Goal: Ask a question

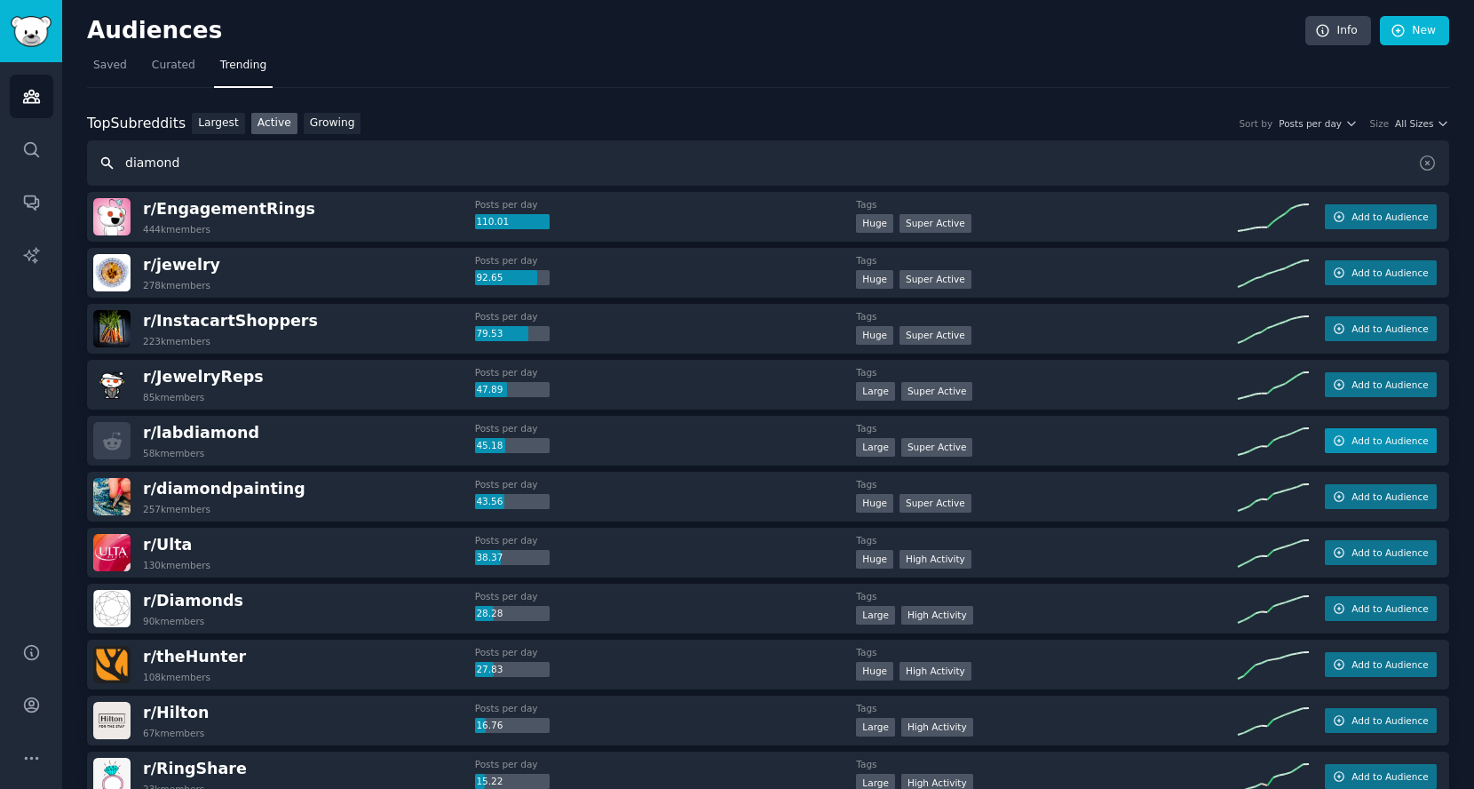
click at [1352, 437] on span "Add to Audience" at bounding box center [1390, 440] width 76 height 12
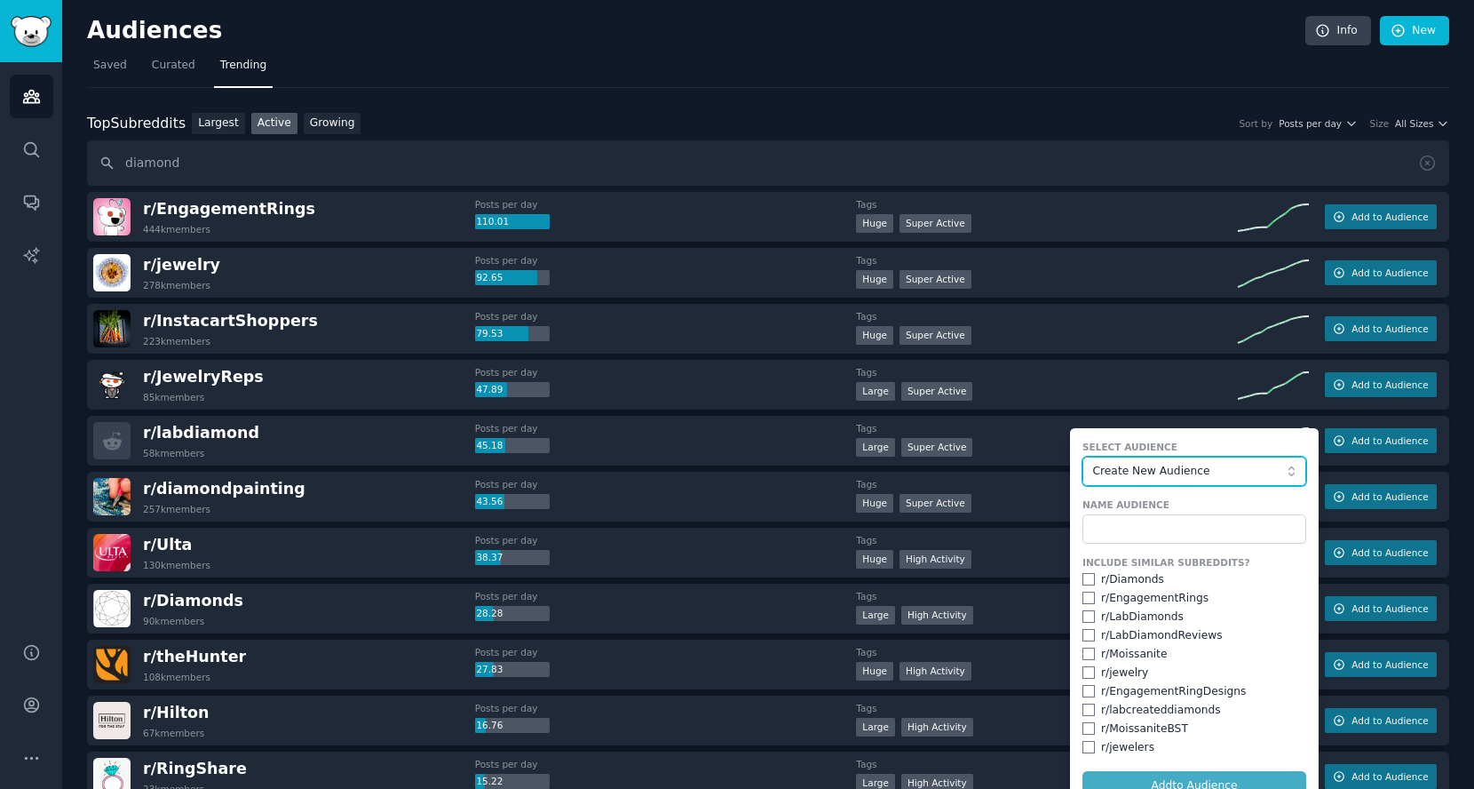
click at [1212, 457] on button "Create New Audience" at bounding box center [1195, 472] width 224 height 30
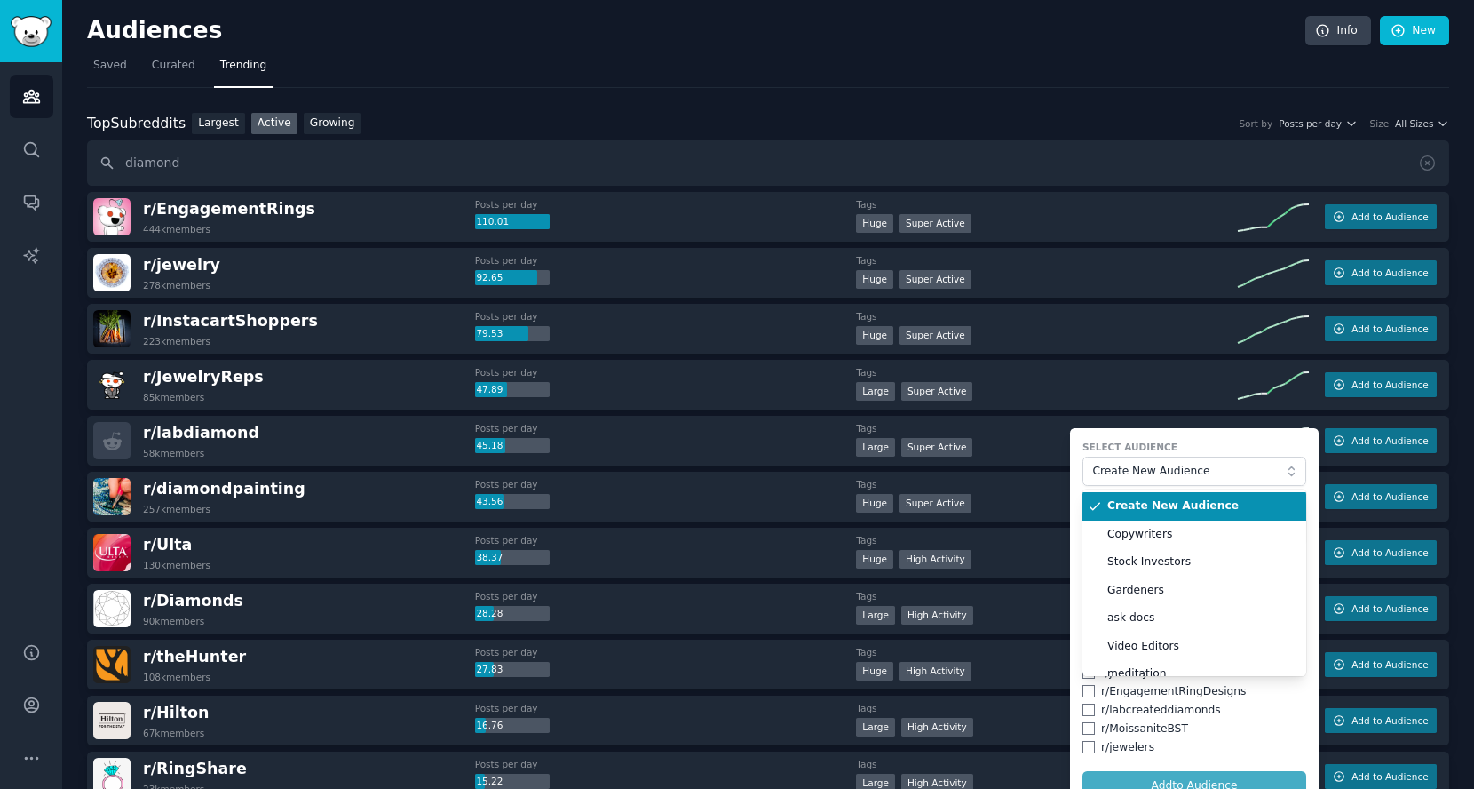
click at [1203, 495] on li "Create New Audience" at bounding box center [1195, 506] width 224 height 28
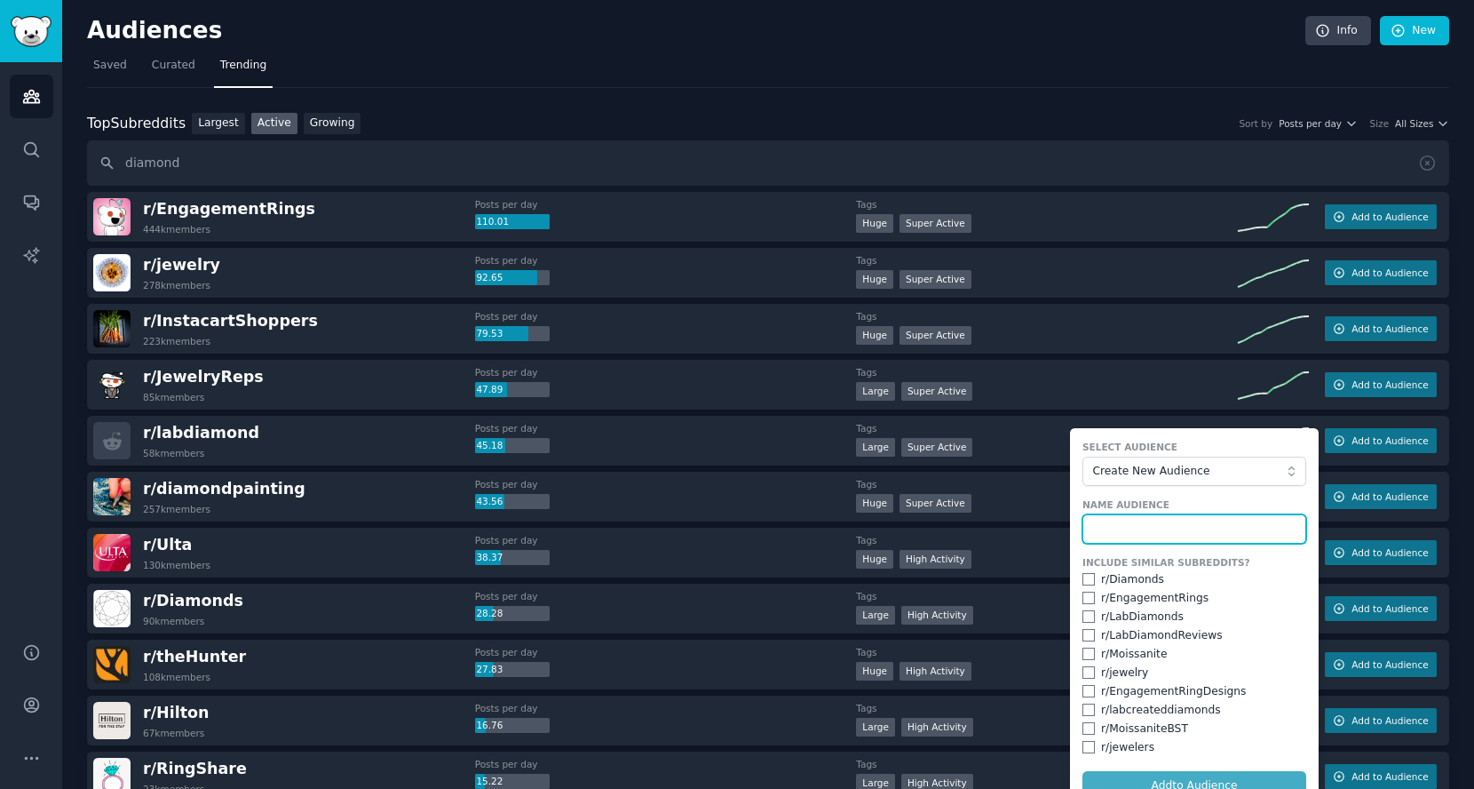
click at [1173, 525] on input "text" at bounding box center [1195, 529] width 224 height 30
type input "Diamond"
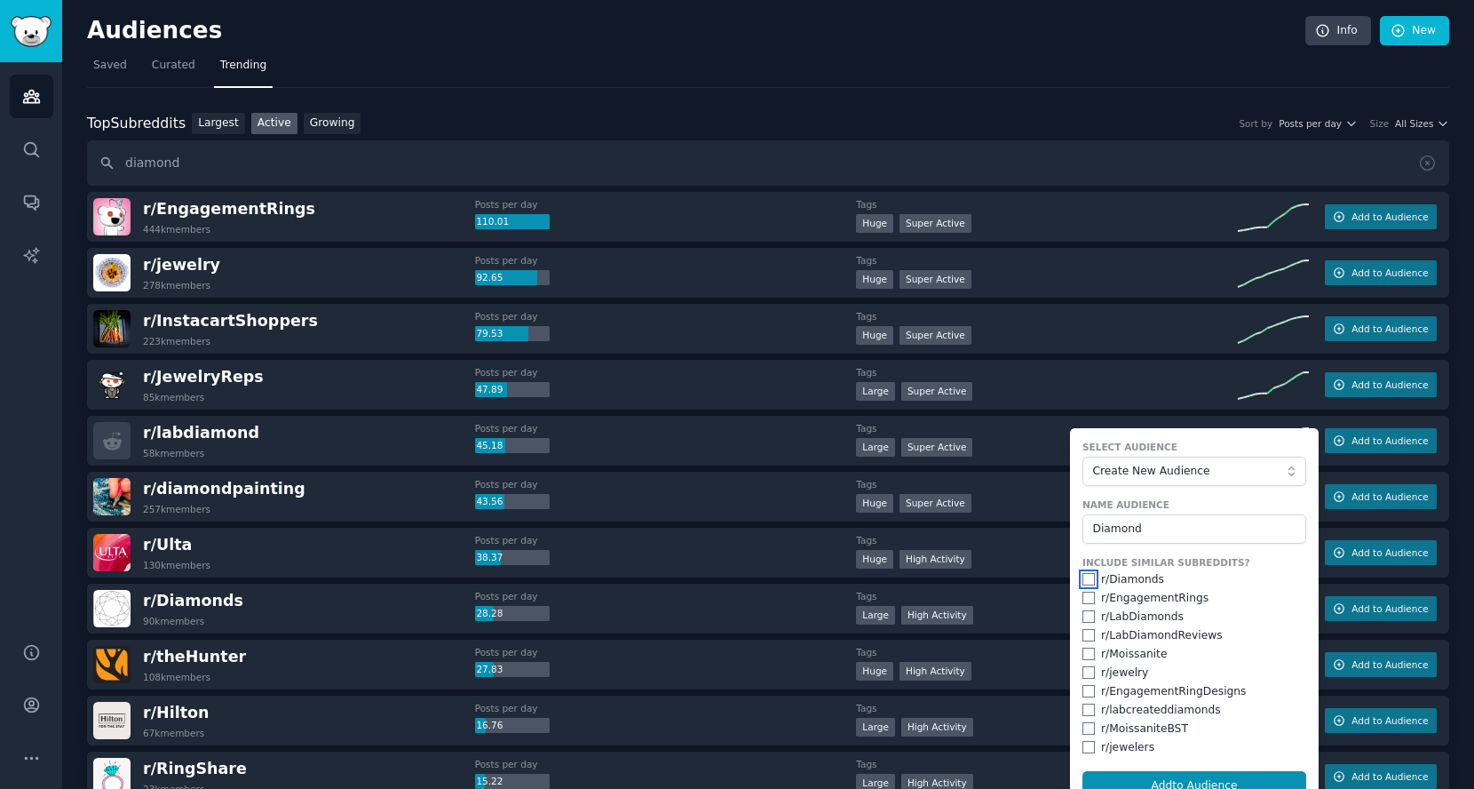
click at [1083, 573] on input "checkbox" at bounding box center [1089, 579] width 12 height 12
checkbox input "true"
drag, startPoint x: 1082, startPoint y: 590, endPoint x: 1080, endPoint y: 607, distance: 17.0
click at [1083, 592] on input "checkbox" at bounding box center [1089, 598] width 12 height 12
checkbox input "true"
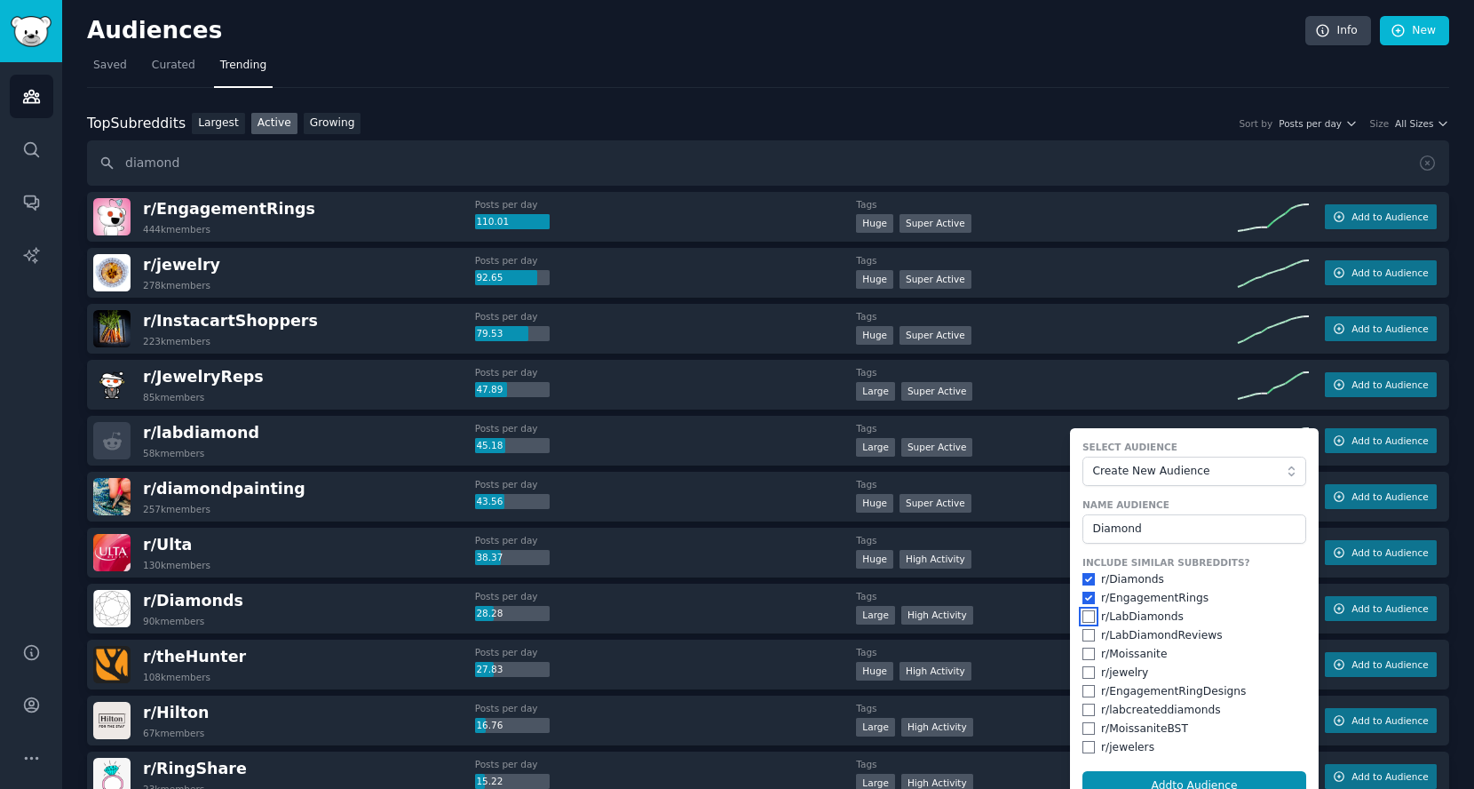
click at [1083, 615] on input "checkbox" at bounding box center [1089, 616] width 12 height 12
checkbox input "true"
click at [1075, 638] on form "Select Audience Create New Audience Name Audience Diamond Include Similar Subre…" at bounding box center [1194, 620] width 249 height 385
click at [1085, 633] on input "checkbox" at bounding box center [1089, 635] width 12 height 12
checkbox input "true"
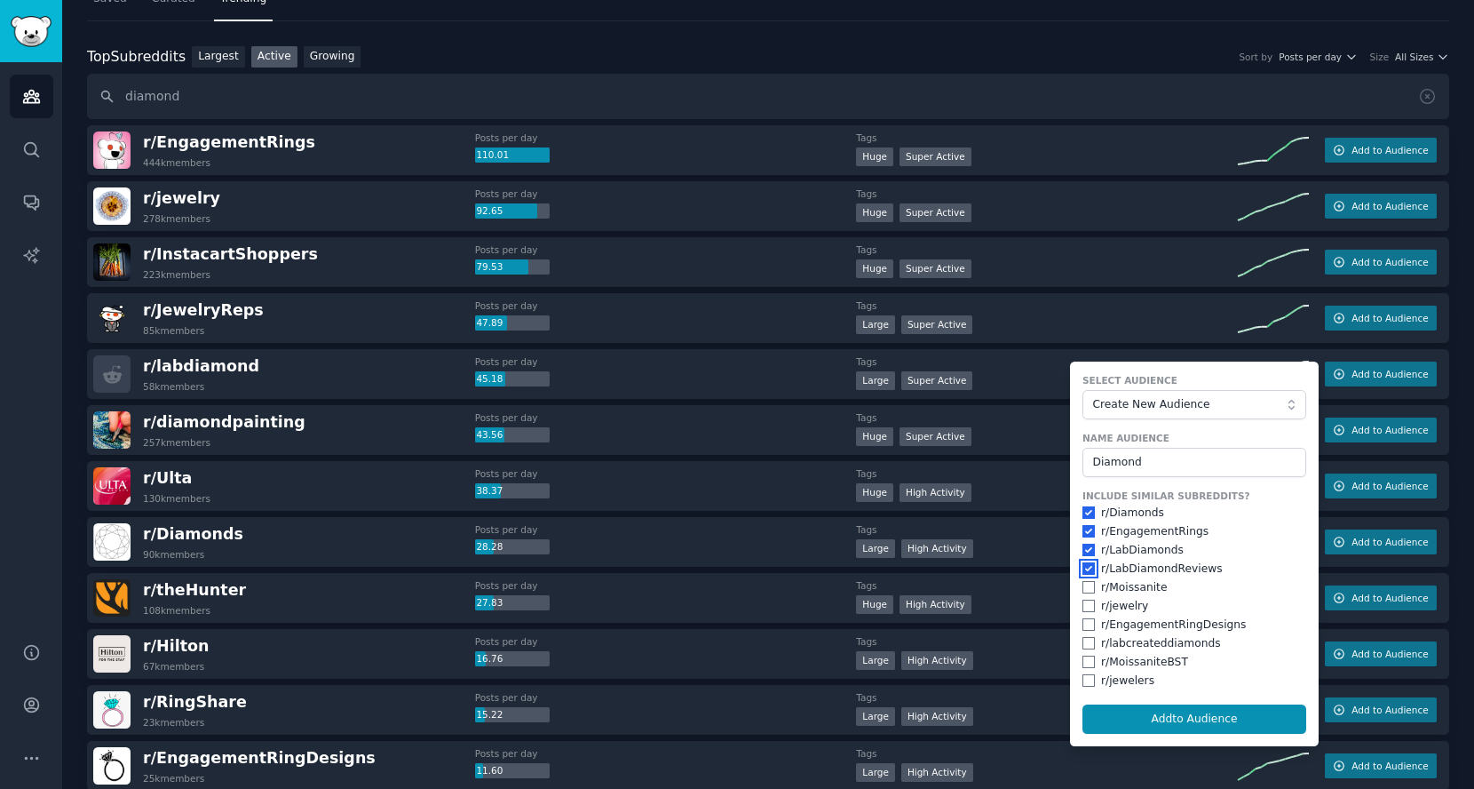
scroll to position [99, 0]
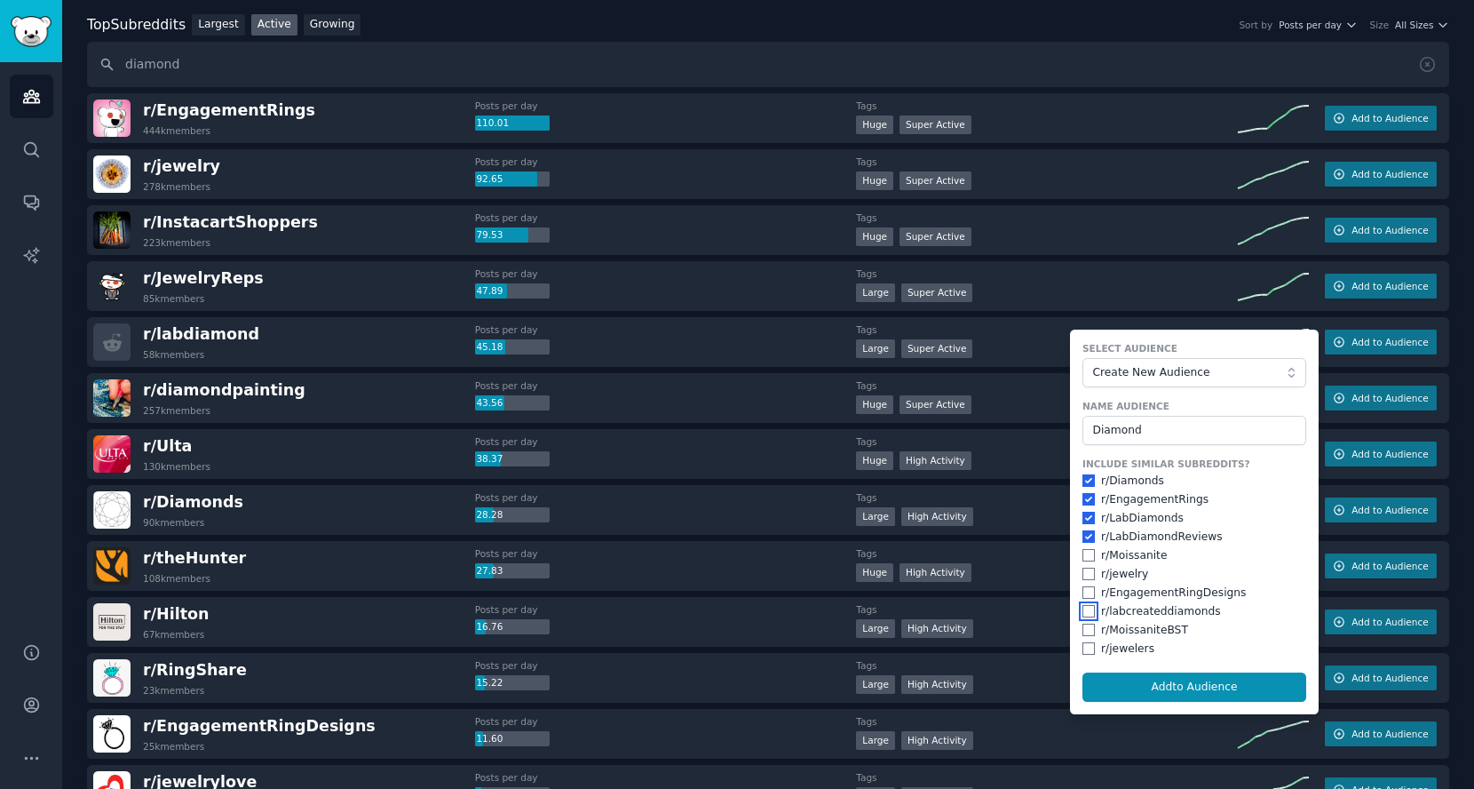
click at [1083, 607] on input "checkbox" at bounding box center [1089, 611] width 12 height 12
checkbox input "true"
click at [1139, 672] on button "Add to Audience" at bounding box center [1195, 687] width 224 height 30
checkbox input "false"
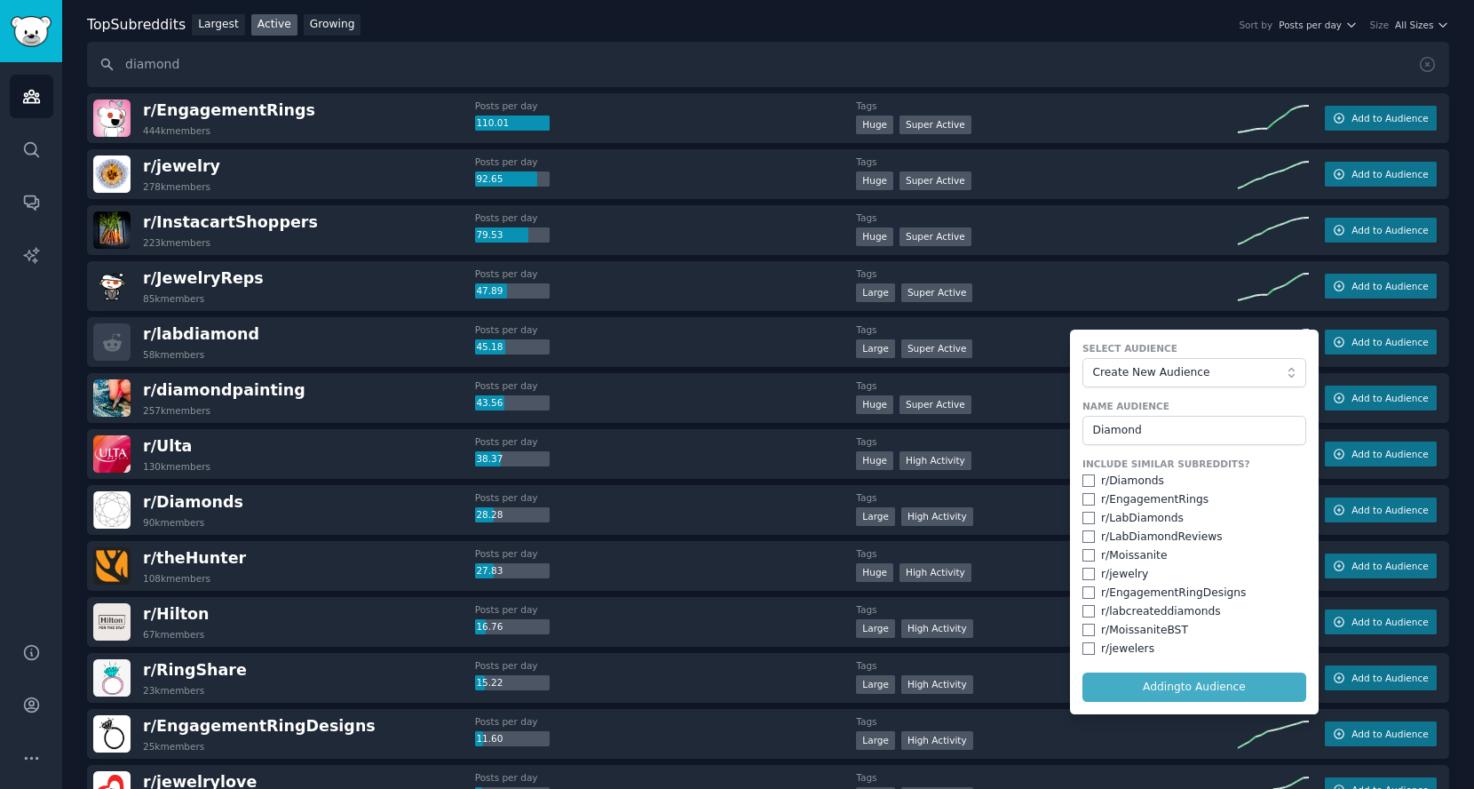
checkbox input "false"
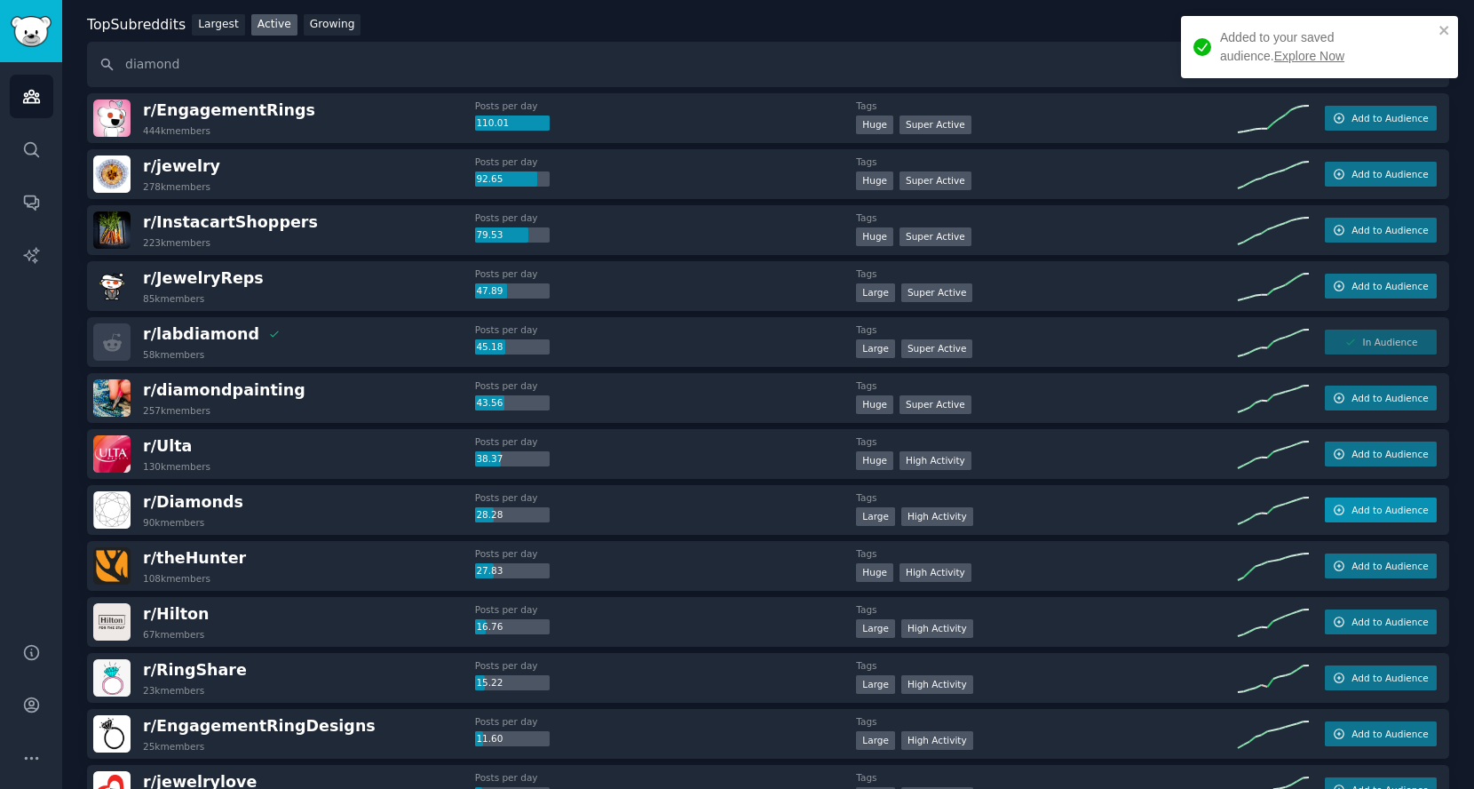
click at [1363, 506] on span "Add to Audience" at bounding box center [1390, 510] width 76 height 12
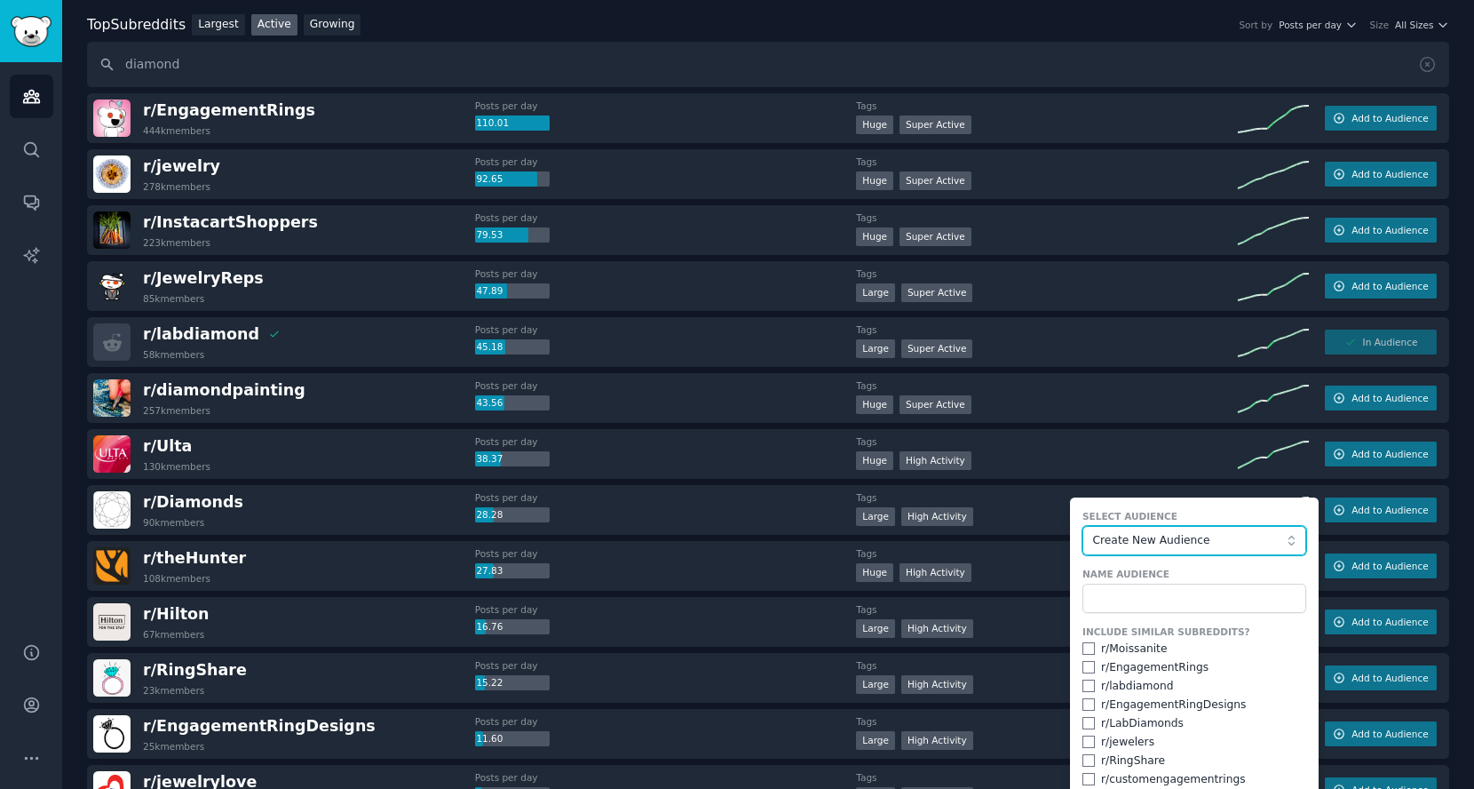
click at [1208, 548] on button "Create New Audience" at bounding box center [1195, 541] width 224 height 30
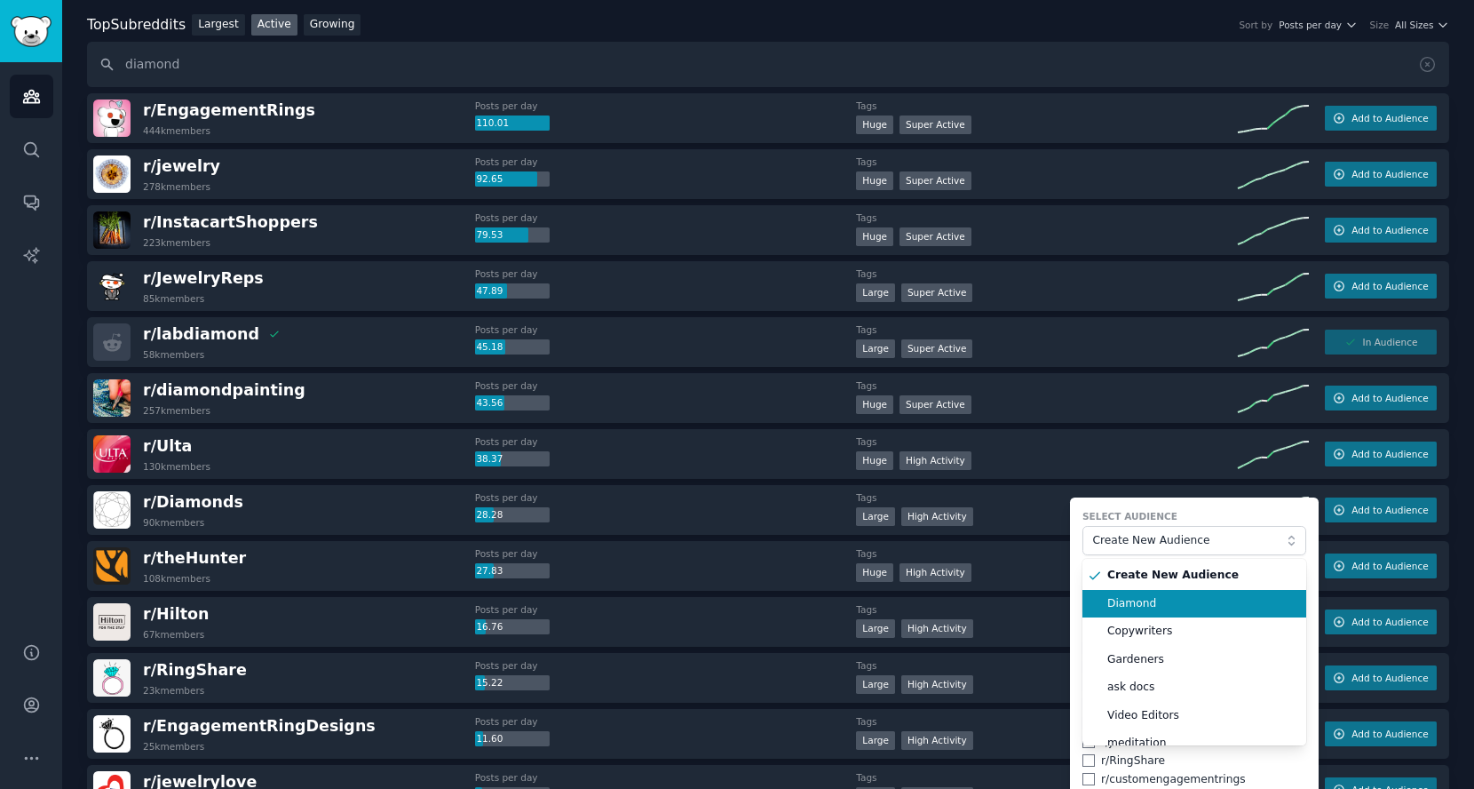
click at [1190, 591] on li "Diamond" at bounding box center [1195, 604] width 224 height 28
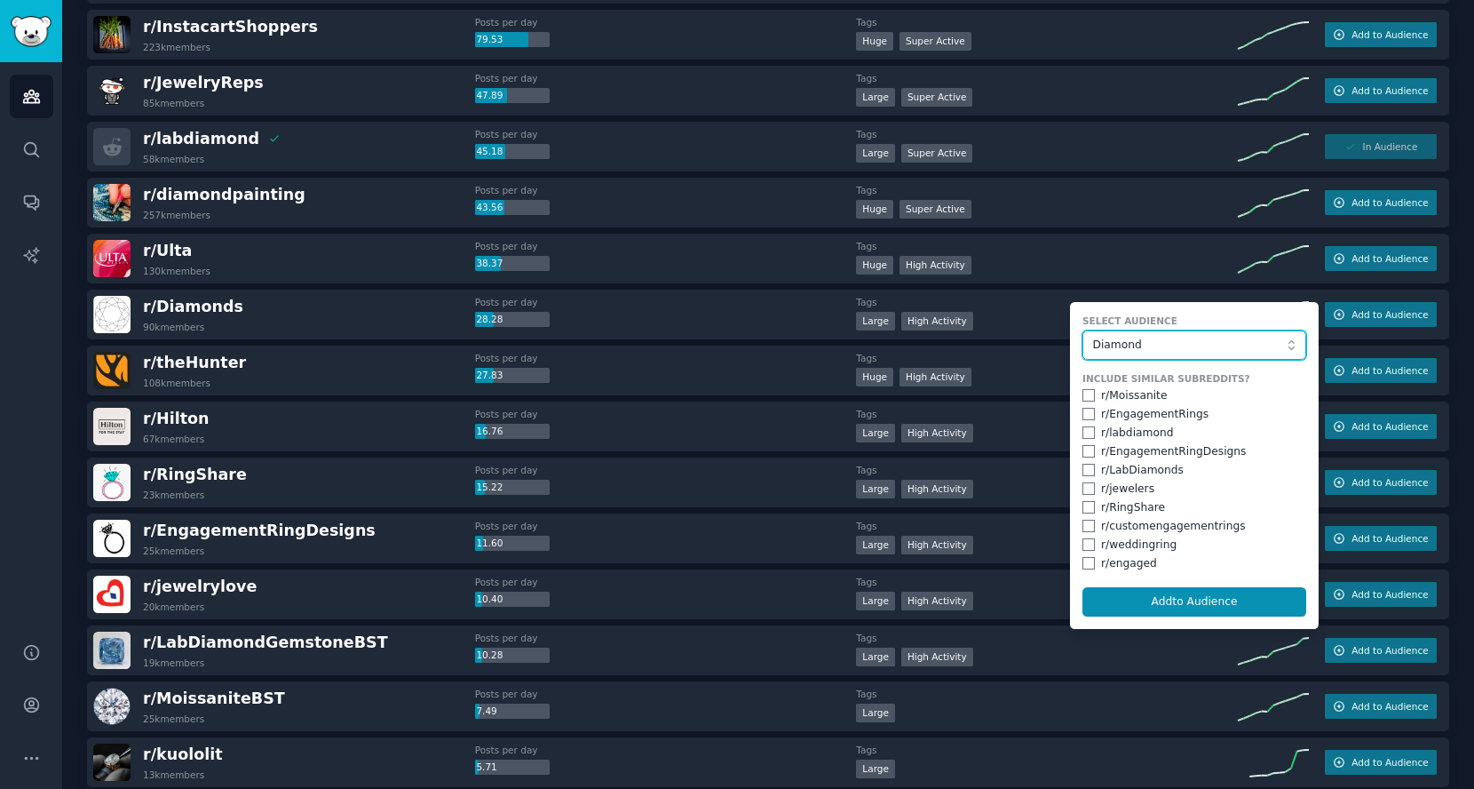
scroll to position [296, 0]
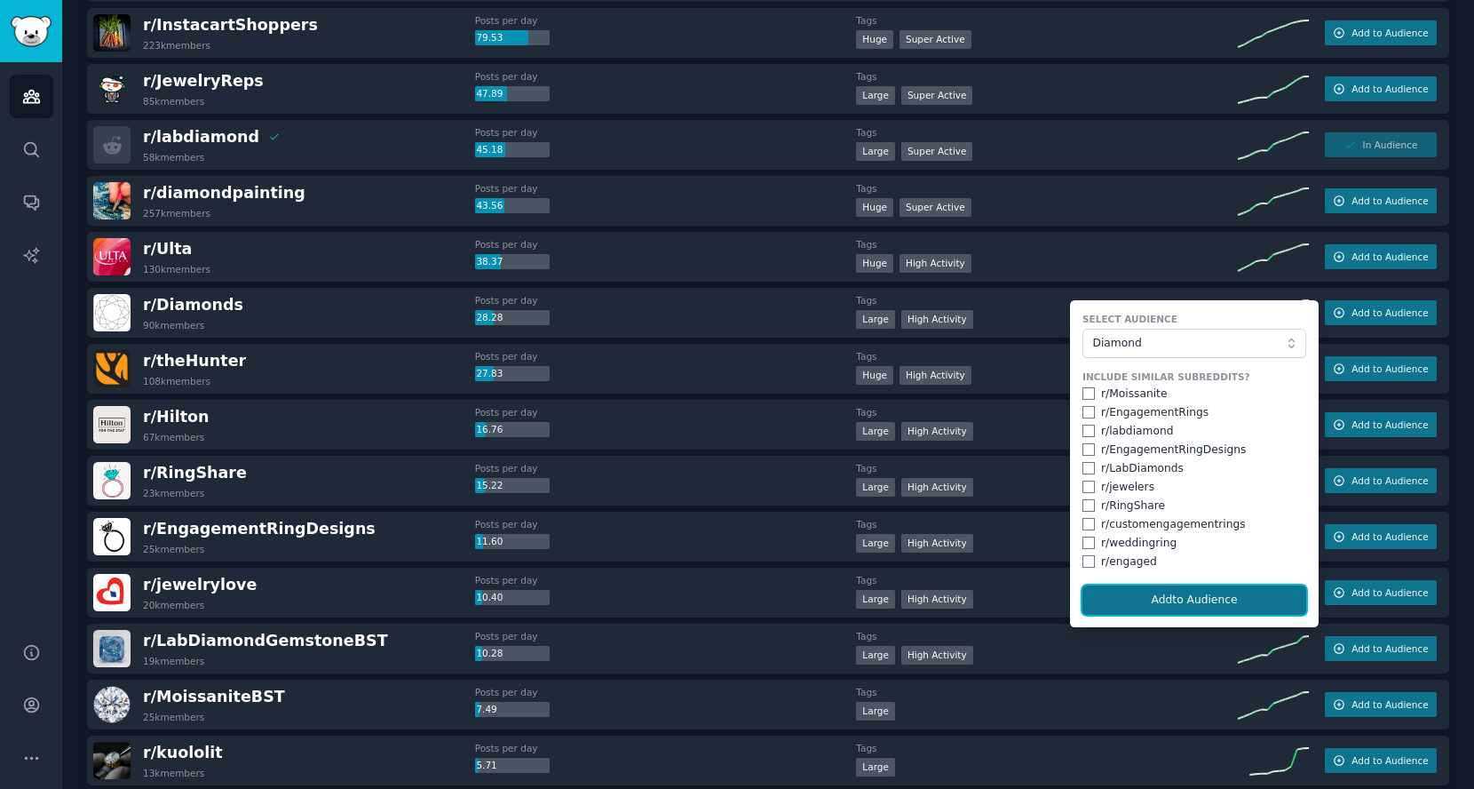
click at [1180, 605] on button "Add to Audience" at bounding box center [1195, 600] width 224 height 30
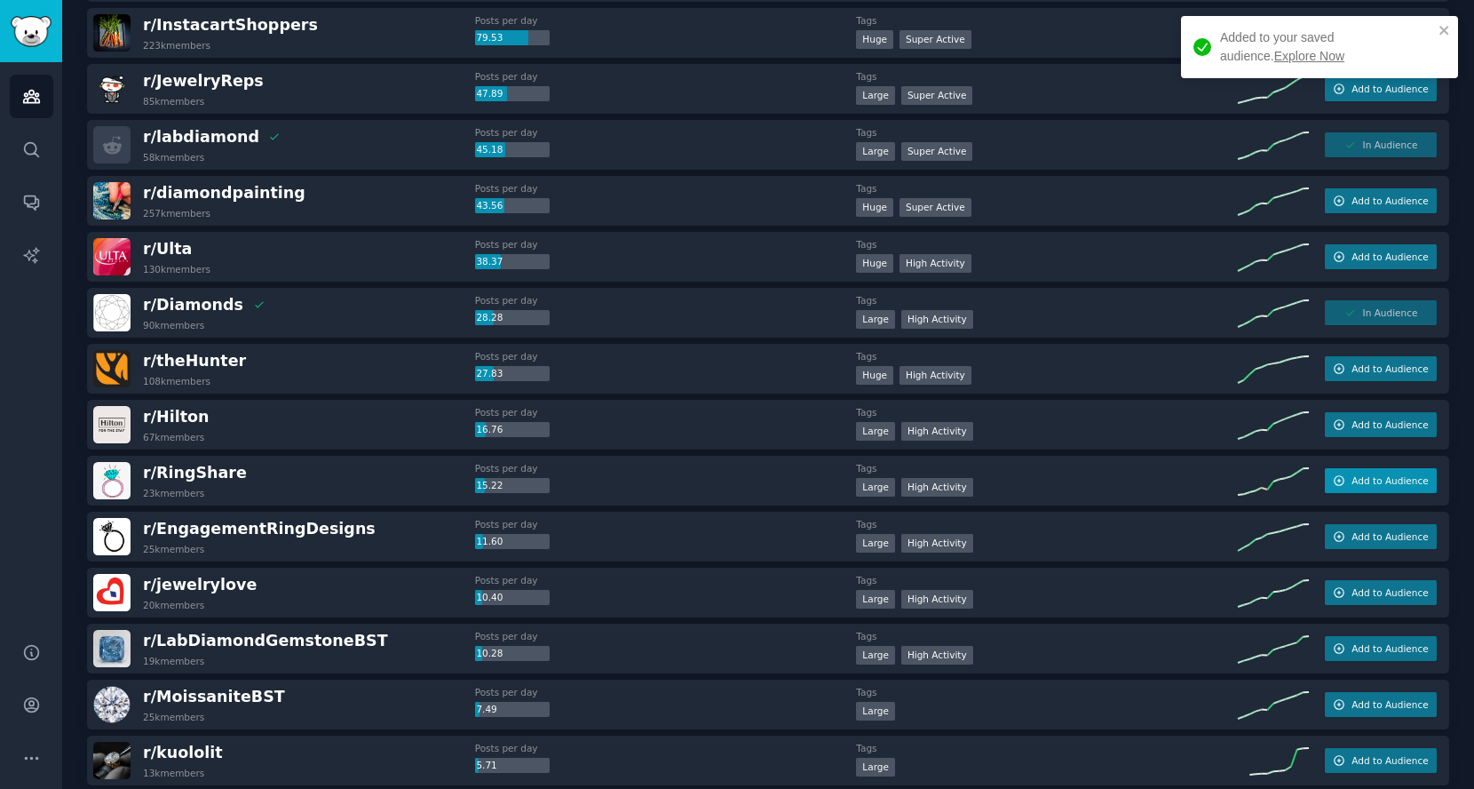
click at [1340, 484] on button "Add to Audience" at bounding box center [1381, 480] width 112 height 25
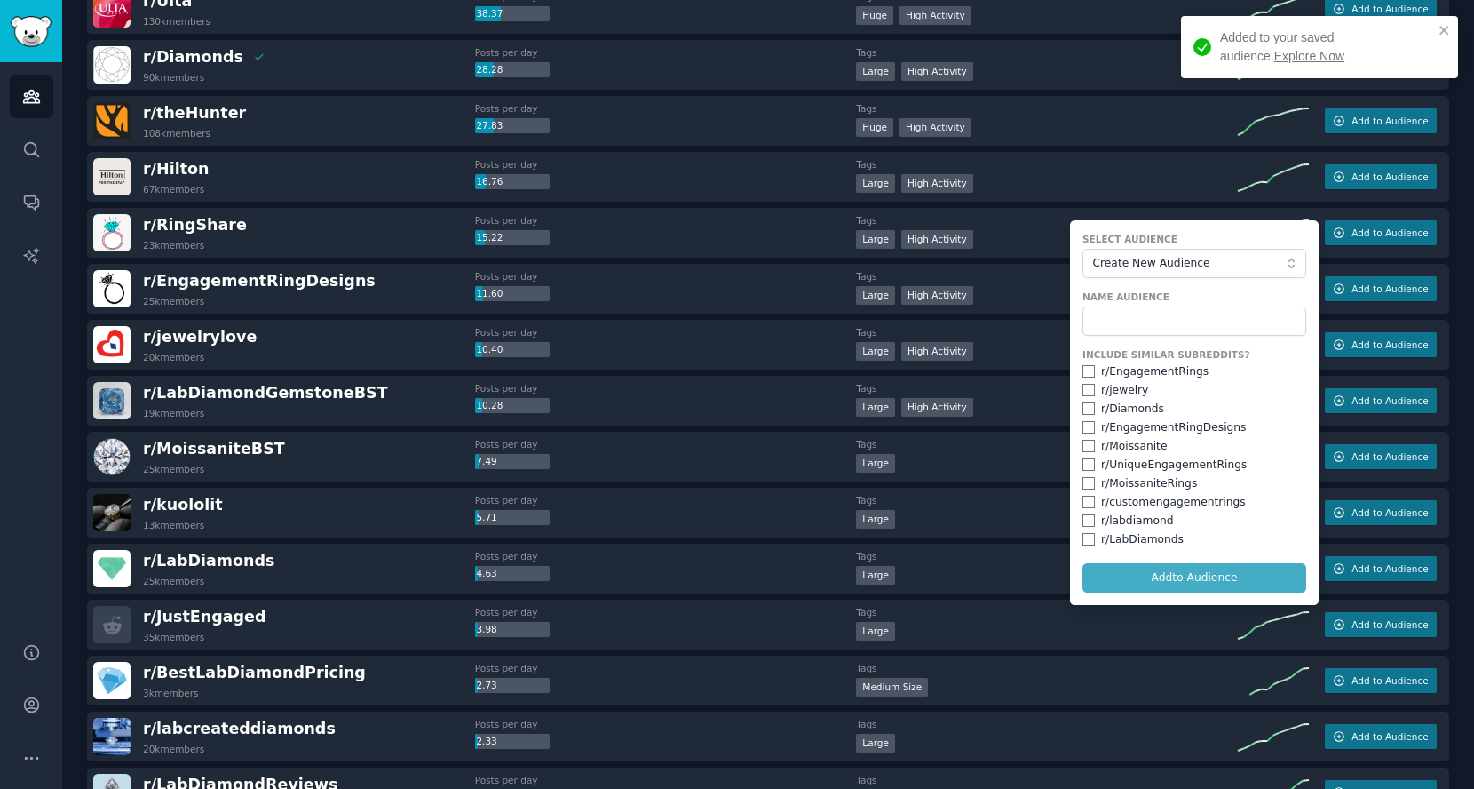
scroll to position [592, 0]
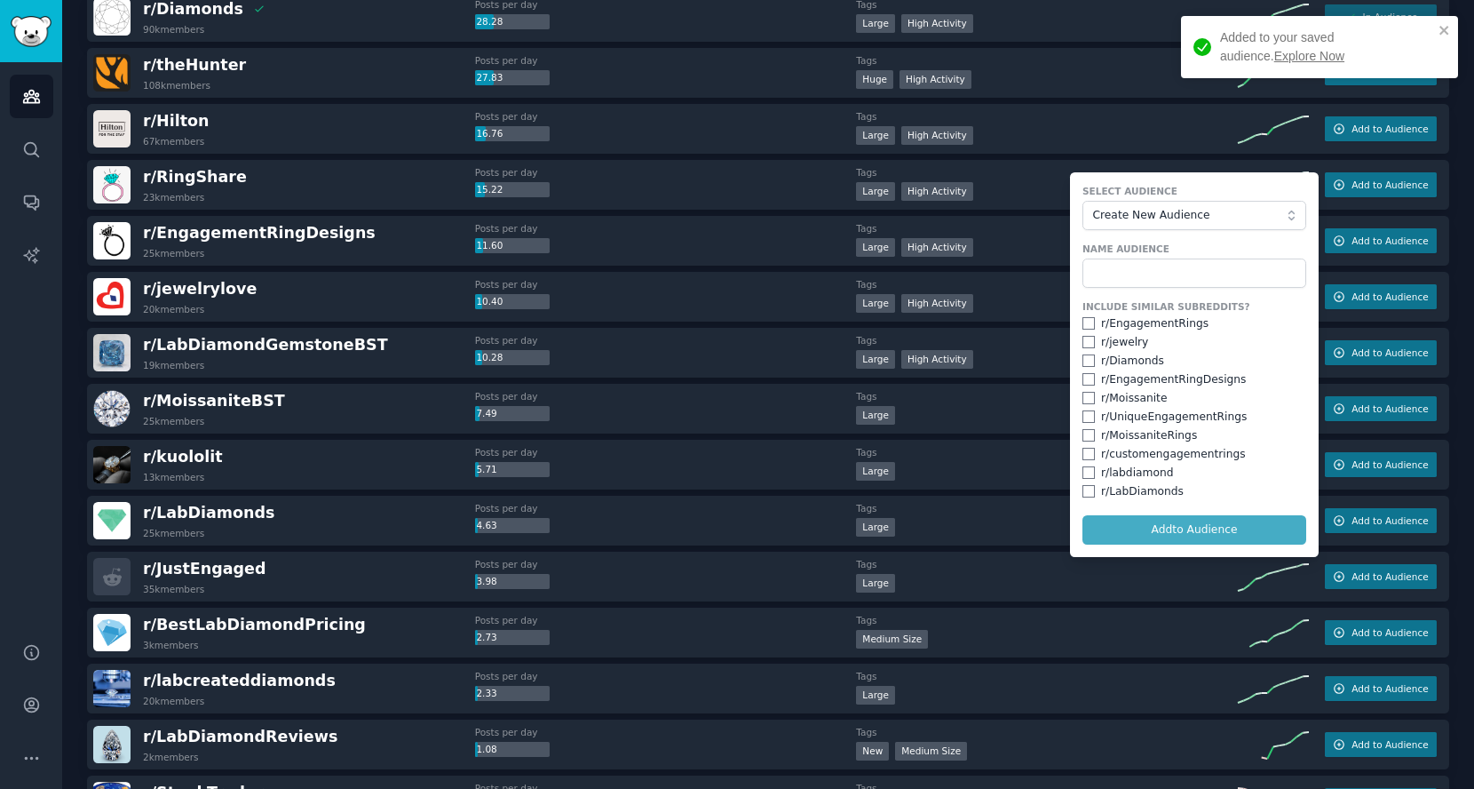
click at [1190, 528] on form "Select Audience Create New Audience Name Audience Include Similar Subreddits? r…" at bounding box center [1194, 364] width 249 height 385
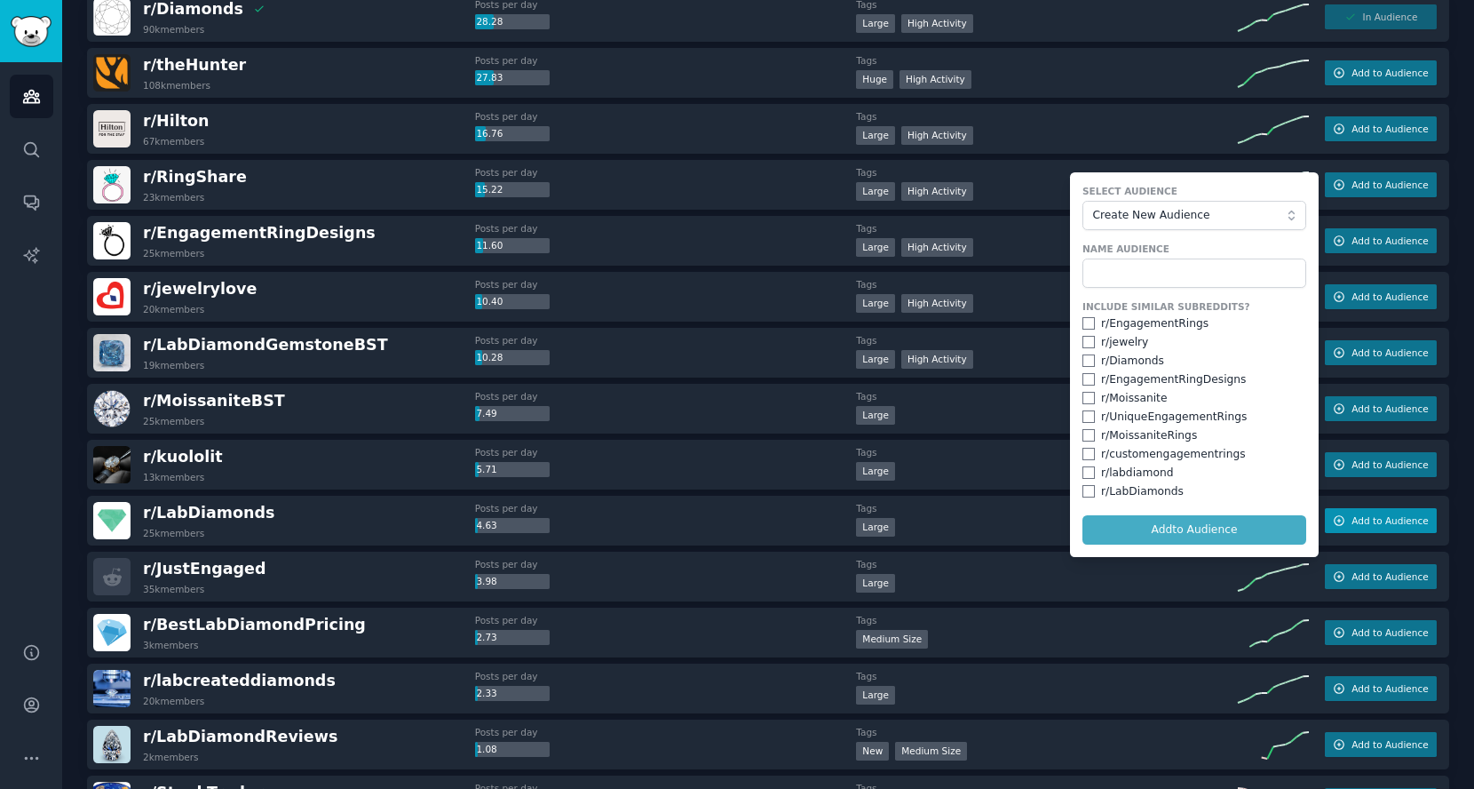
click at [1352, 517] on span "Add to Audience" at bounding box center [1390, 520] width 76 height 12
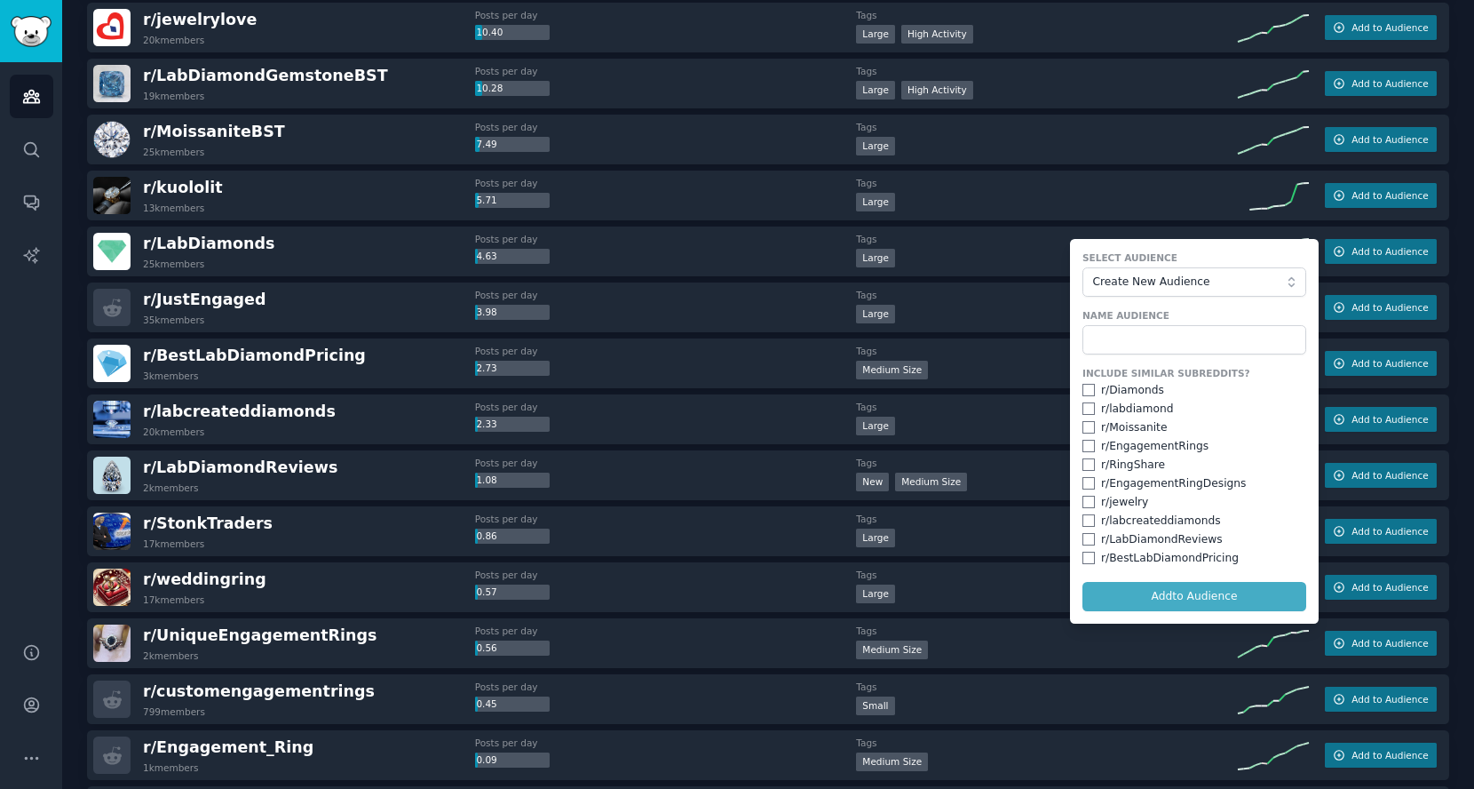
scroll to position [888, 0]
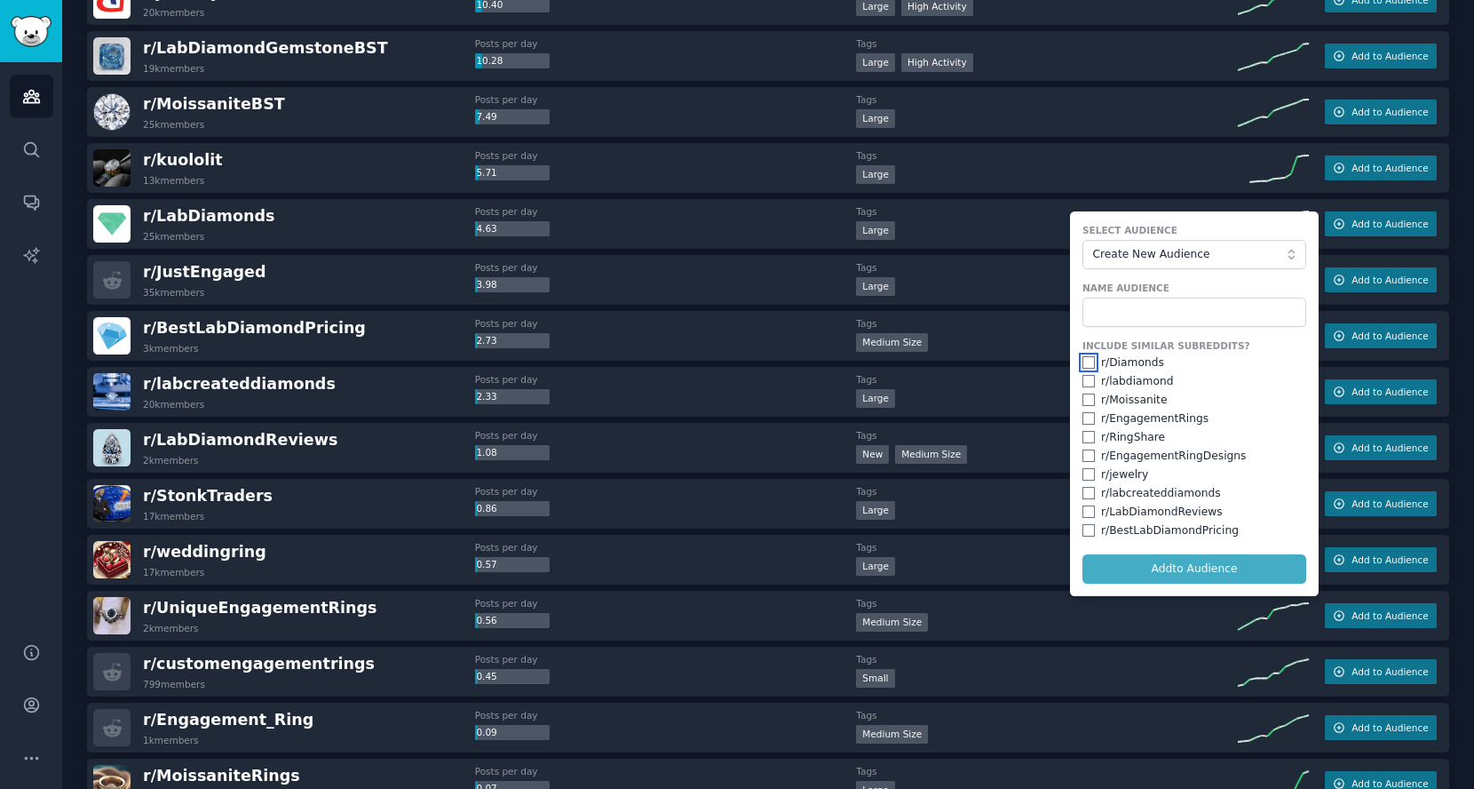
click at [1086, 358] on input "checkbox" at bounding box center [1089, 362] width 12 height 12
checkbox input "true"
click at [1083, 379] on input "checkbox" at bounding box center [1089, 381] width 12 height 12
checkbox input "true"
click at [1084, 412] on input "checkbox" at bounding box center [1089, 418] width 12 height 12
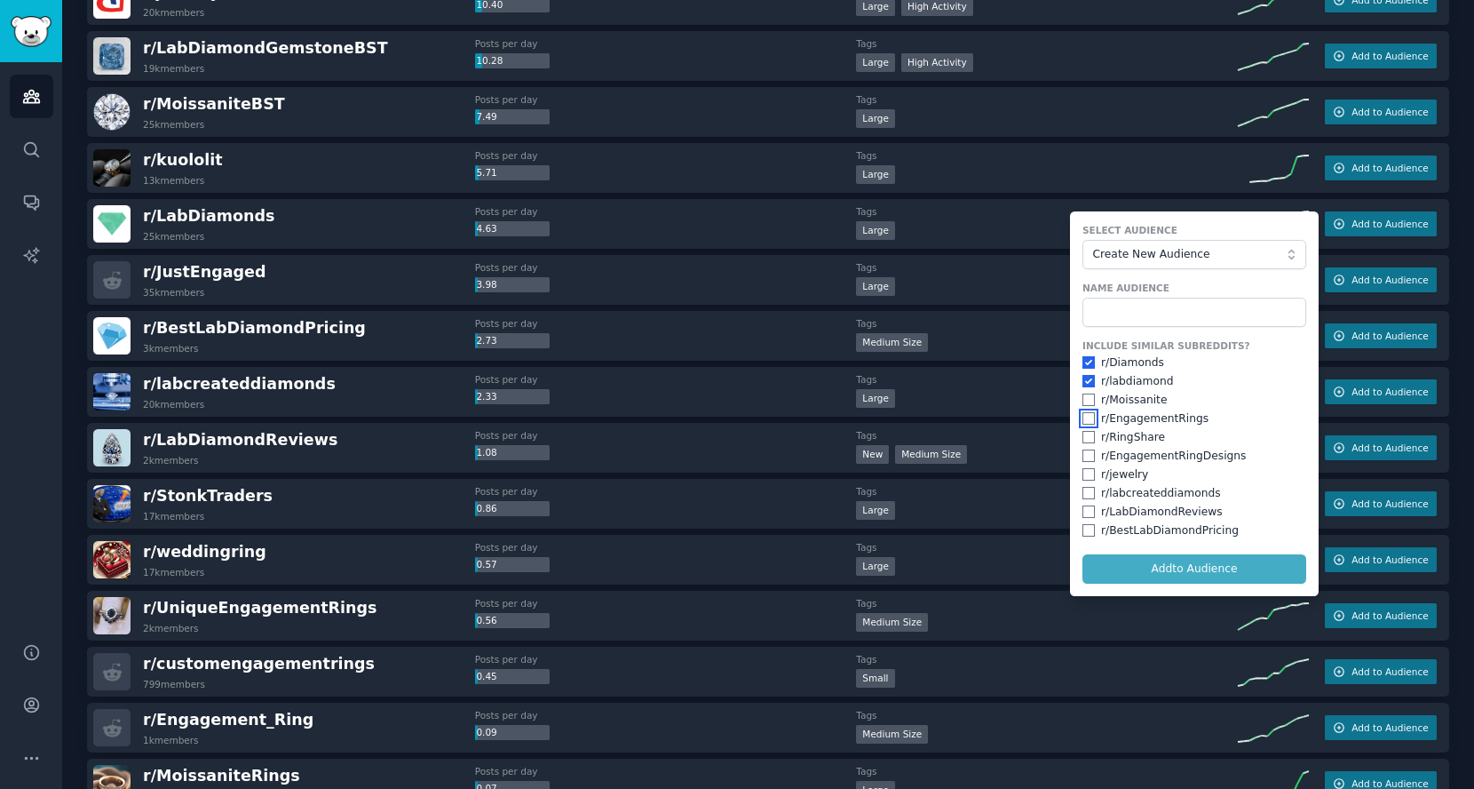
checkbox input "true"
click at [1083, 449] on div "r/ EngagementRingDesigns" at bounding box center [1195, 457] width 224 height 16
click at [1084, 450] on input "checkbox" at bounding box center [1089, 455] width 12 height 12
checkbox input "true"
click at [1084, 468] on input "checkbox" at bounding box center [1089, 474] width 12 height 12
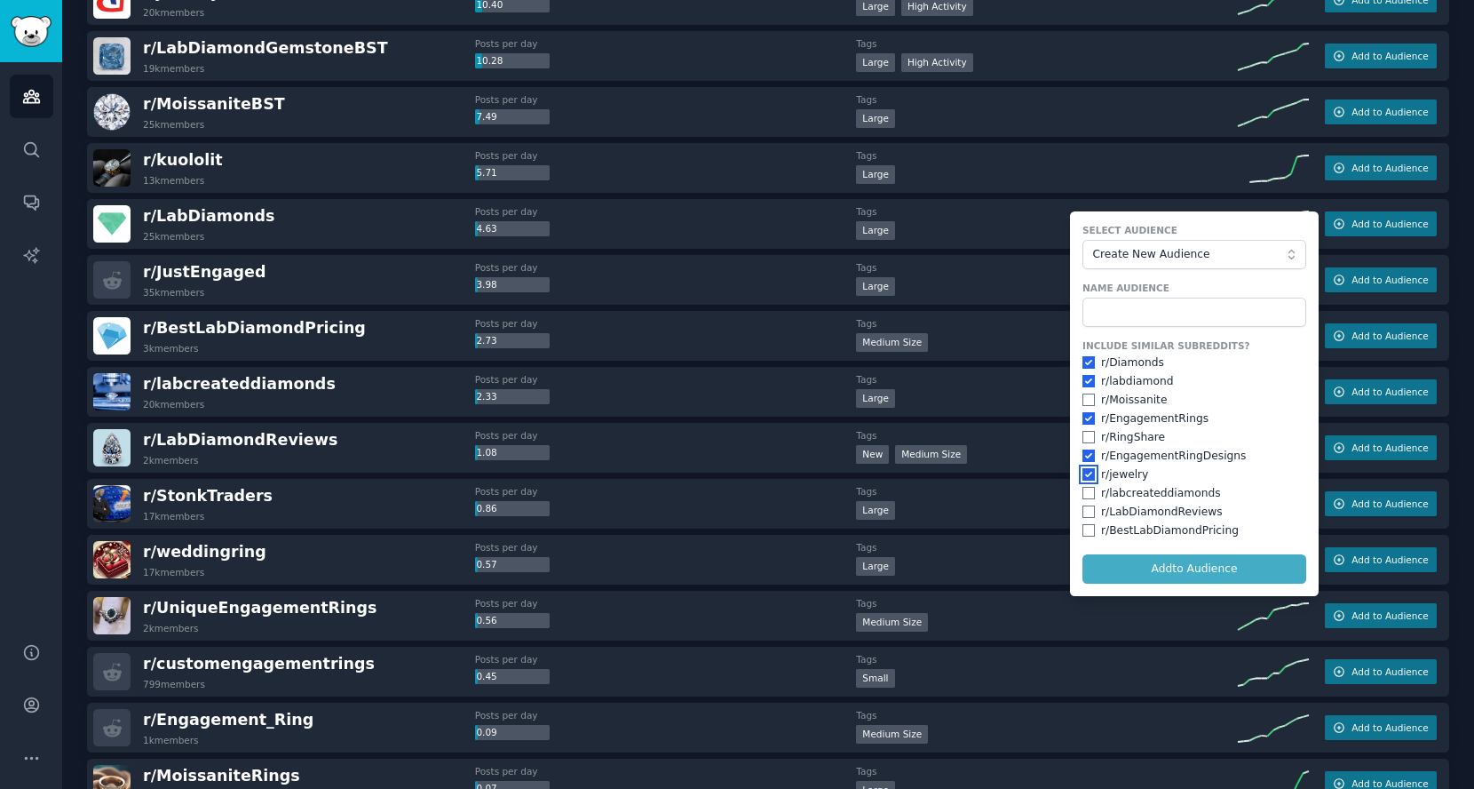
checkbox input "true"
click at [1083, 481] on div "Include Similar Subreddits? r/ Diamonds r/ [PERSON_NAME] r/ Moissanite r/ Engag…" at bounding box center [1195, 438] width 224 height 199
click at [1083, 487] on input "checkbox" at bounding box center [1089, 493] width 12 height 12
checkbox input "true"
click at [1083, 511] on input "checkbox" at bounding box center [1089, 511] width 12 height 12
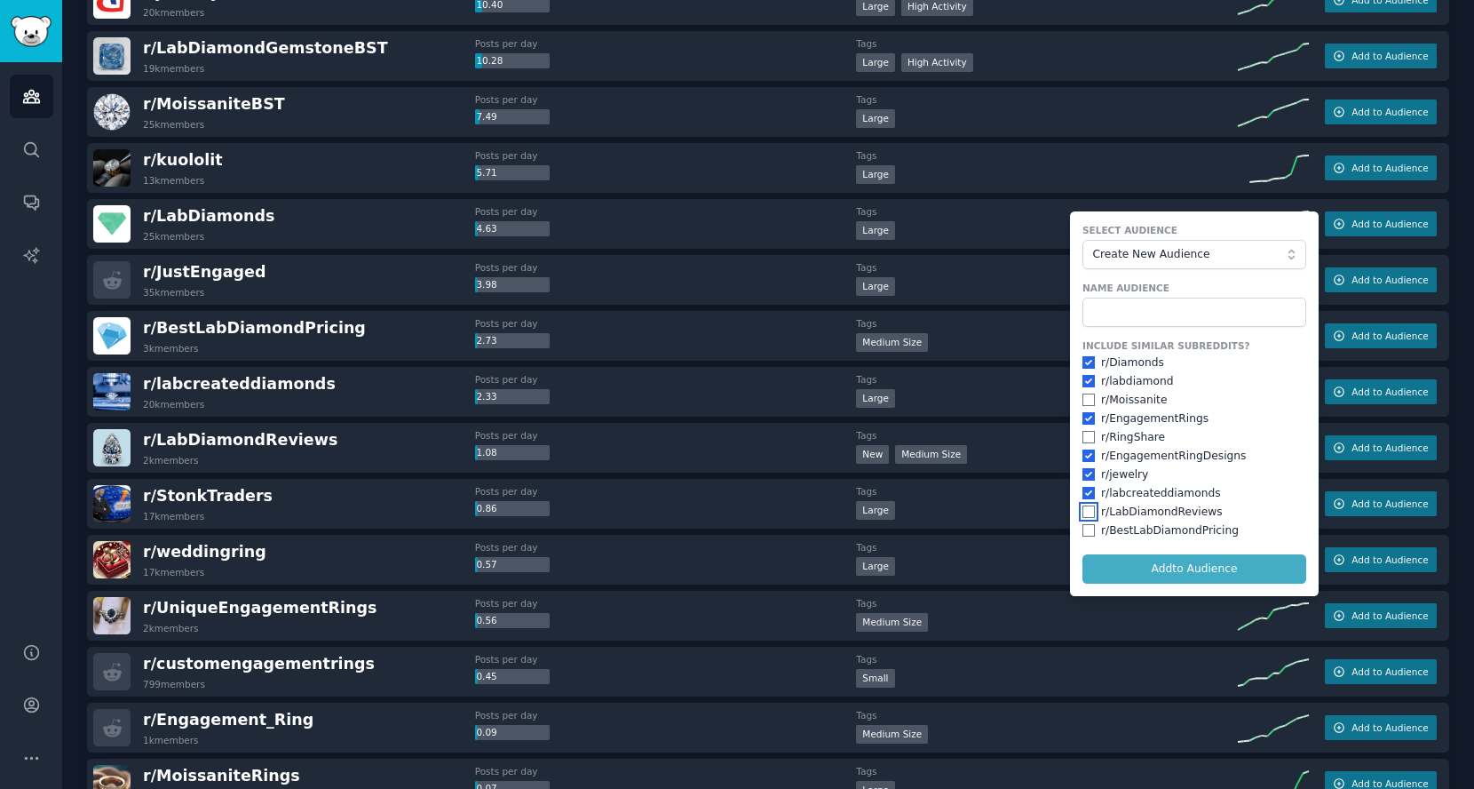
checkbox input "true"
click at [1084, 524] on input "checkbox" at bounding box center [1089, 530] width 12 height 12
checkbox input "true"
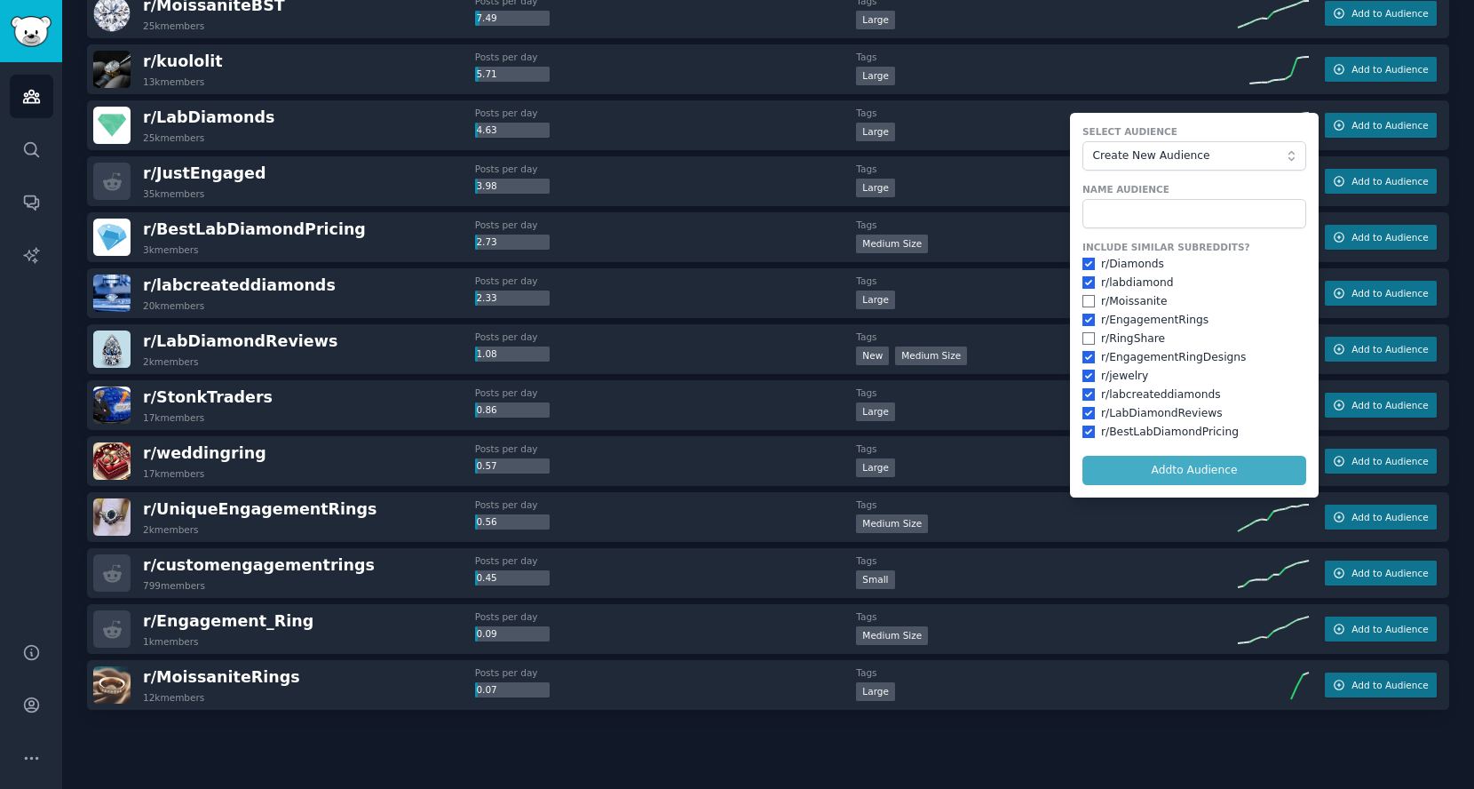
click at [1161, 473] on form "Select Audience Create New Audience Name Audience Include Similar Subreddits? r…" at bounding box center [1194, 305] width 249 height 385
click at [1172, 465] on form "Select Audience Create New Audience Name Audience Include Similar Subreddits? r…" at bounding box center [1194, 305] width 249 height 385
click at [1161, 165] on button "Create New Audience" at bounding box center [1195, 156] width 224 height 30
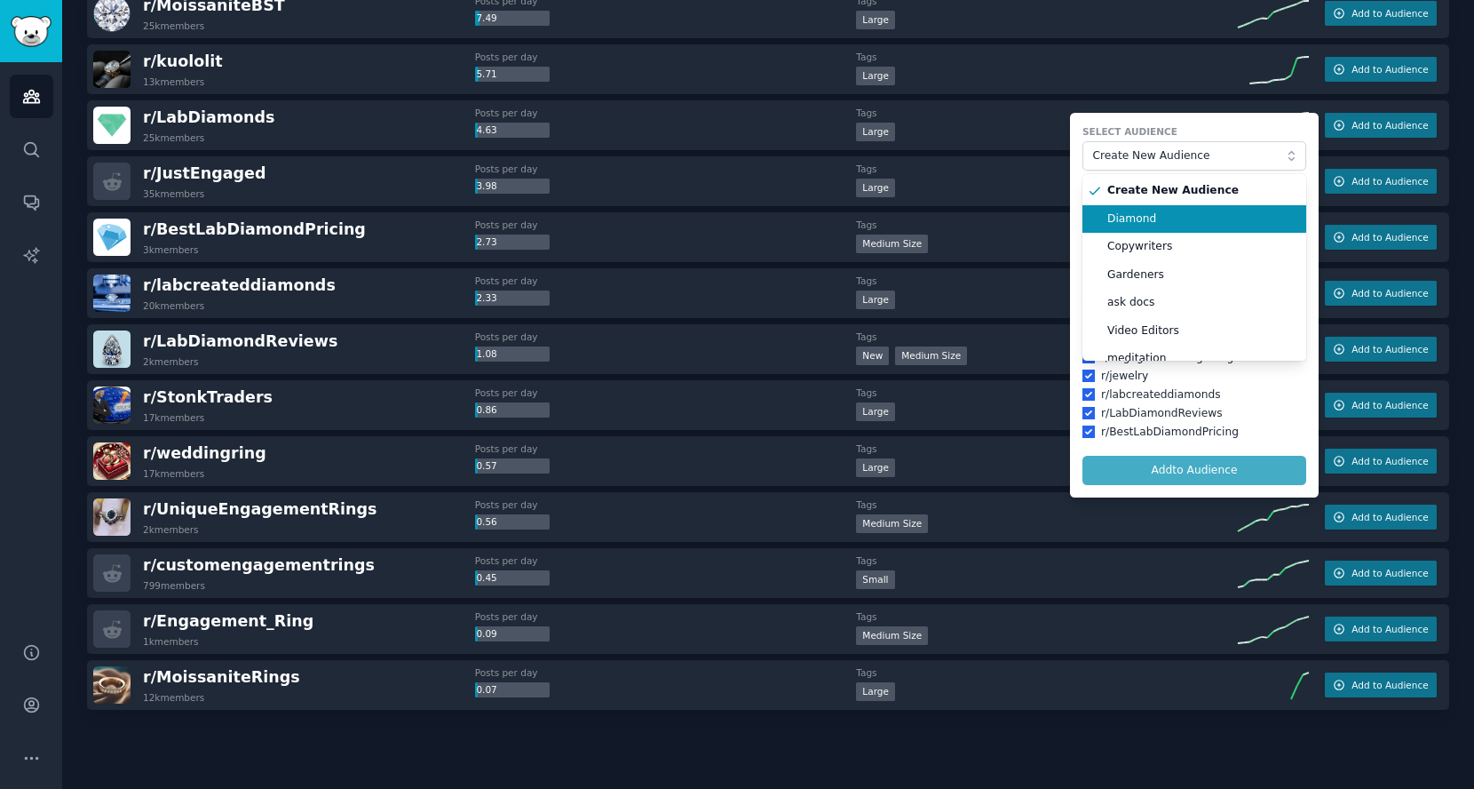
click at [1164, 205] on li "Diamond" at bounding box center [1195, 219] width 224 height 28
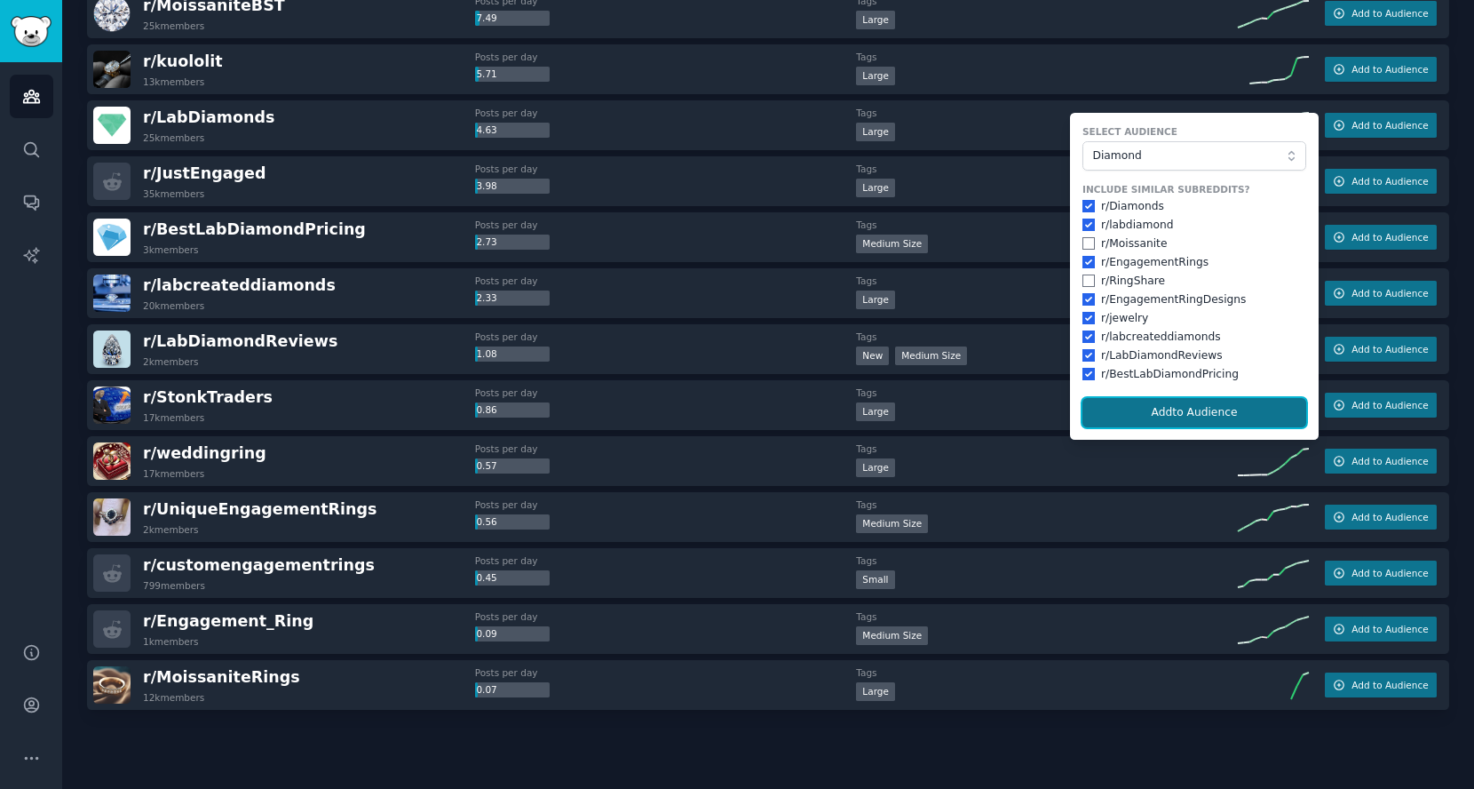
click at [1188, 401] on button "Add to Audience" at bounding box center [1195, 413] width 224 height 30
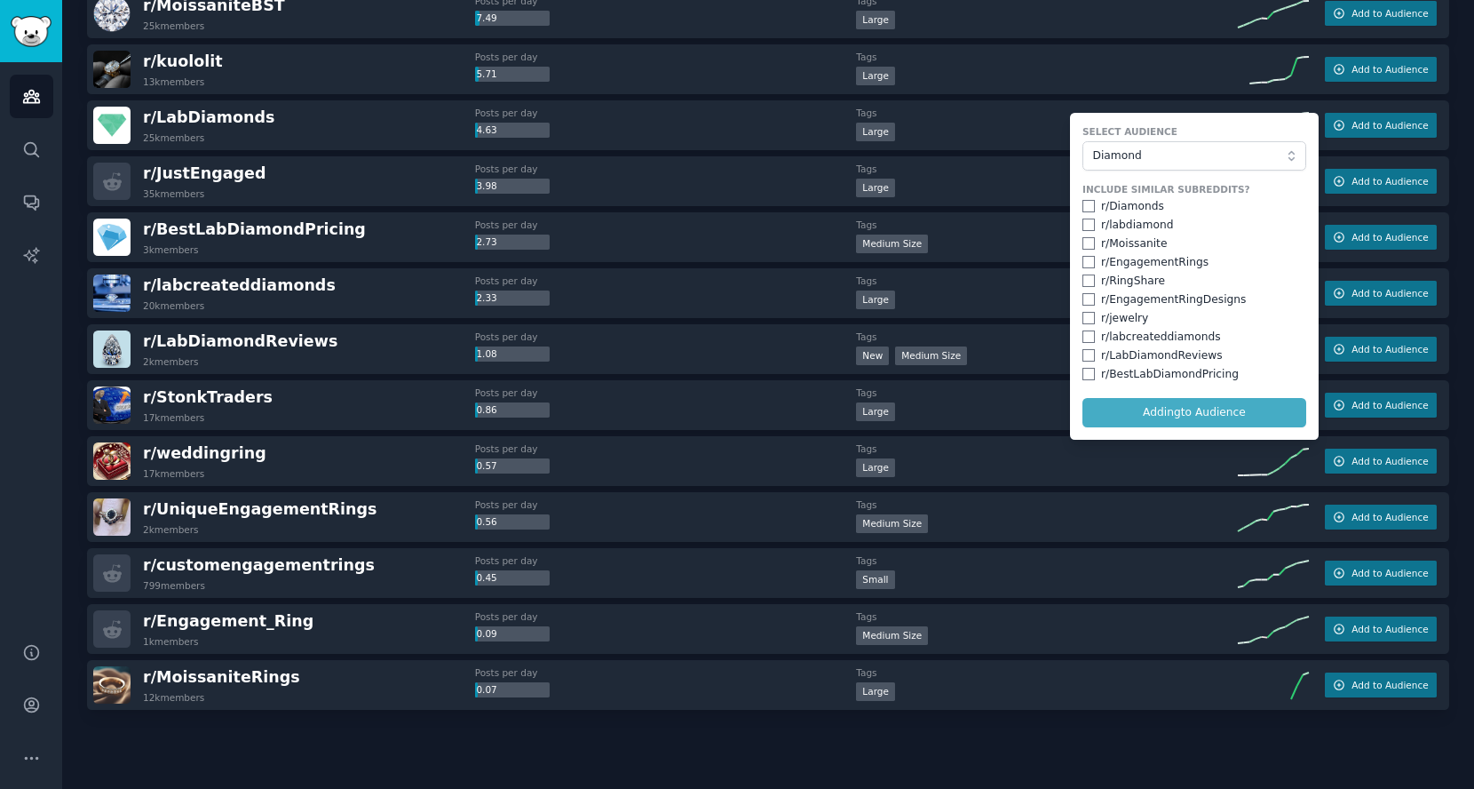
checkbox input "false"
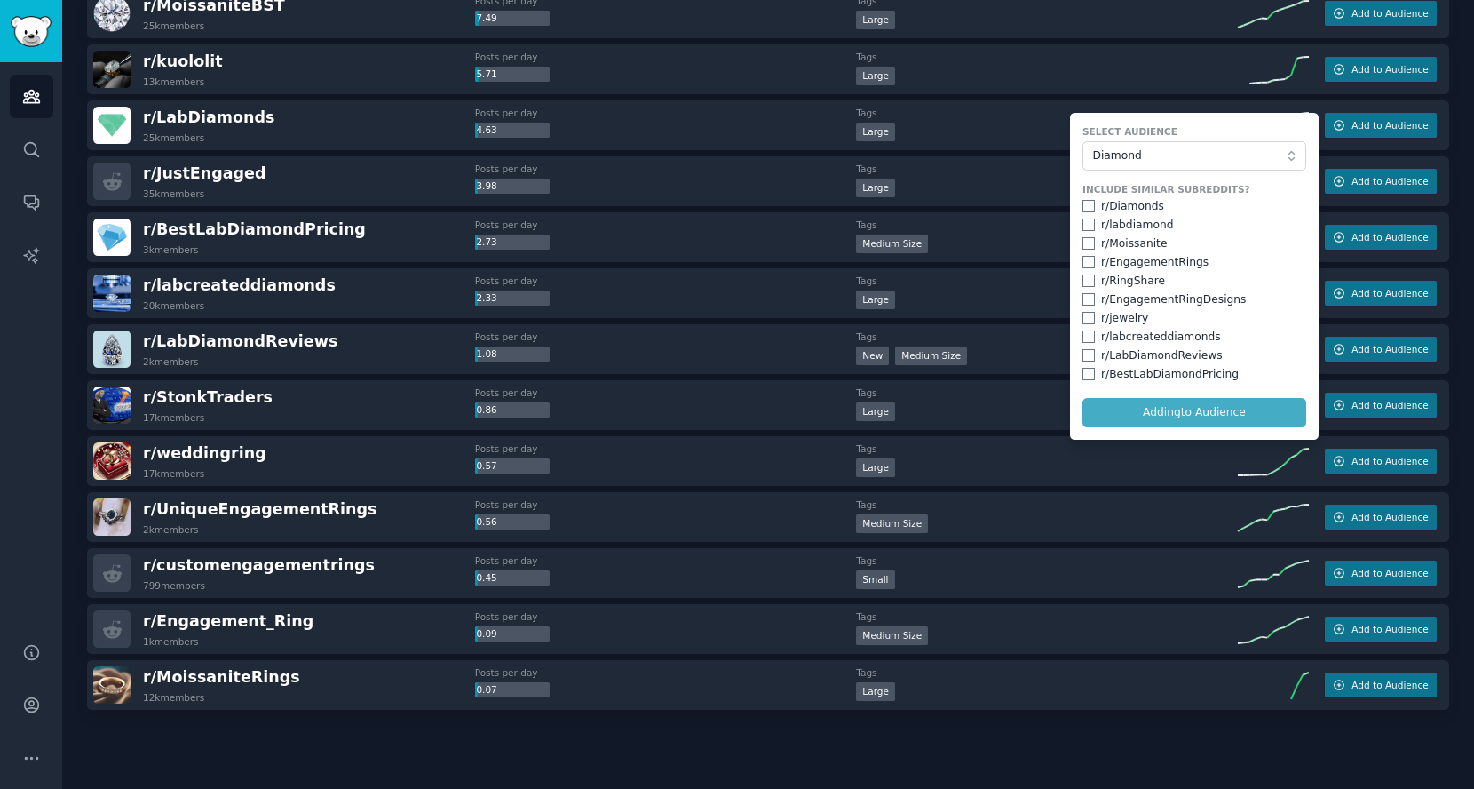
checkbox input "false"
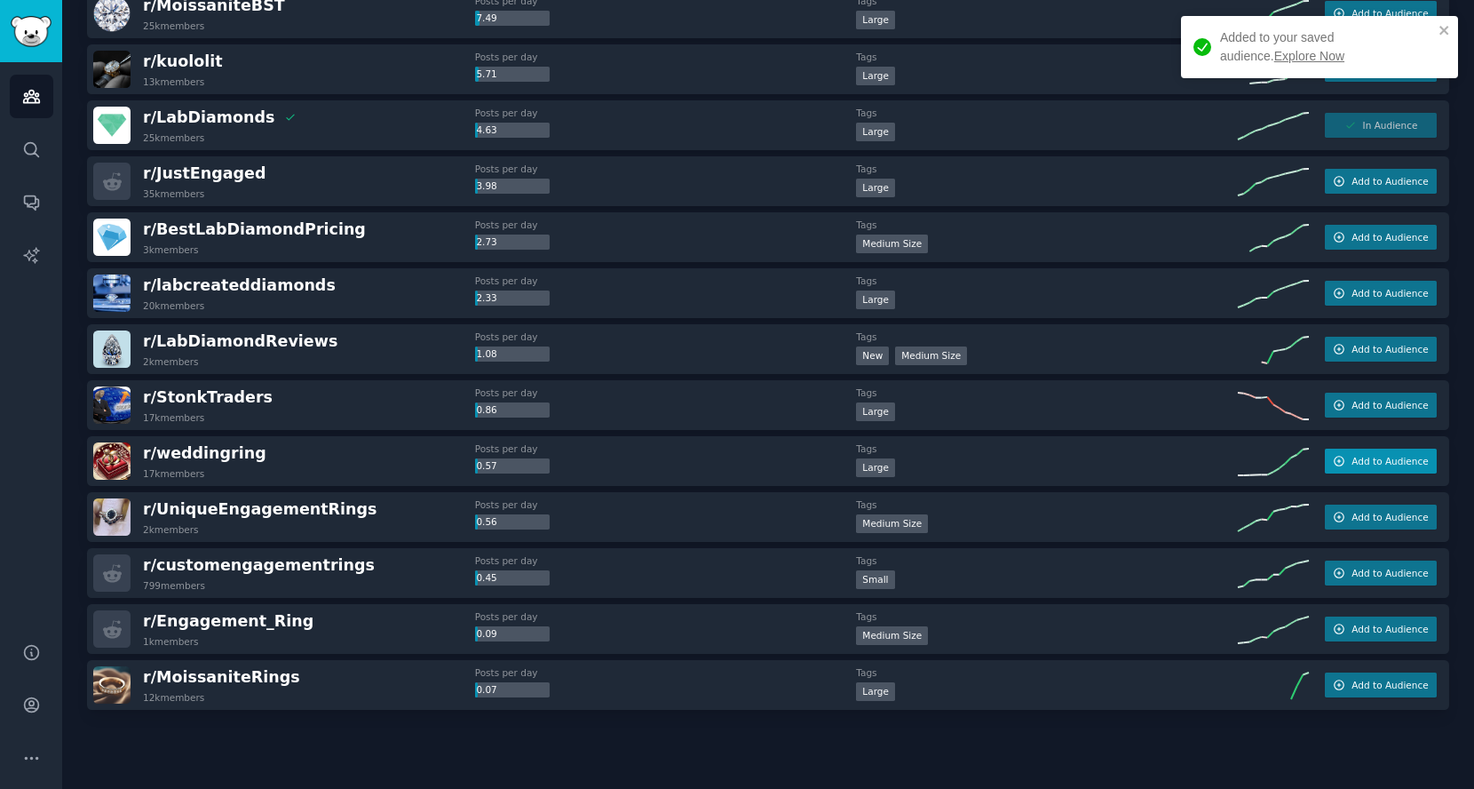
click at [1363, 455] on span "Add to Audience" at bounding box center [1390, 461] width 76 height 12
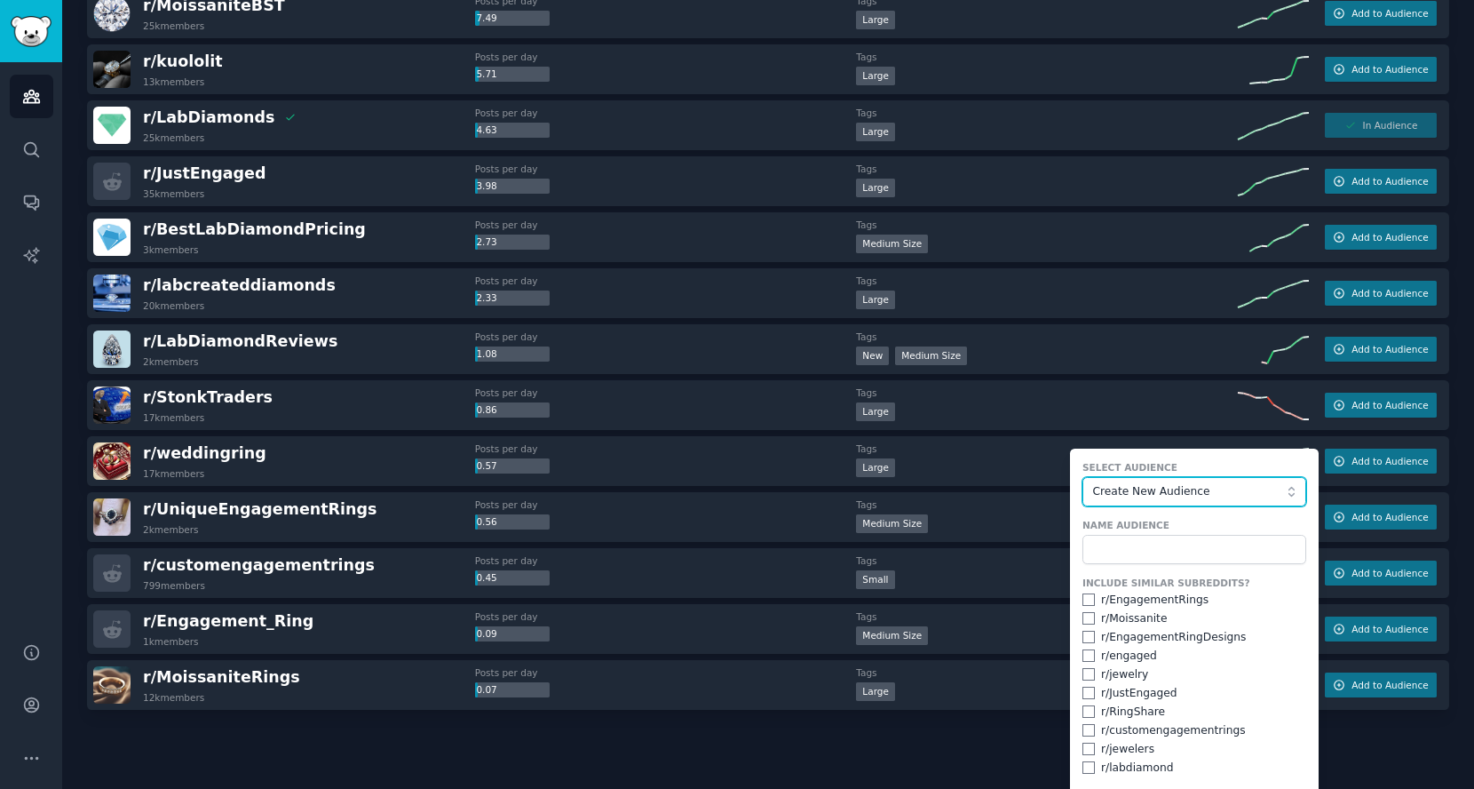
click at [1161, 486] on span "Create New Audience" at bounding box center [1190, 492] width 195 height 16
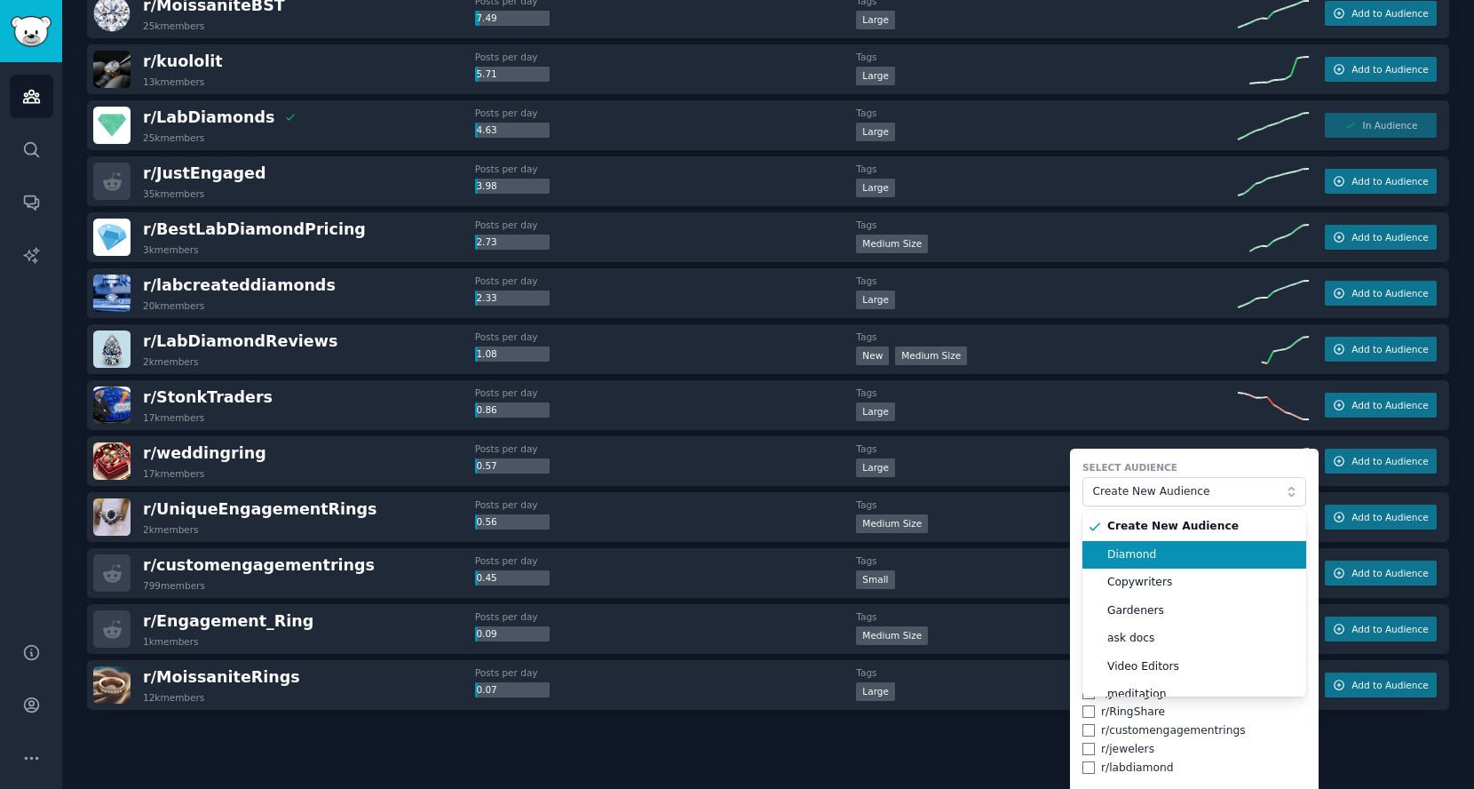
click at [1144, 541] on li "Diamond" at bounding box center [1195, 555] width 224 height 28
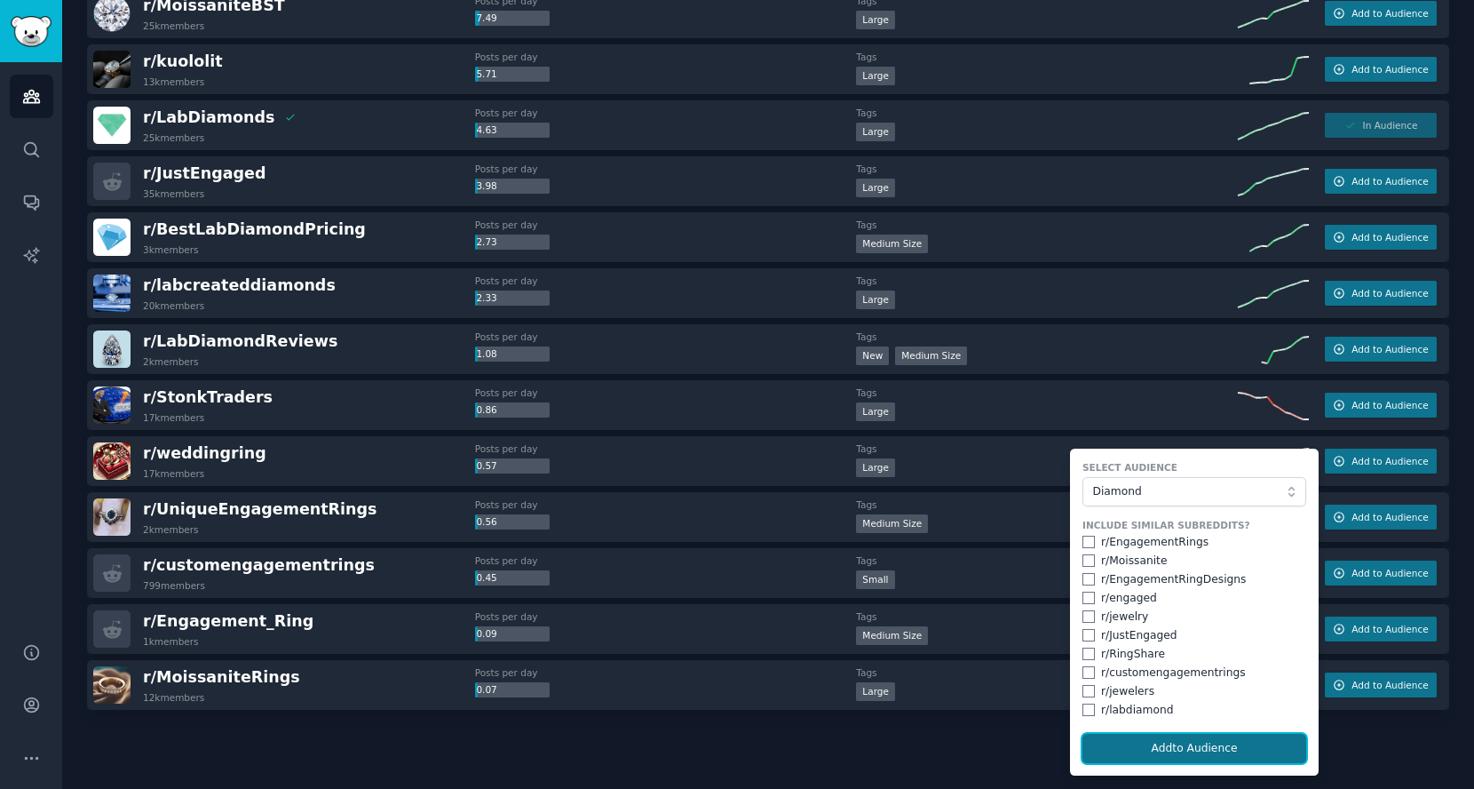
click at [1192, 741] on button "Add to Audience" at bounding box center [1195, 749] width 224 height 30
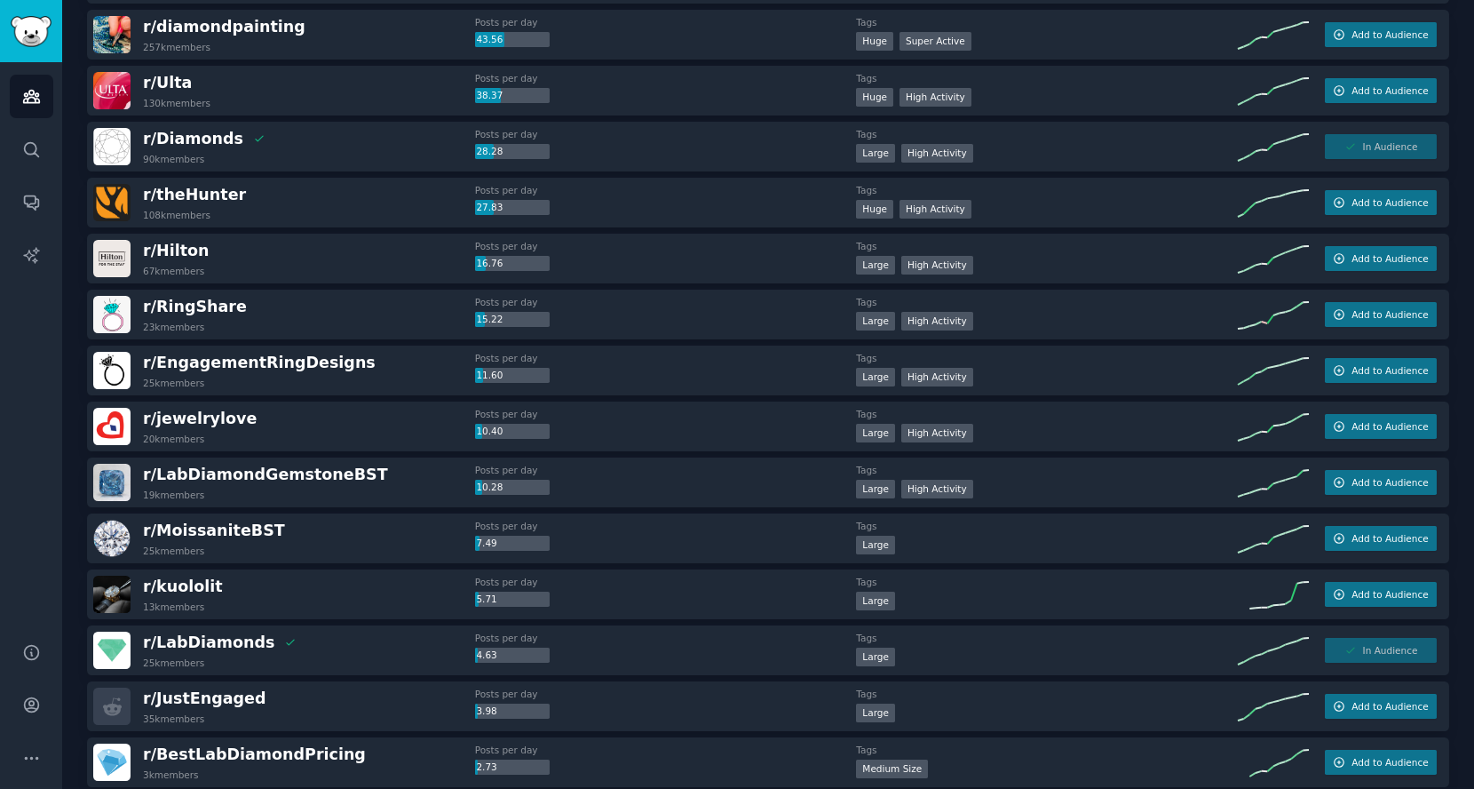
scroll to position [690, 0]
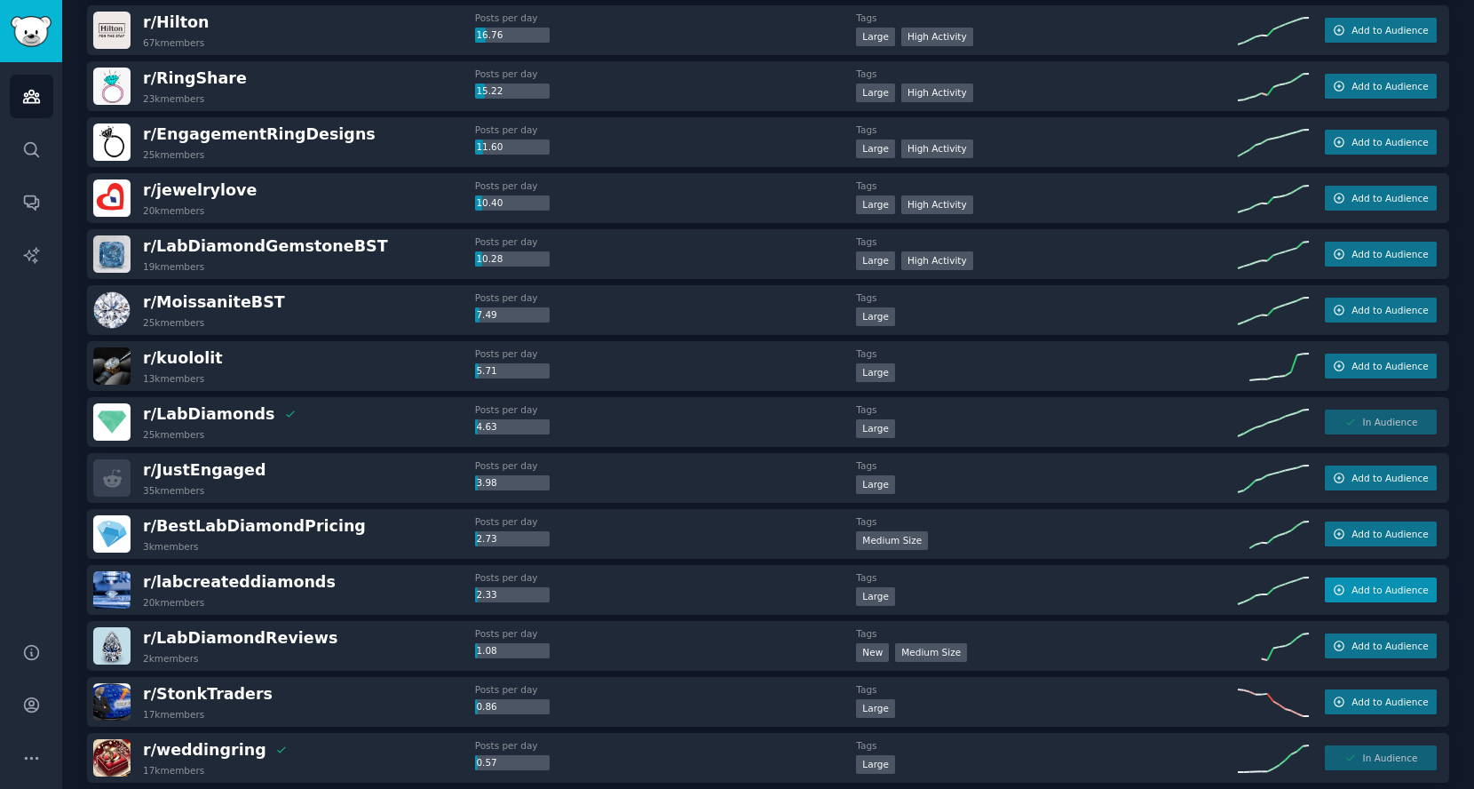
click at [1344, 584] on button "Add to Audience" at bounding box center [1381, 589] width 112 height 25
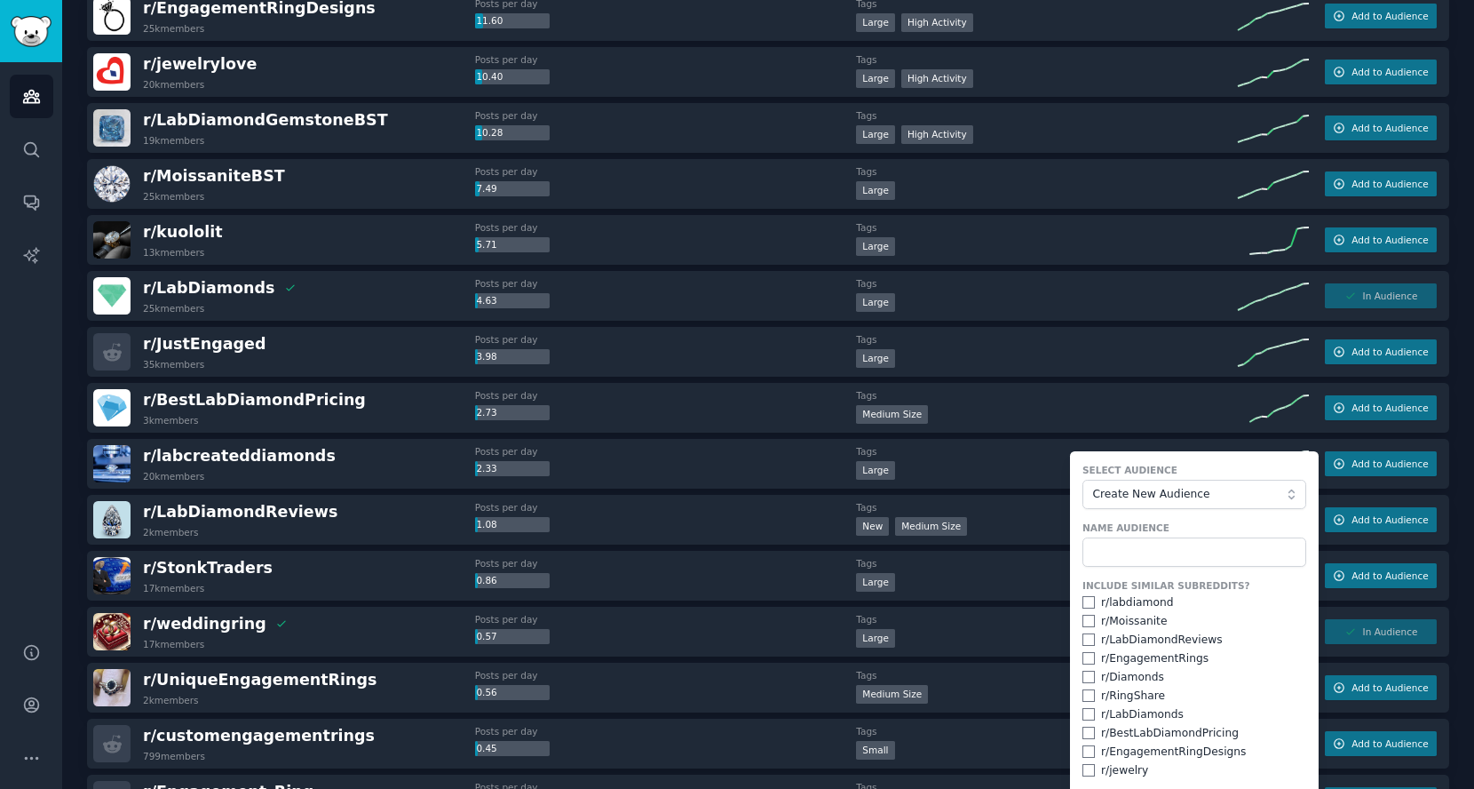
scroll to position [888, 0]
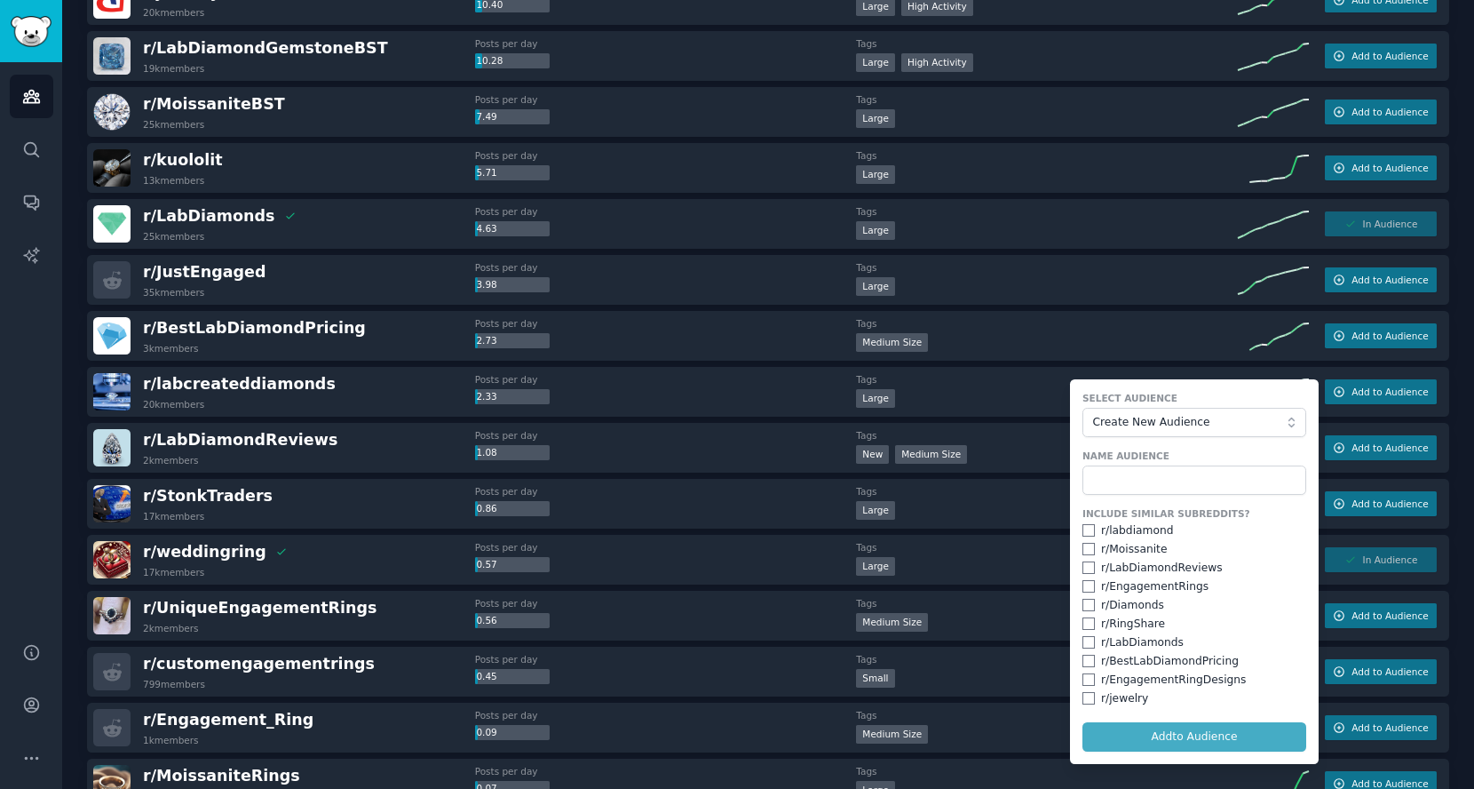
click at [1192, 438] on form "Select Audience Create New Audience Name Audience Include Similar Subreddits? r…" at bounding box center [1194, 571] width 249 height 385
click at [1177, 435] on form "Select Audience Create New Audience Name Audience Include Similar Subreddits? r…" at bounding box center [1194, 571] width 249 height 385
click at [1146, 426] on span "Create New Audience" at bounding box center [1190, 423] width 195 height 16
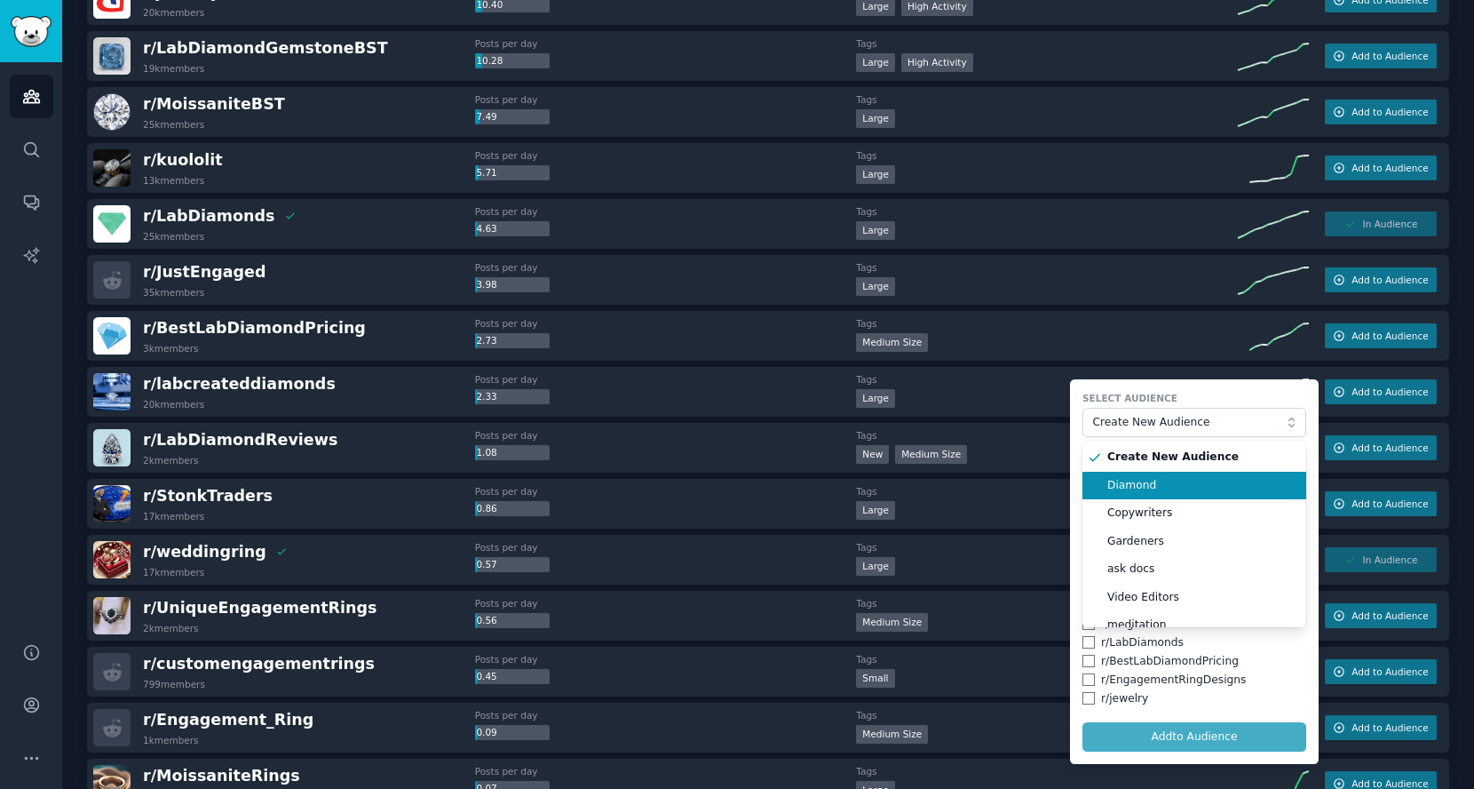
click at [1126, 485] on span "Diamond" at bounding box center [1201, 486] width 187 height 16
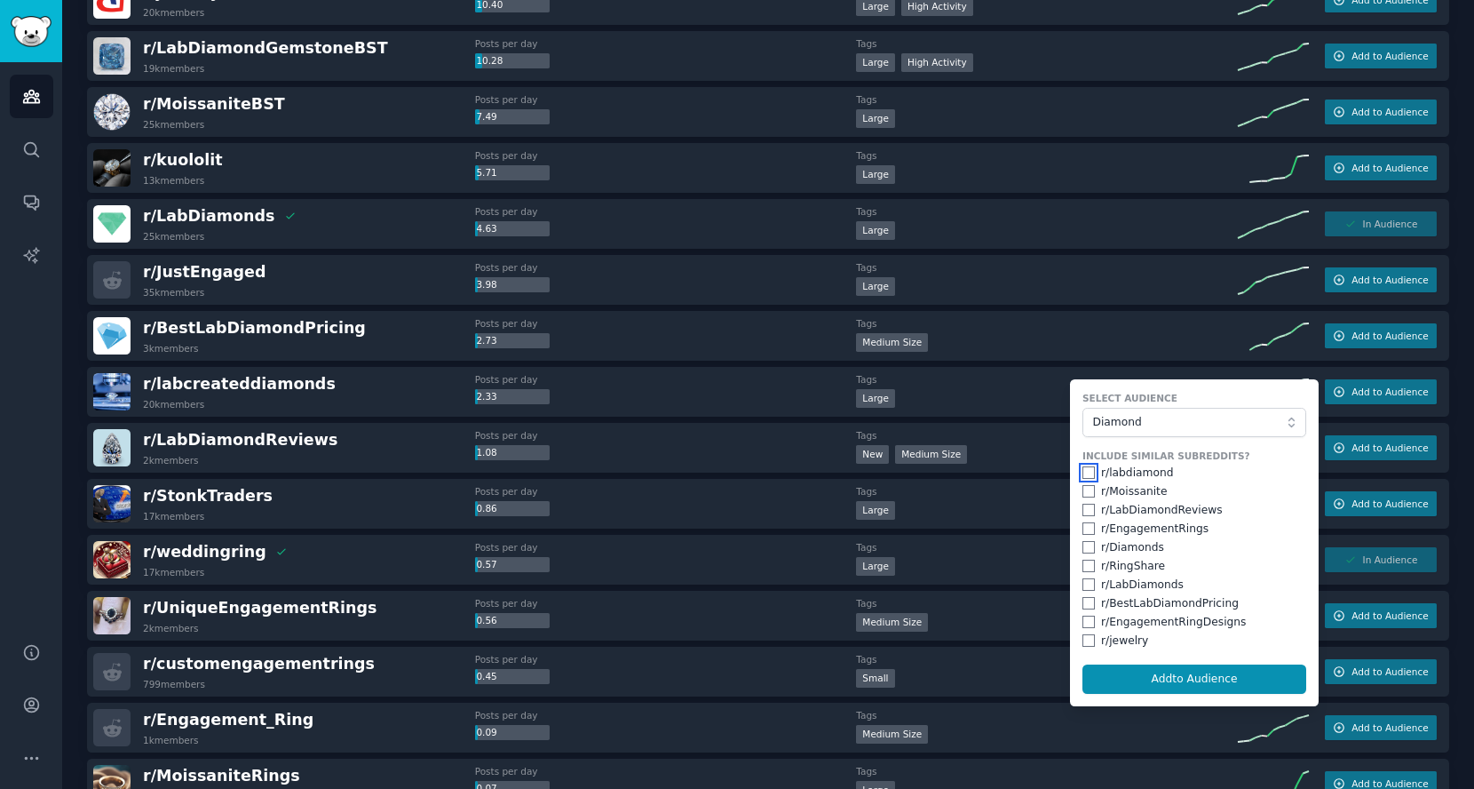
click at [1084, 471] on input "checkbox" at bounding box center [1089, 472] width 12 height 12
checkbox input "true"
click at [1083, 578] on input "checkbox" at bounding box center [1089, 584] width 12 height 12
checkbox input "true"
drag, startPoint x: 1133, startPoint y: 673, endPoint x: 1091, endPoint y: 606, distance: 79.8
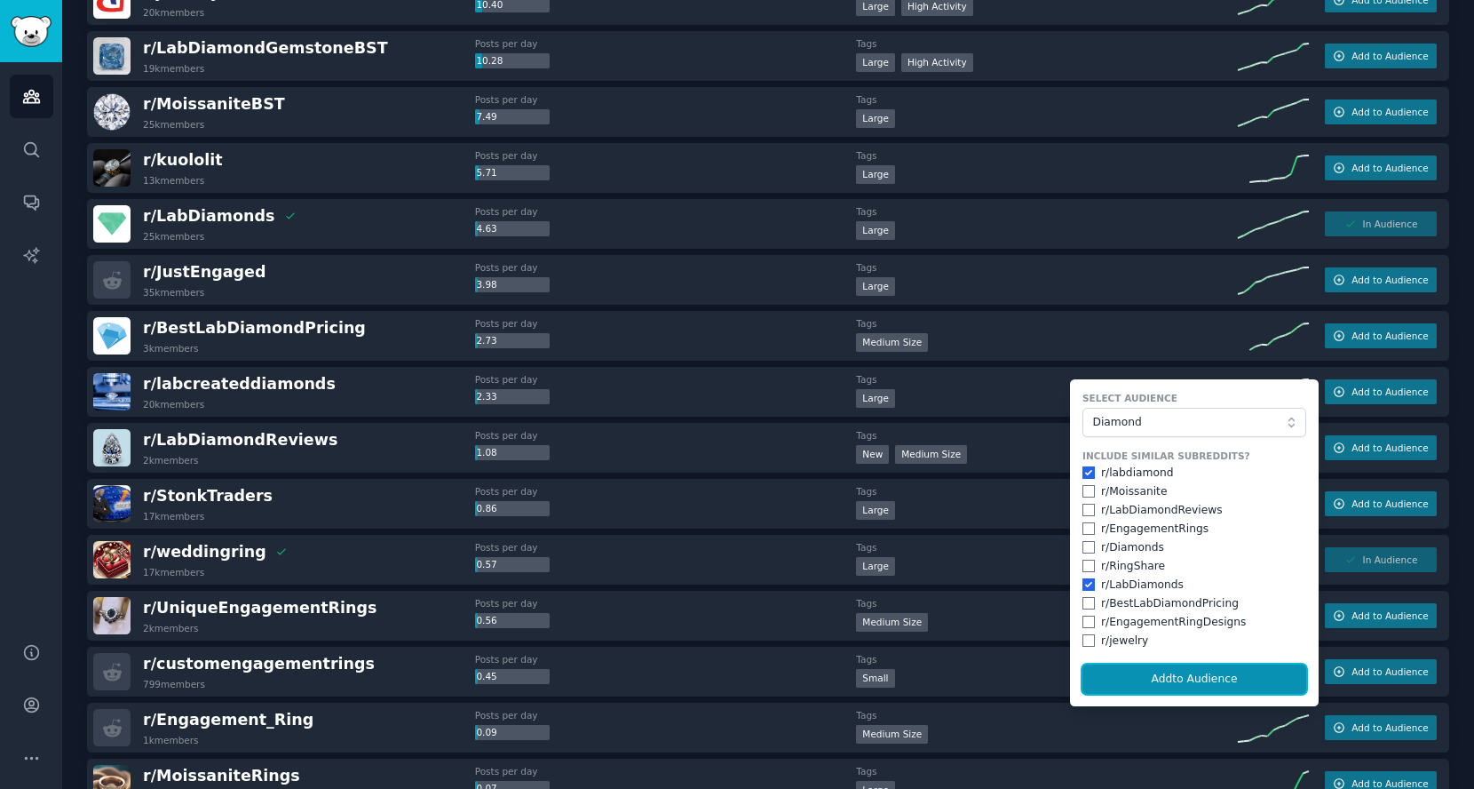
click at [1093, 608] on form "Select Audience Diamond Include Similar Subreddits? r/ [PERSON_NAME] r/ Moissan…" at bounding box center [1194, 542] width 249 height 327
click at [1083, 597] on input "checkbox" at bounding box center [1089, 603] width 12 height 12
checkbox input "true"
click at [1147, 660] on form "Select Audience Diamond Include Similar Subreddits? r/ [PERSON_NAME] r/ Moissan…" at bounding box center [1194, 542] width 249 height 327
click at [1154, 667] on button "Add to Audience" at bounding box center [1195, 679] width 224 height 30
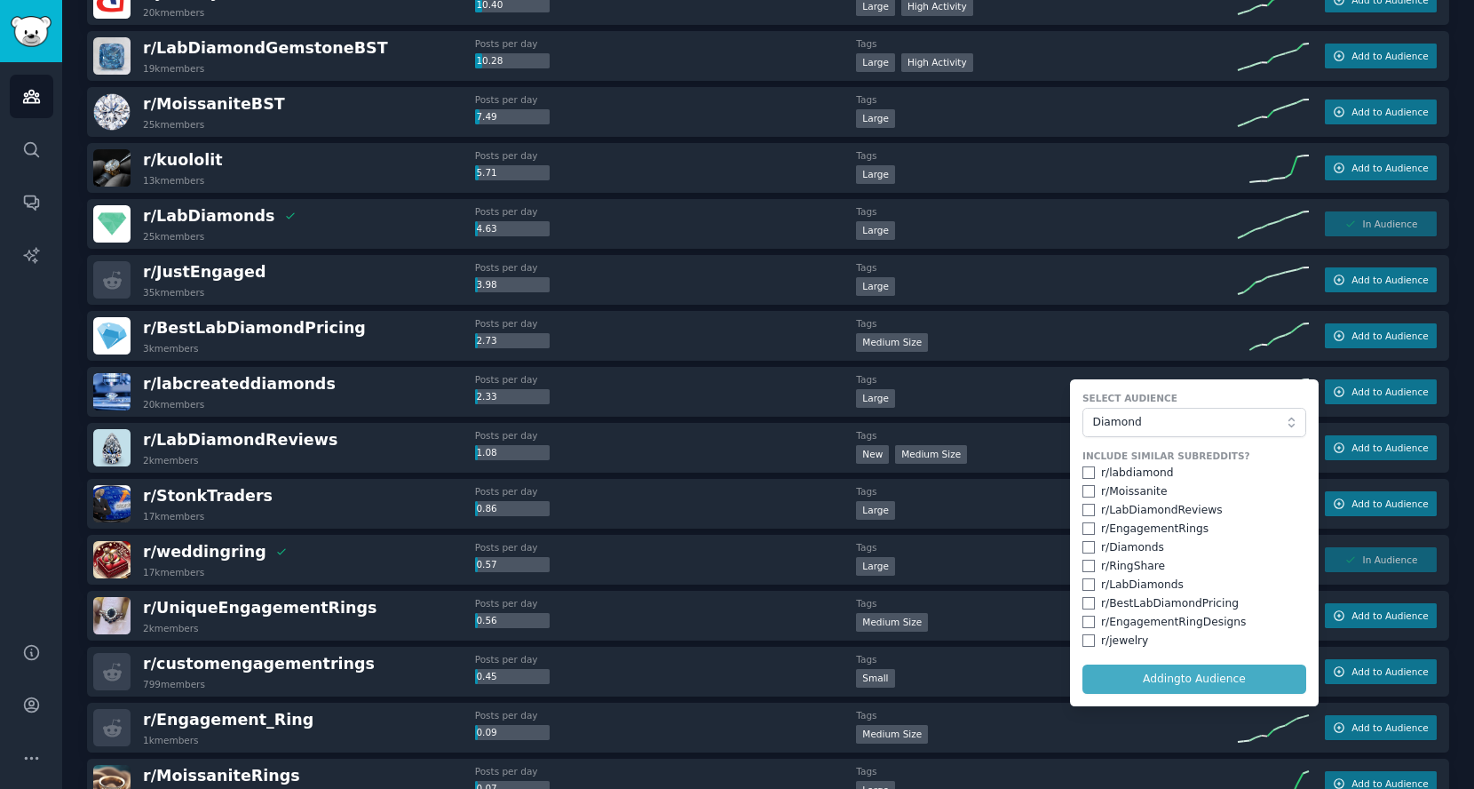
checkbox input "false"
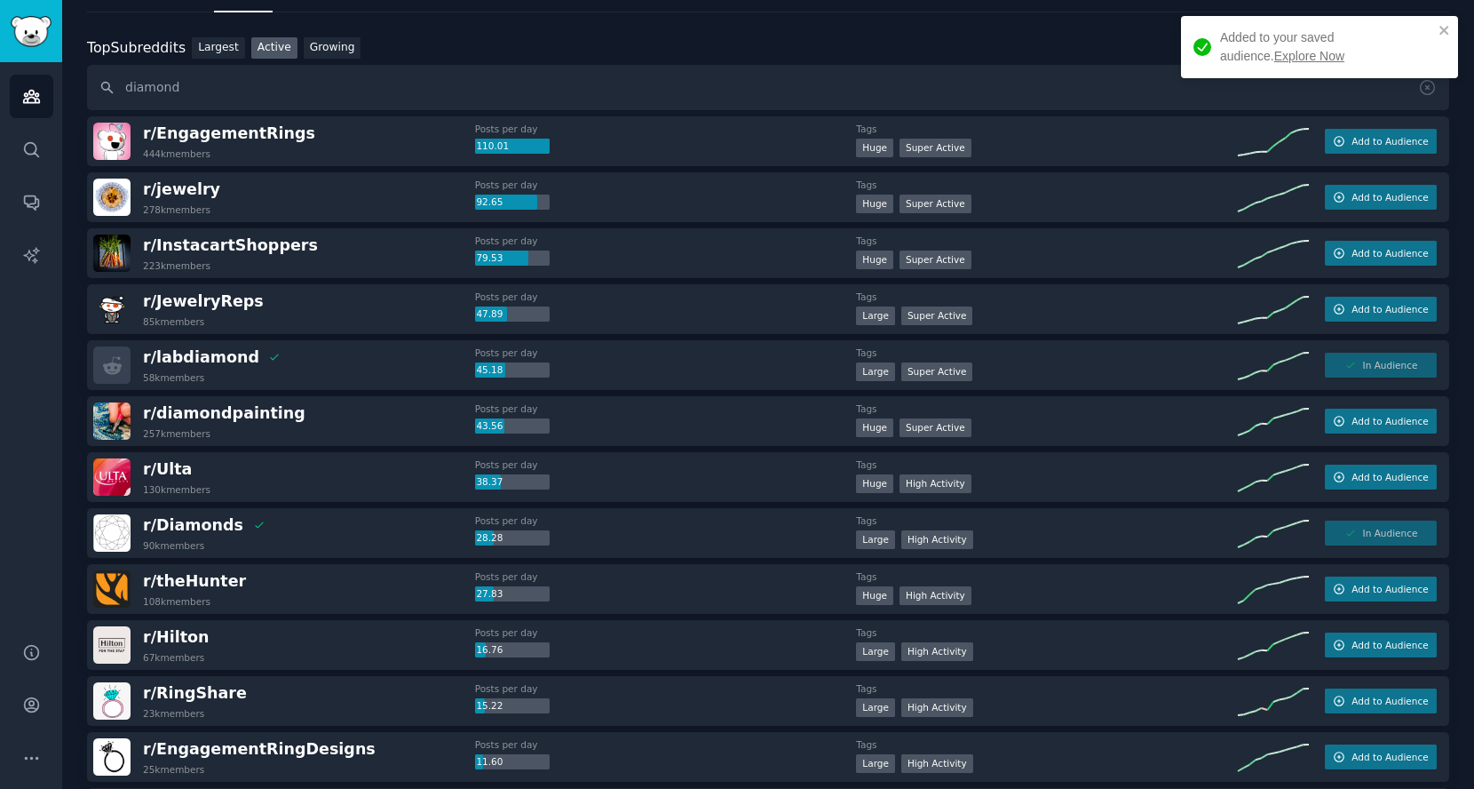
scroll to position [0, 0]
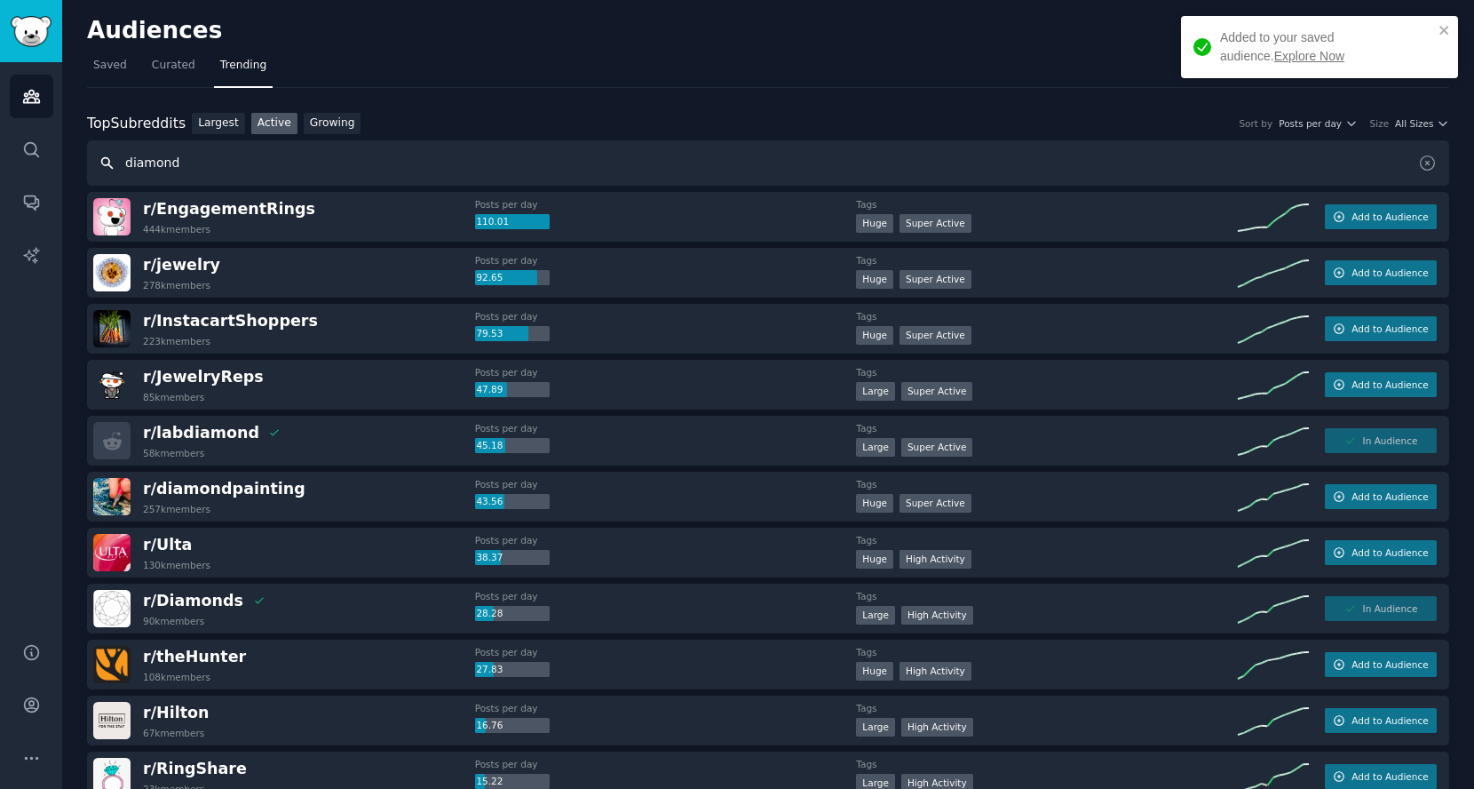
drag, startPoint x: 219, startPoint y: 171, endPoint x: 86, endPoint y: 172, distance: 132.3
click at [87, 172] on input "diamond" at bounding box center [768, 162] width 1363 height 45
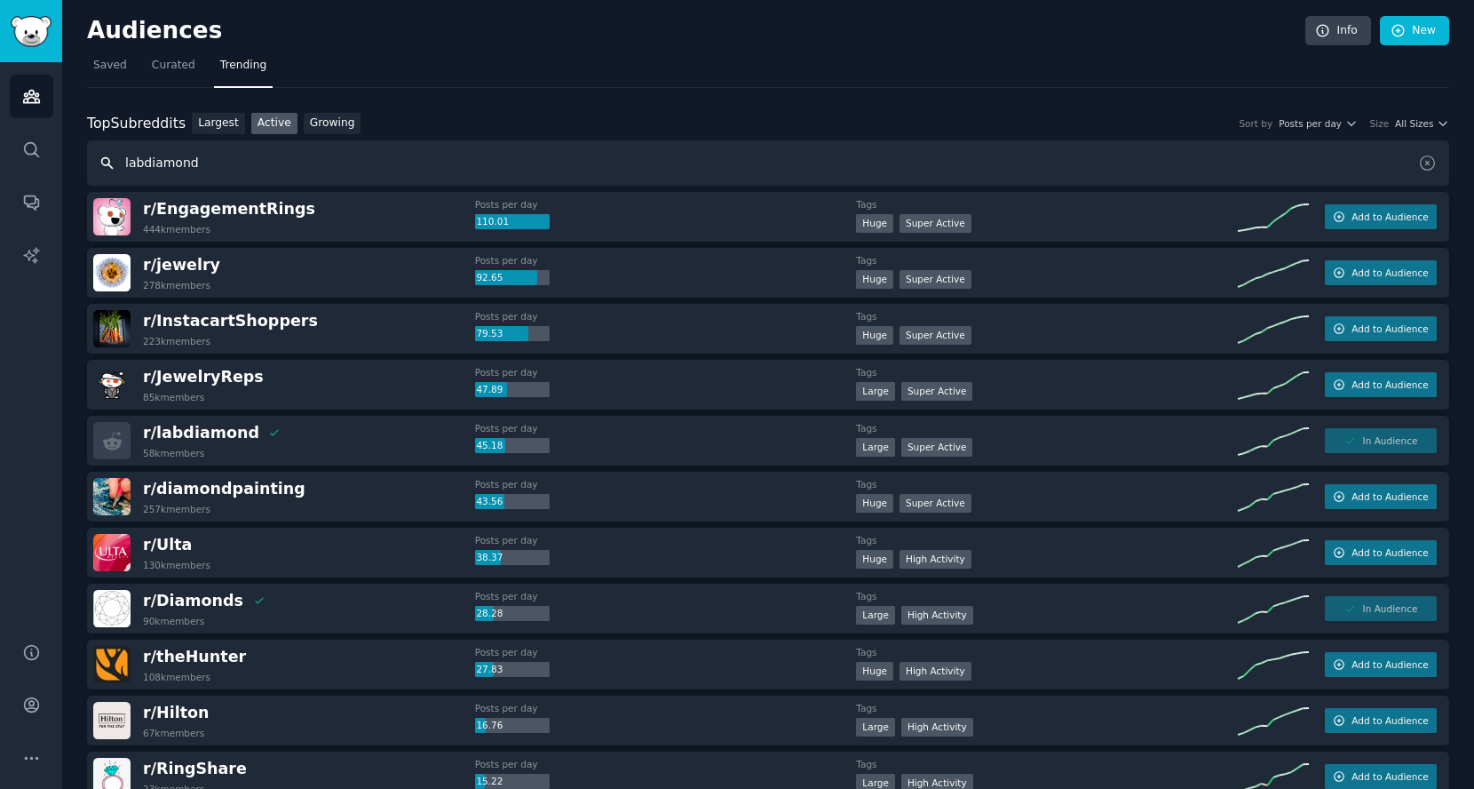
type input "labdiamond"
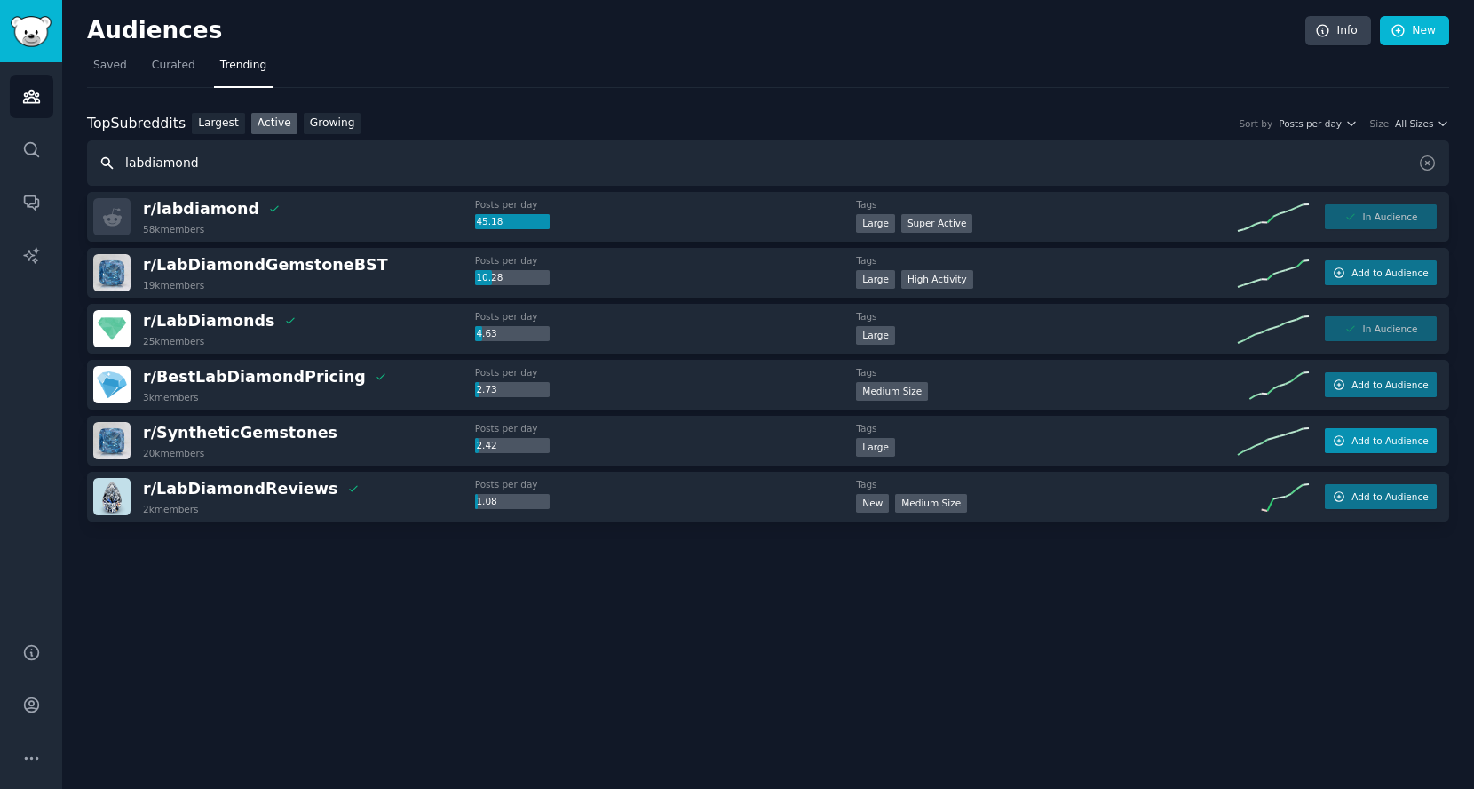
click at [1347, 447] on button "Add to Audience" at bounding box center [1381, 440] width 112 height 25
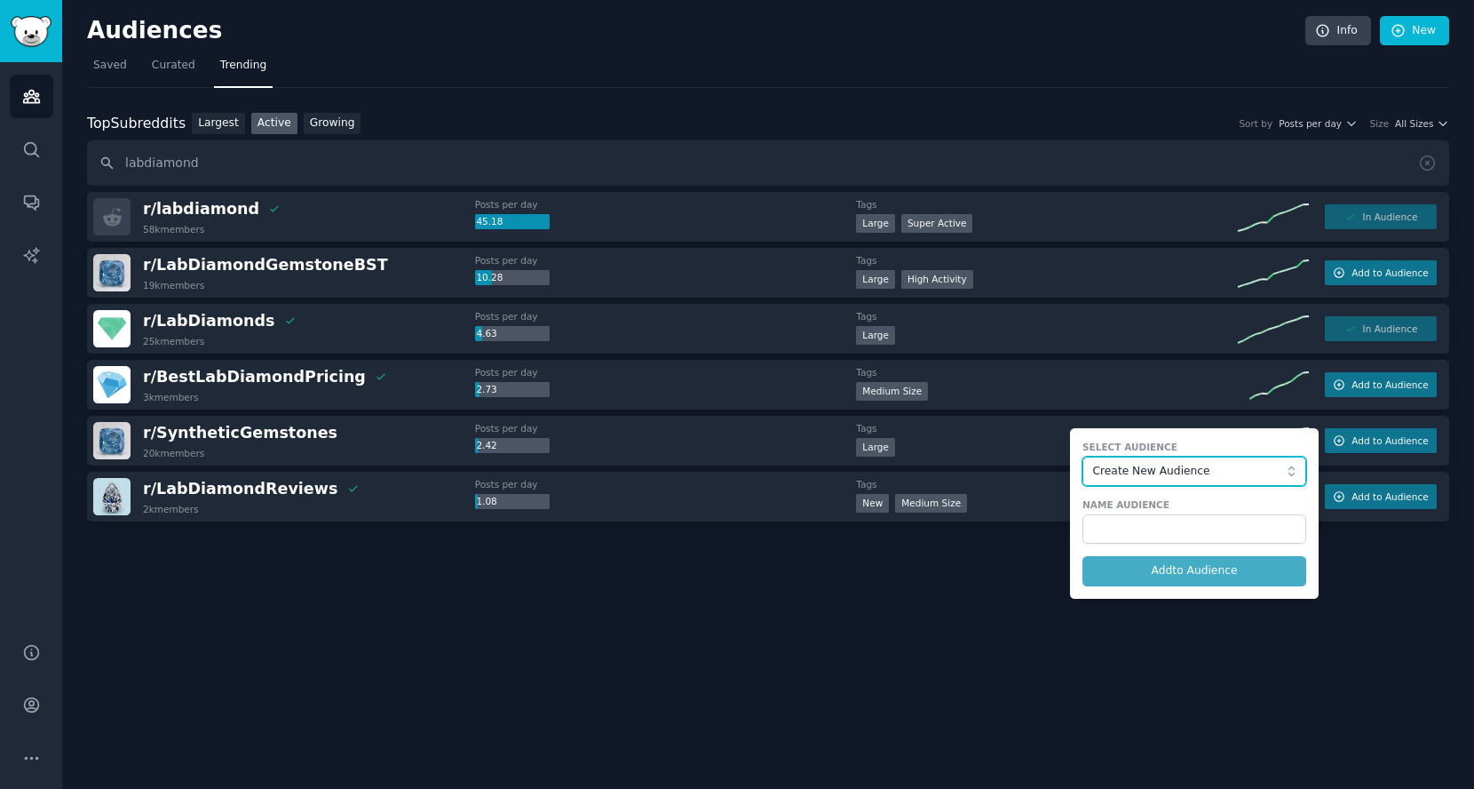
click at [1203, 465] on span "Create New Audience" at bounding box center [1190, 472] width 195 height 16
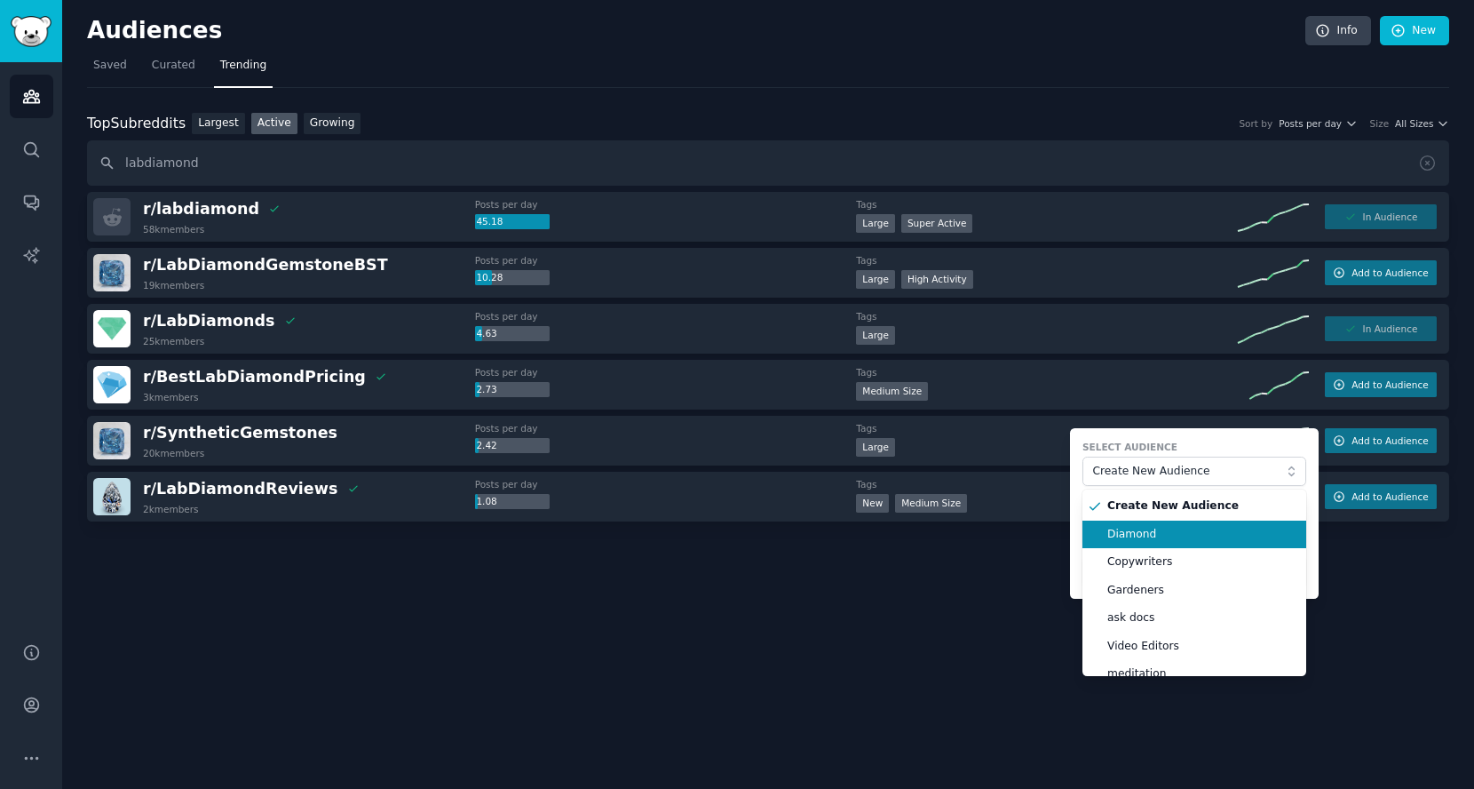
click at [1167, 528] on span "Diamond" at bounding box center [1201, 535] width 187 height 16
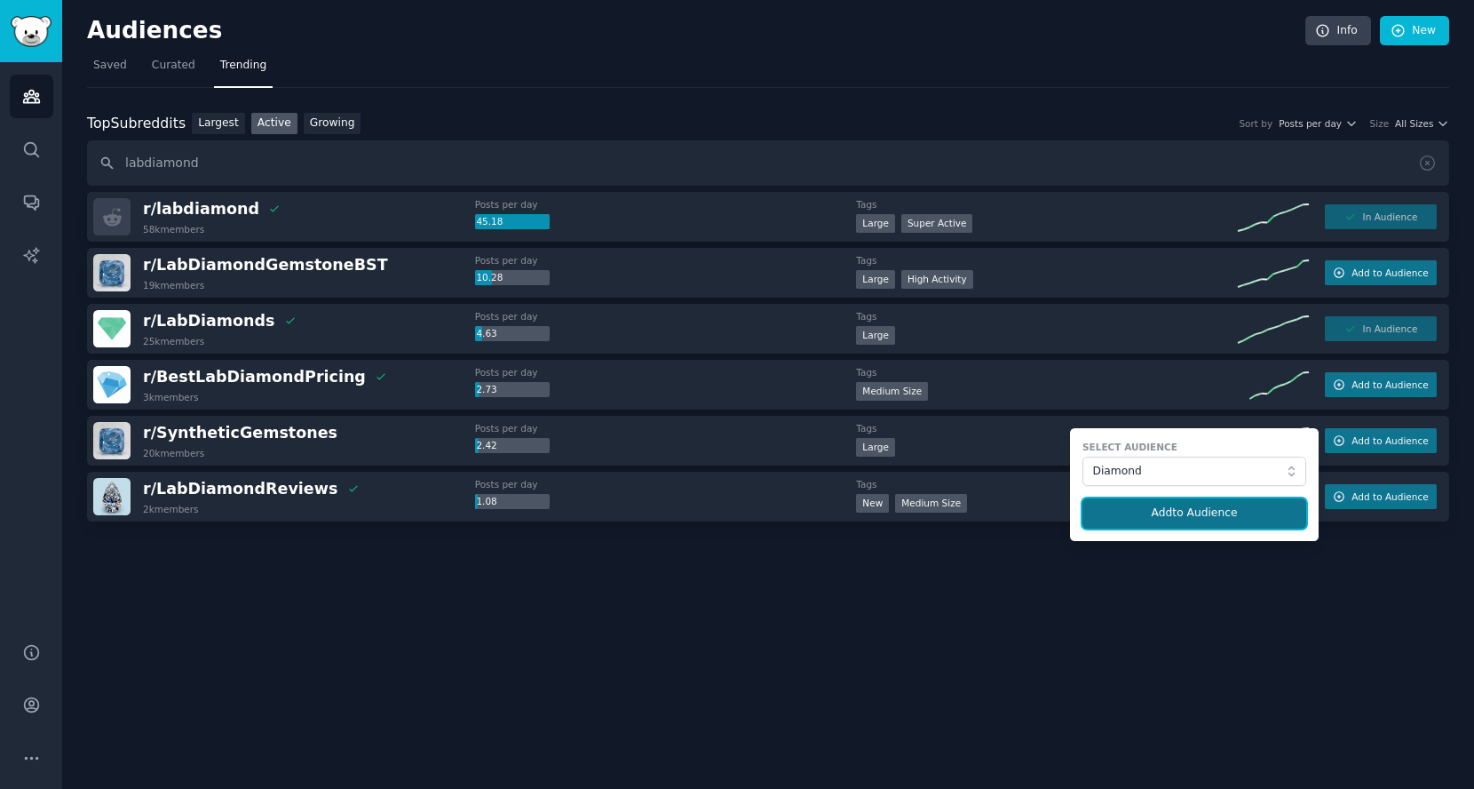
click at [1180, 514] on button "Add to Audience" at bounding box center [1195, 513] width 224 height 30
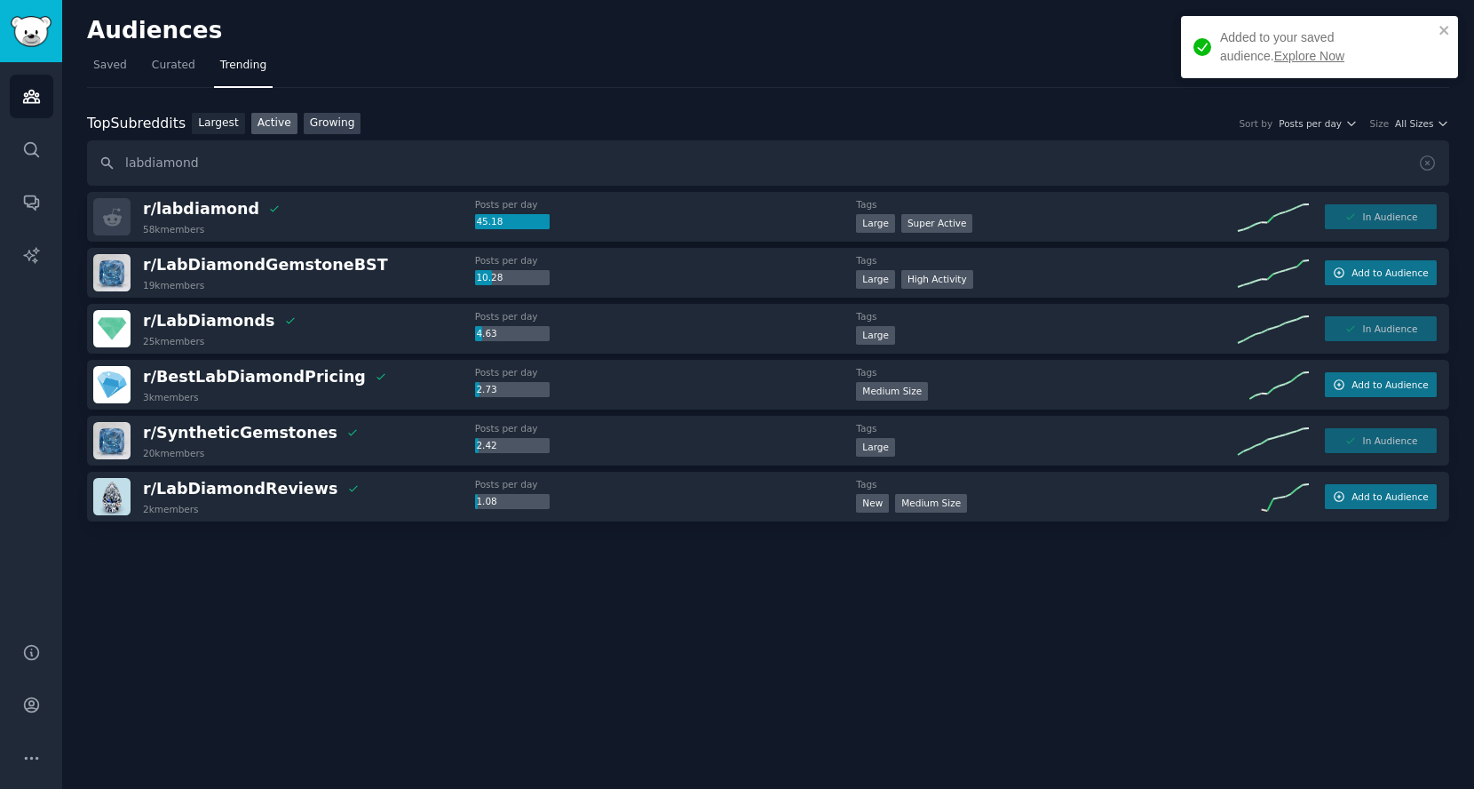
click at [324, 125] on link "Growing" at bounding box center [333, 124] width 58 height 22
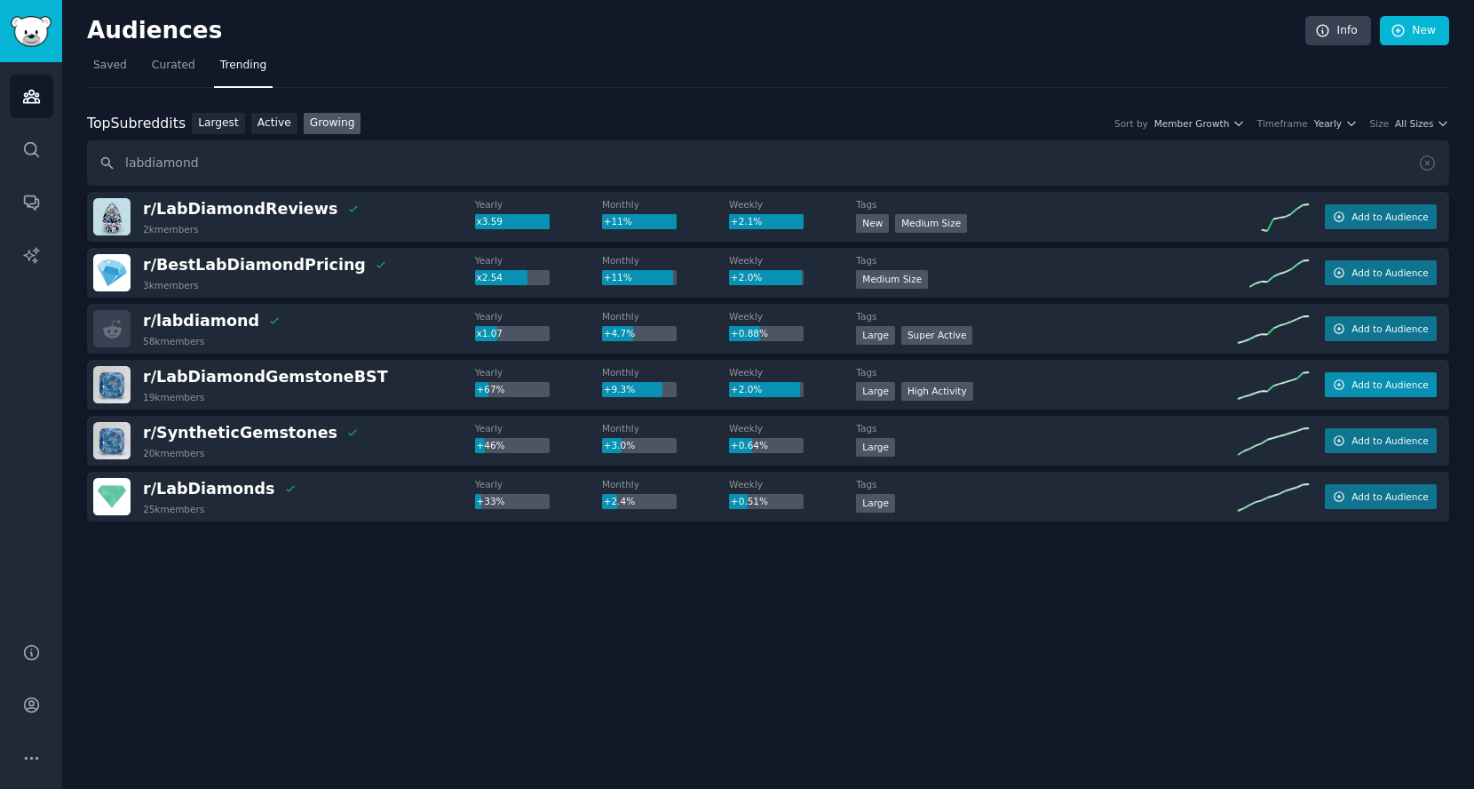
click at [1370, 389] on button "Add to Audience" at bounding box center [1381, 384] width 112 height 25
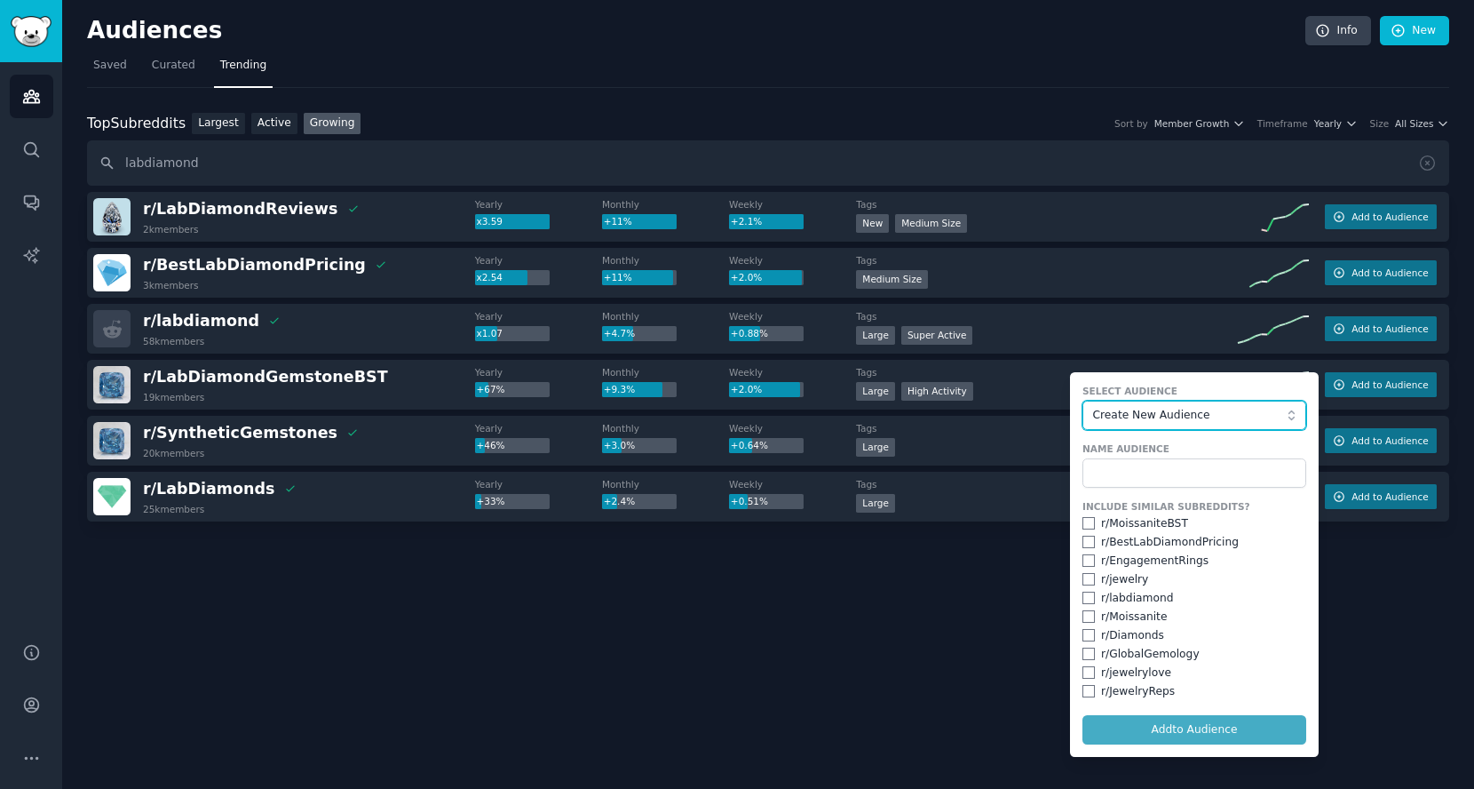
click at [1174, 414] on span "Create New Audience" at bounding box center [1190, 416] width 195 height 16
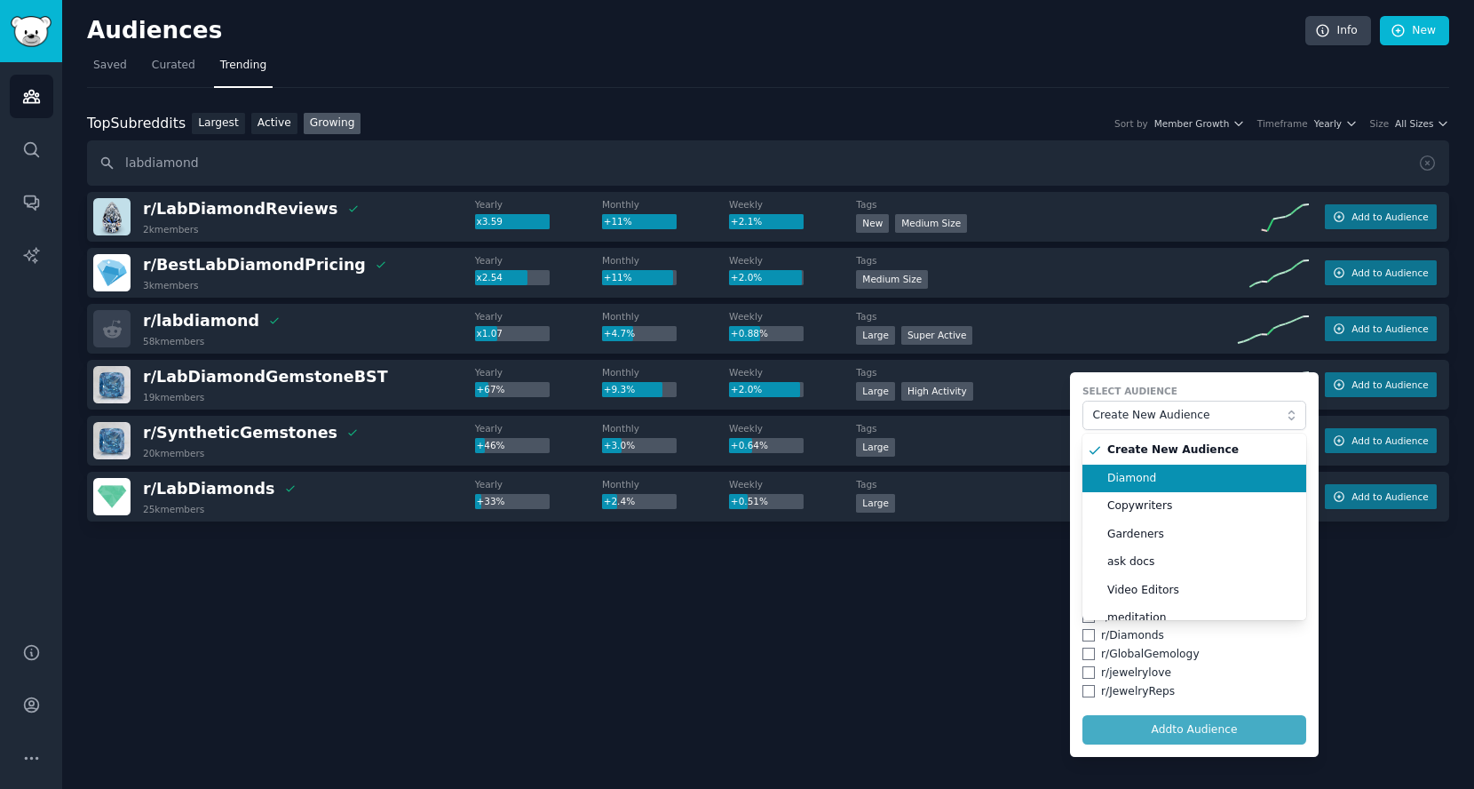
click at [1164, 483] on li "Diamond" at bounding box center [1195, 479] width 224 height 28
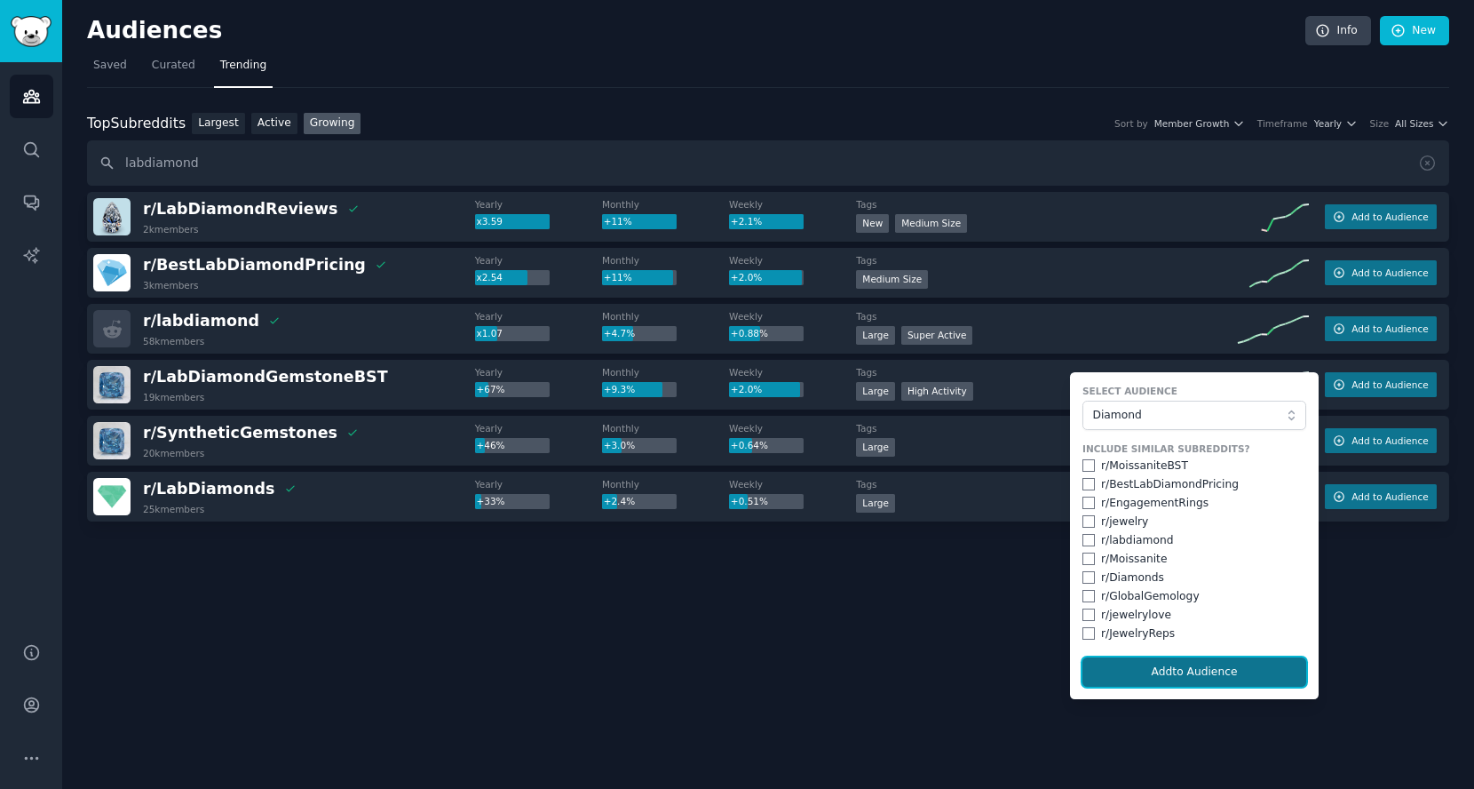
click at [1176, 673] on button "Add to Audience" at bounding box center [1195, 672] width 224 height 30
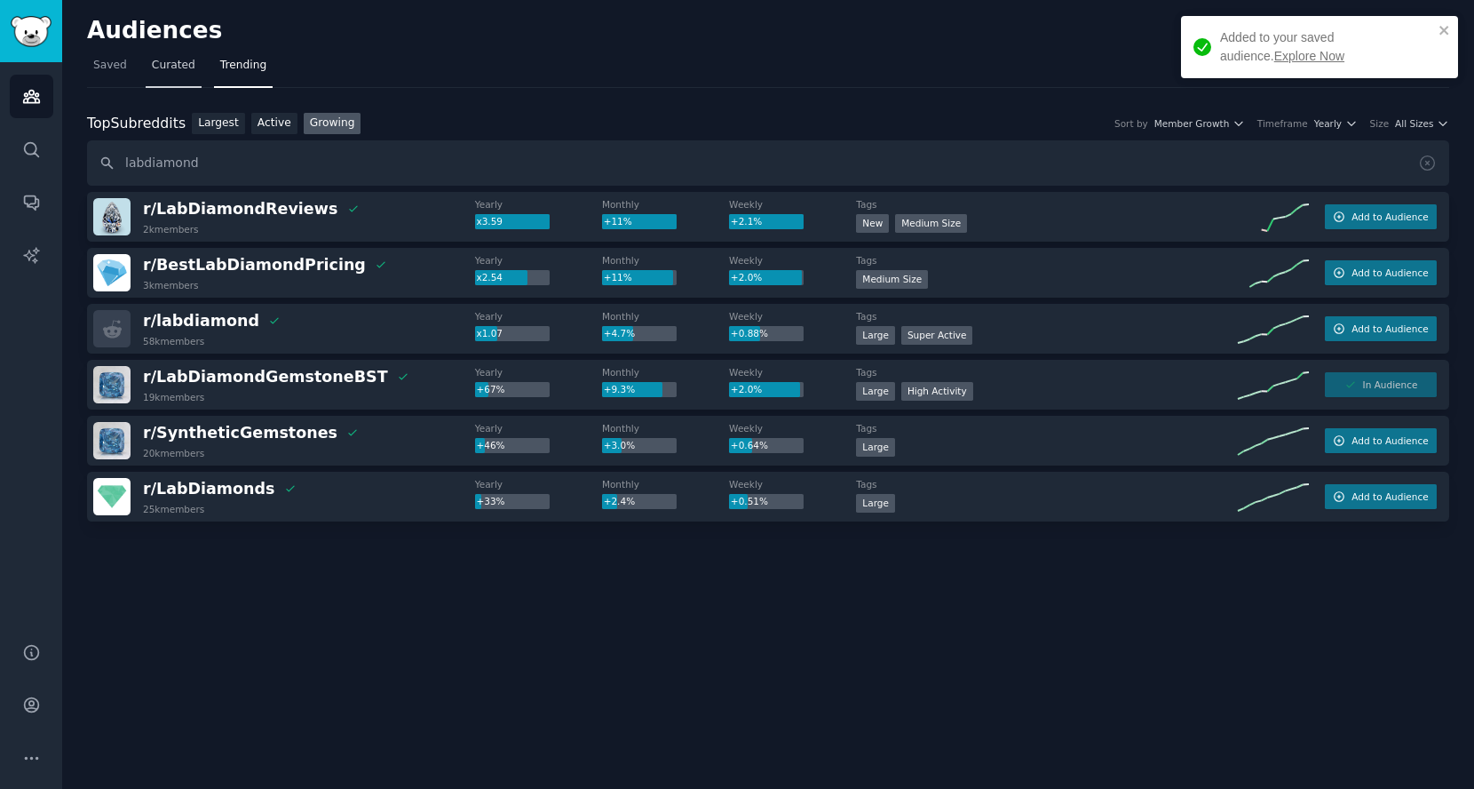
click at [178, 73] on link "Curated" at bounding box center [174, 70] width 56 height 36
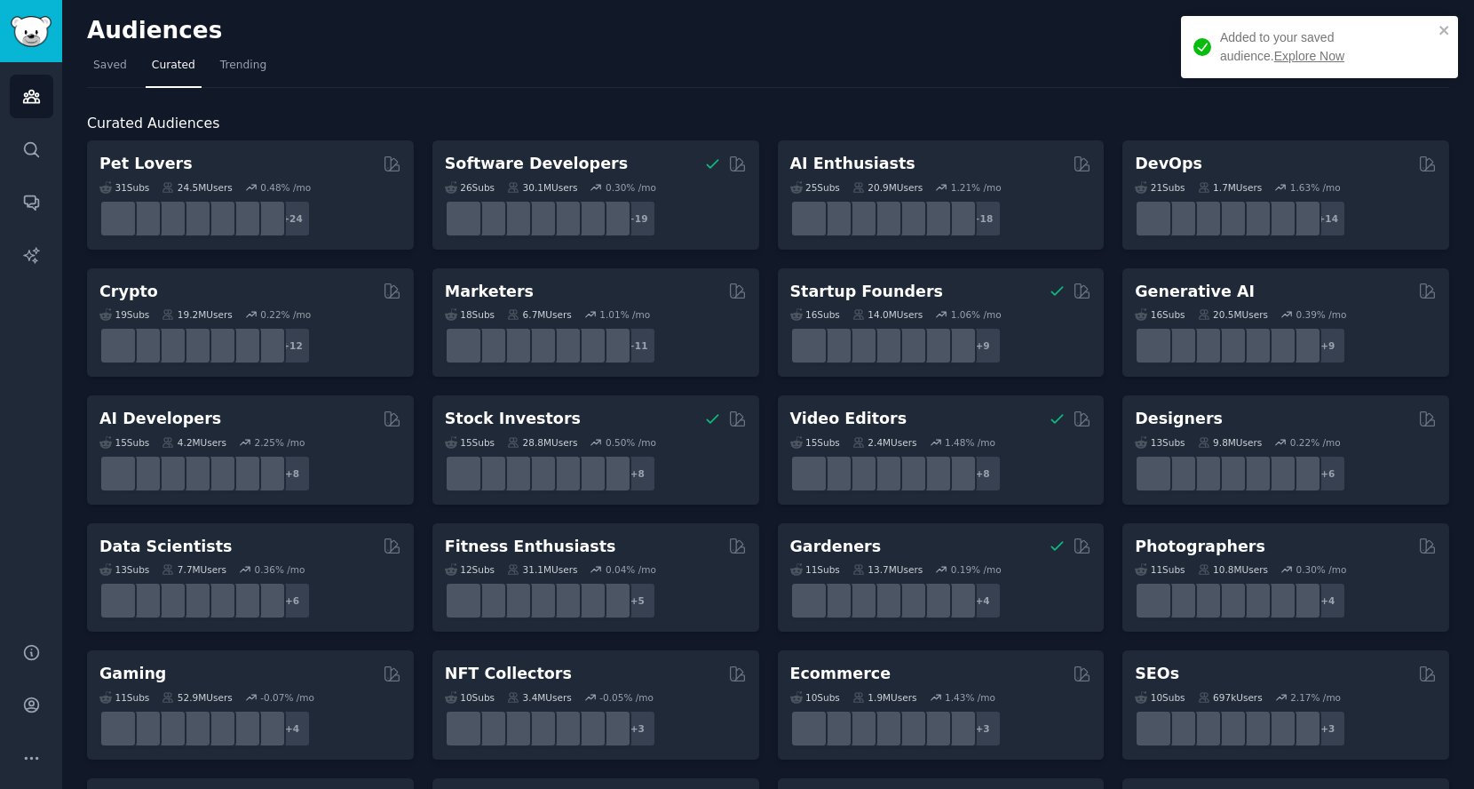
click at [139, 80] on nav "Saved Curated Trending" at bounding box center [768, 70] width 1363 height 36
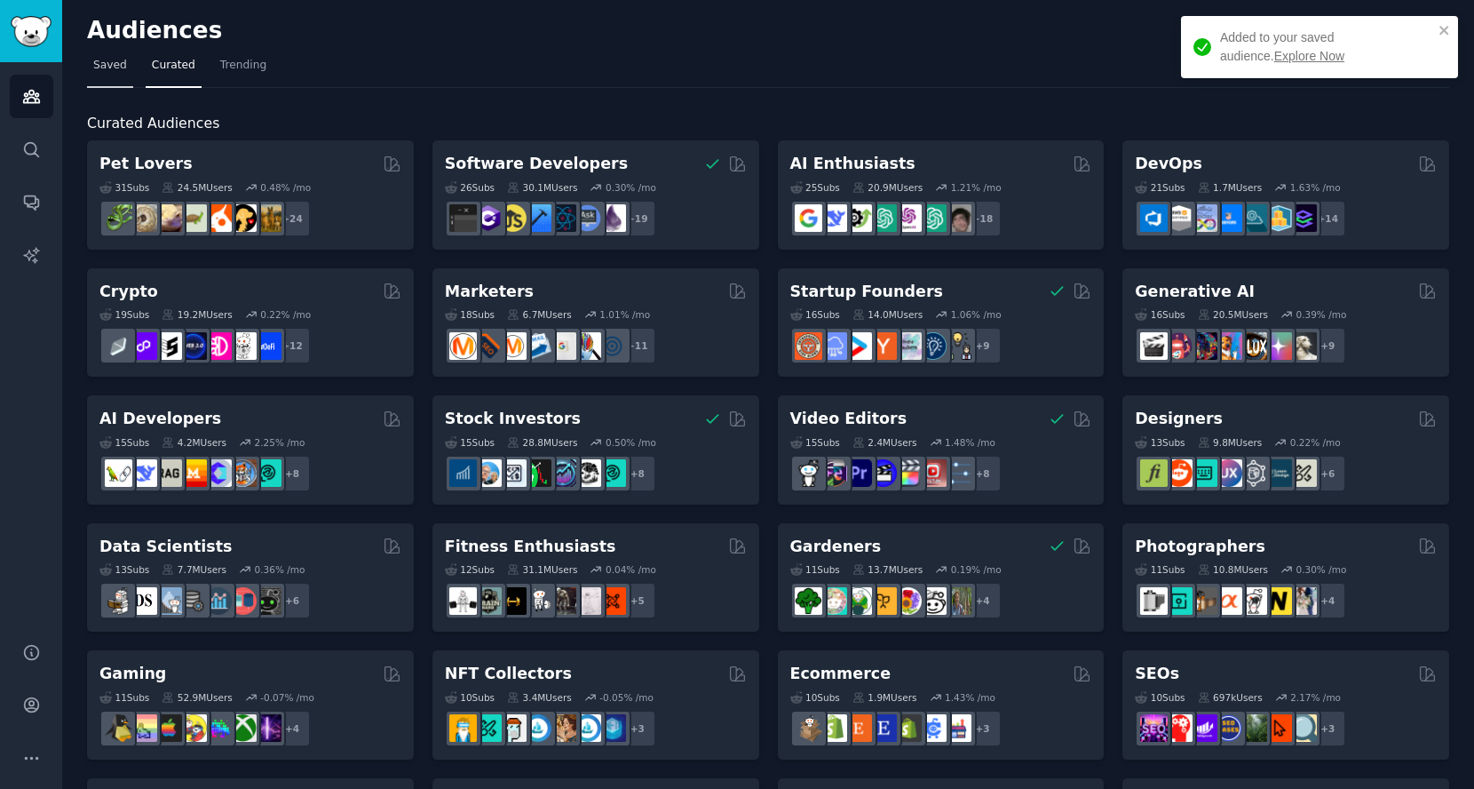
click at [104, 62] on span "Saved" at bounding box center [110, 66] width 34 height 16
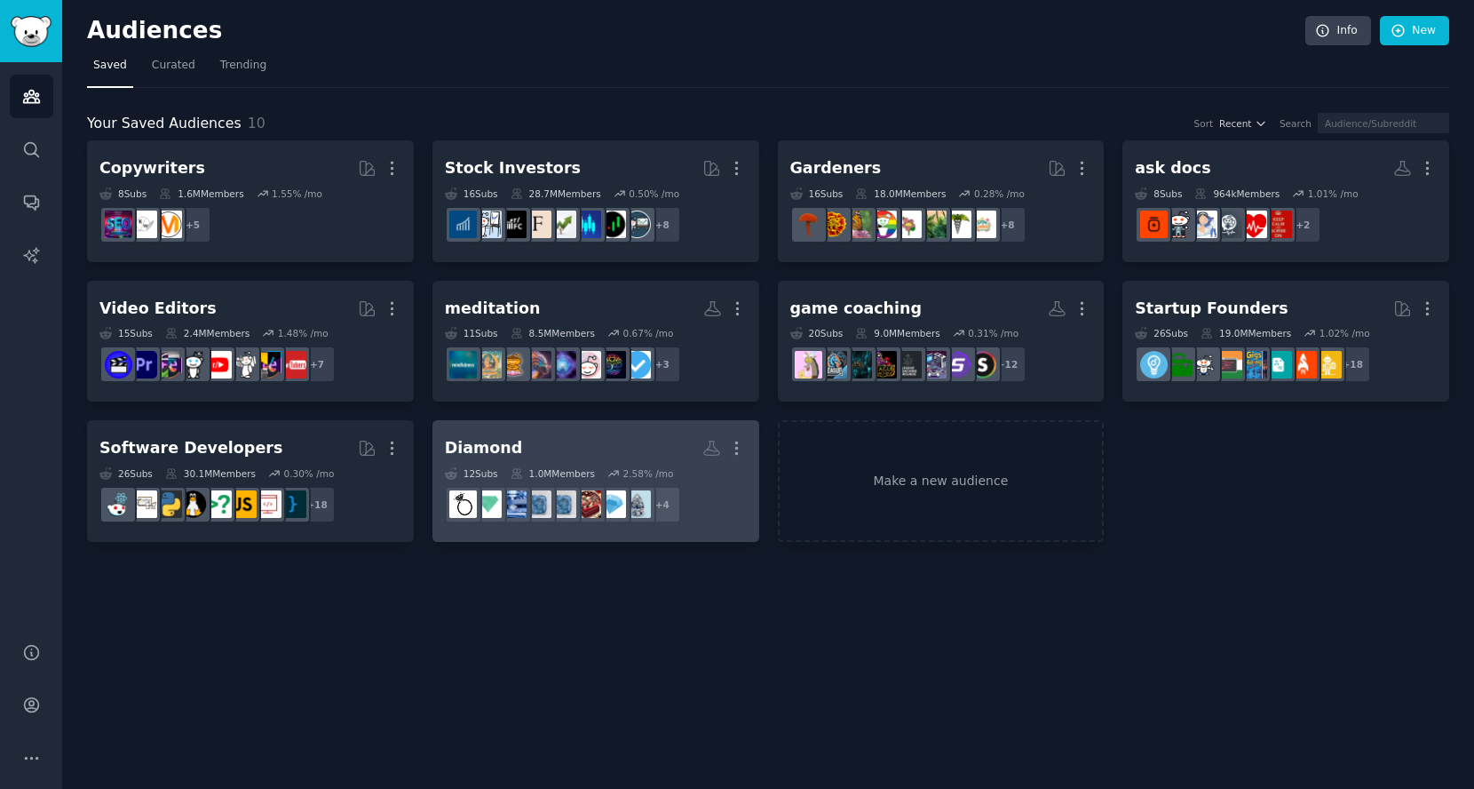
click at [631, 441] on h2 "Diamond More" at bounding box center [596, 448] width 302 height 31
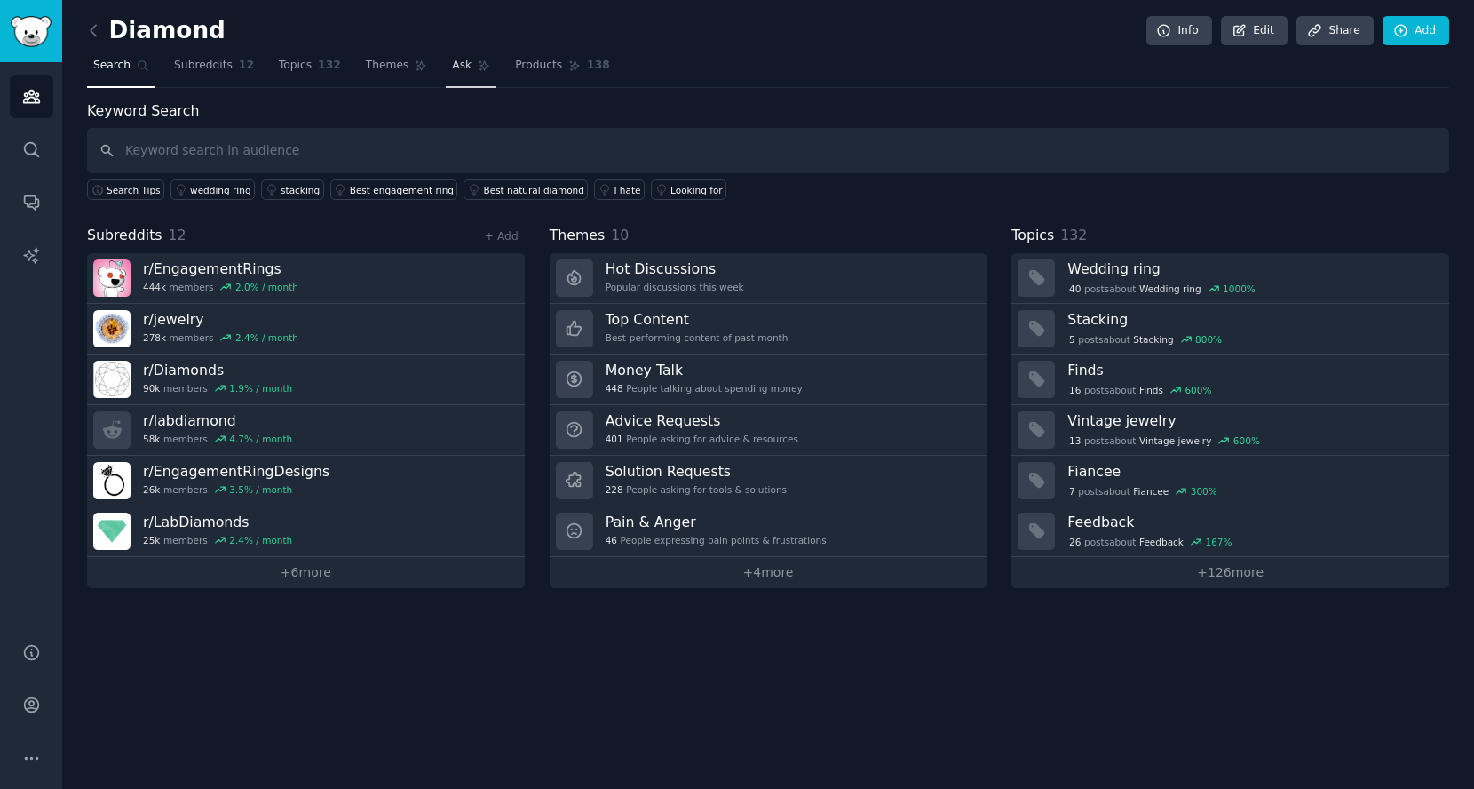
click at [452, 67] on span "Ask" at bounding box center [462, 66] width 20 height 16
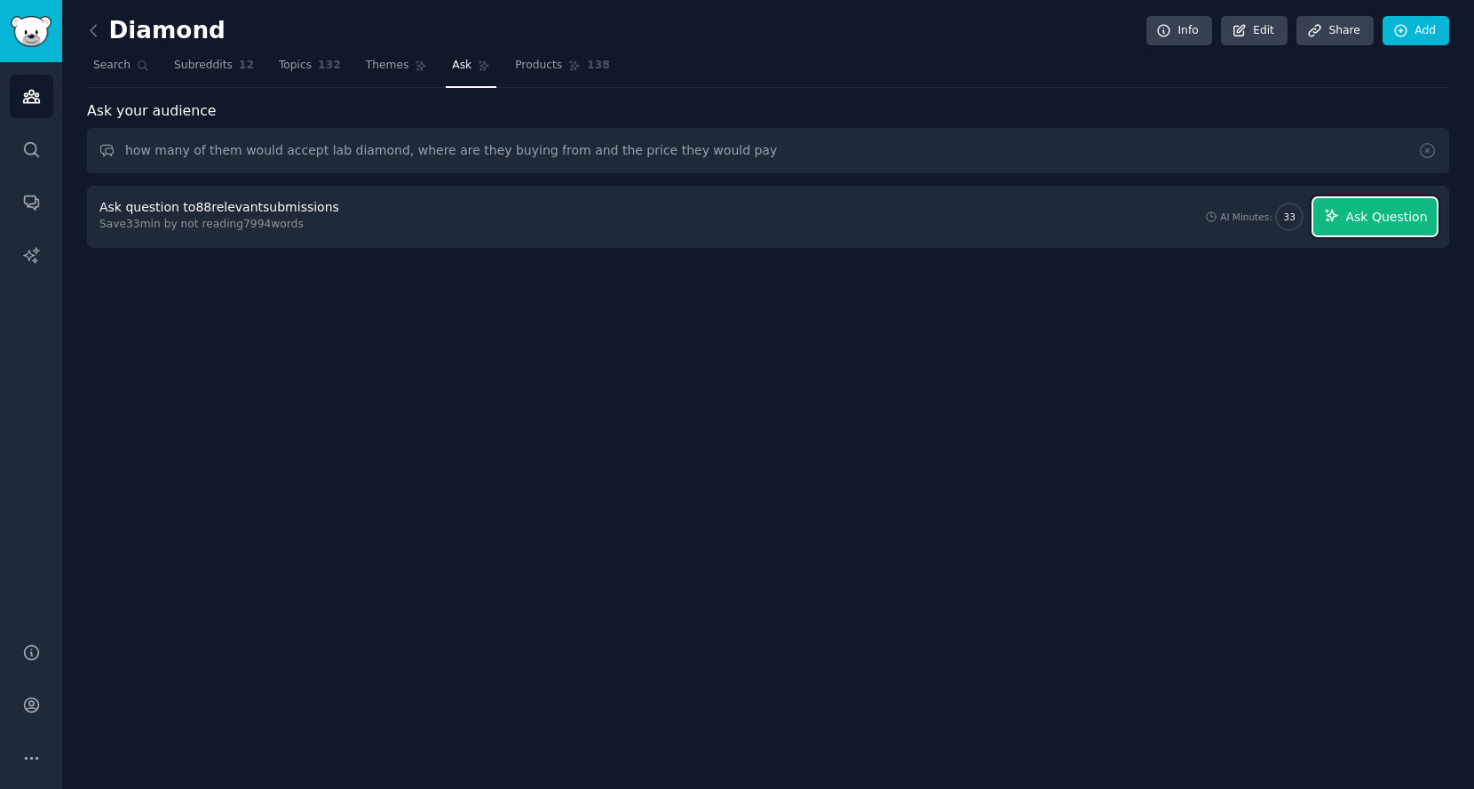
click at [1375, 217] on span "Ask Question" at bounding box center [1387, 217] width 82 height 19
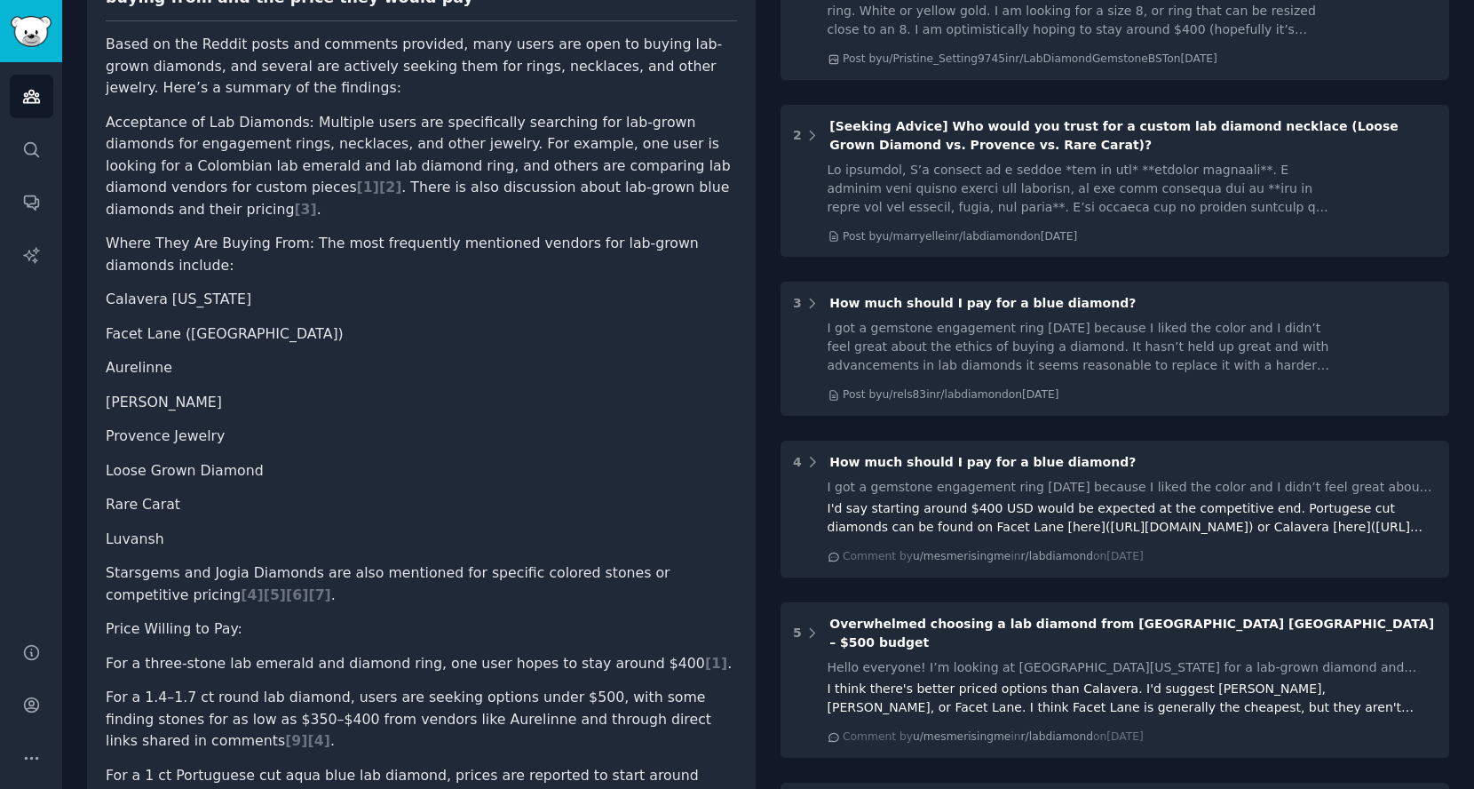
scroll to position [296, 0]
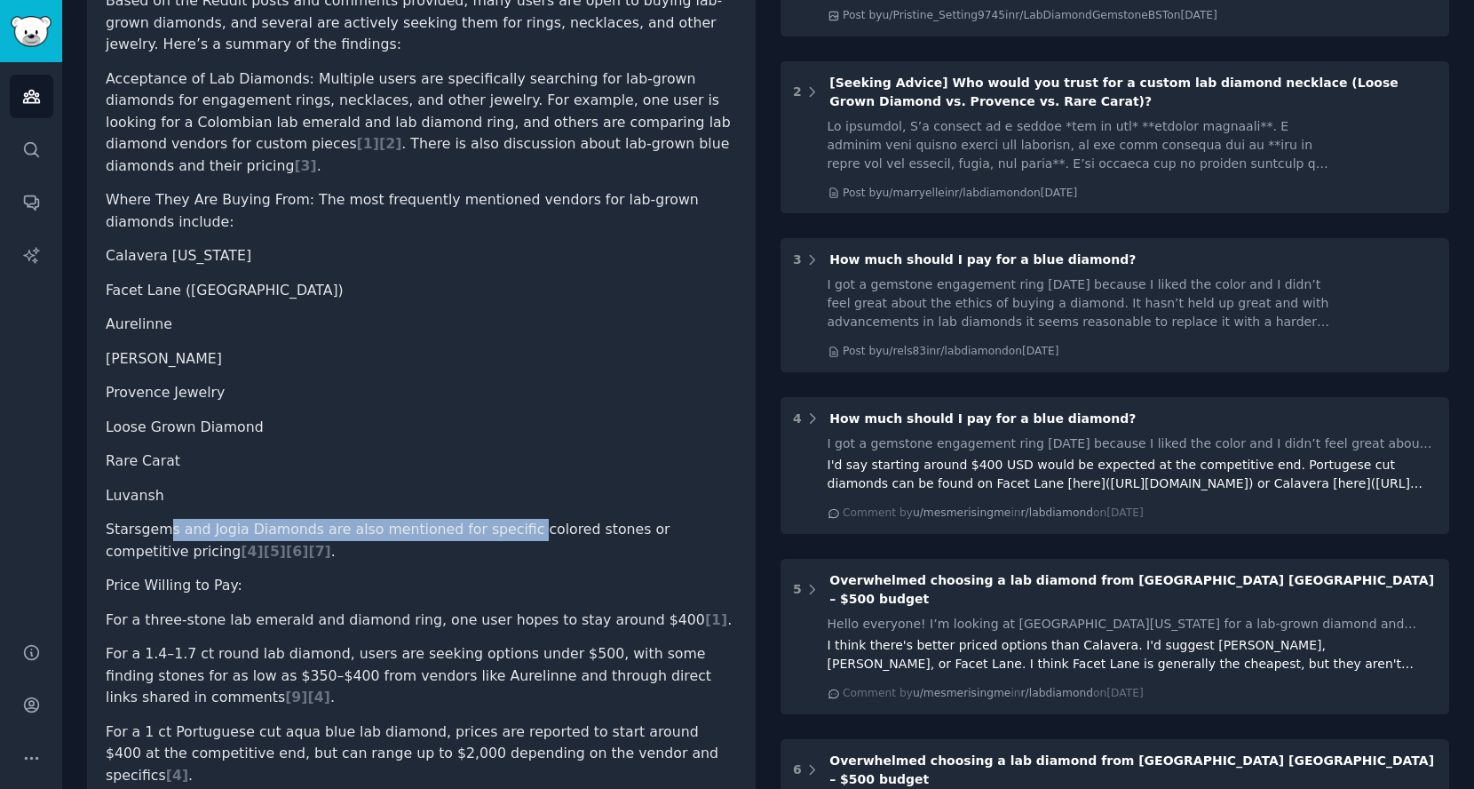
drag, startPoint x: 171, startPoint y: 527, endPoint x: 528, endPoint y: 528, distance: 357.1
click at [528, 528] on li "Starsgems and Jogia Diamonds are also mentioned for specific colored stones or …" at bounding box center [422, 541] width 632 height 44
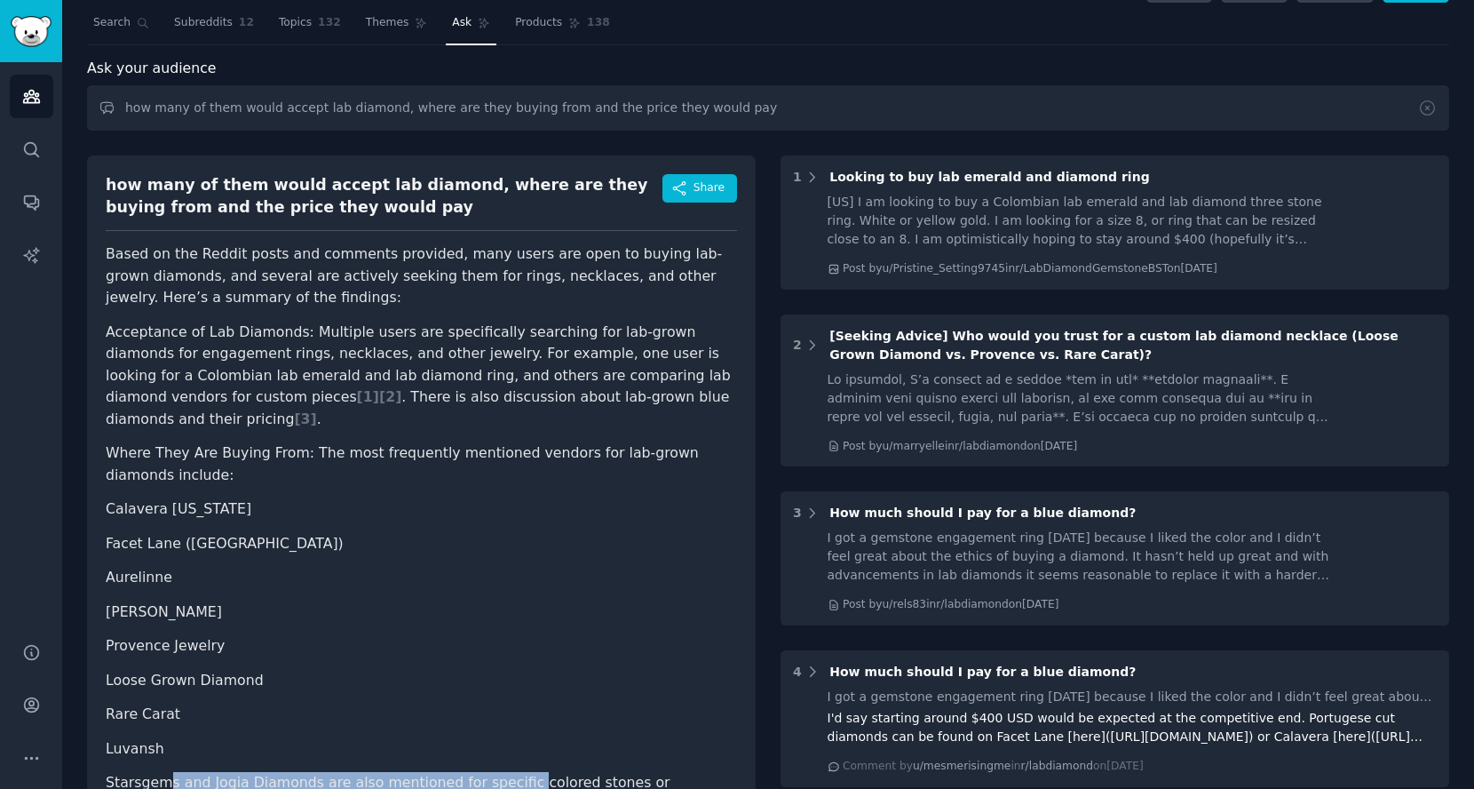
scroll to position [0, 0]
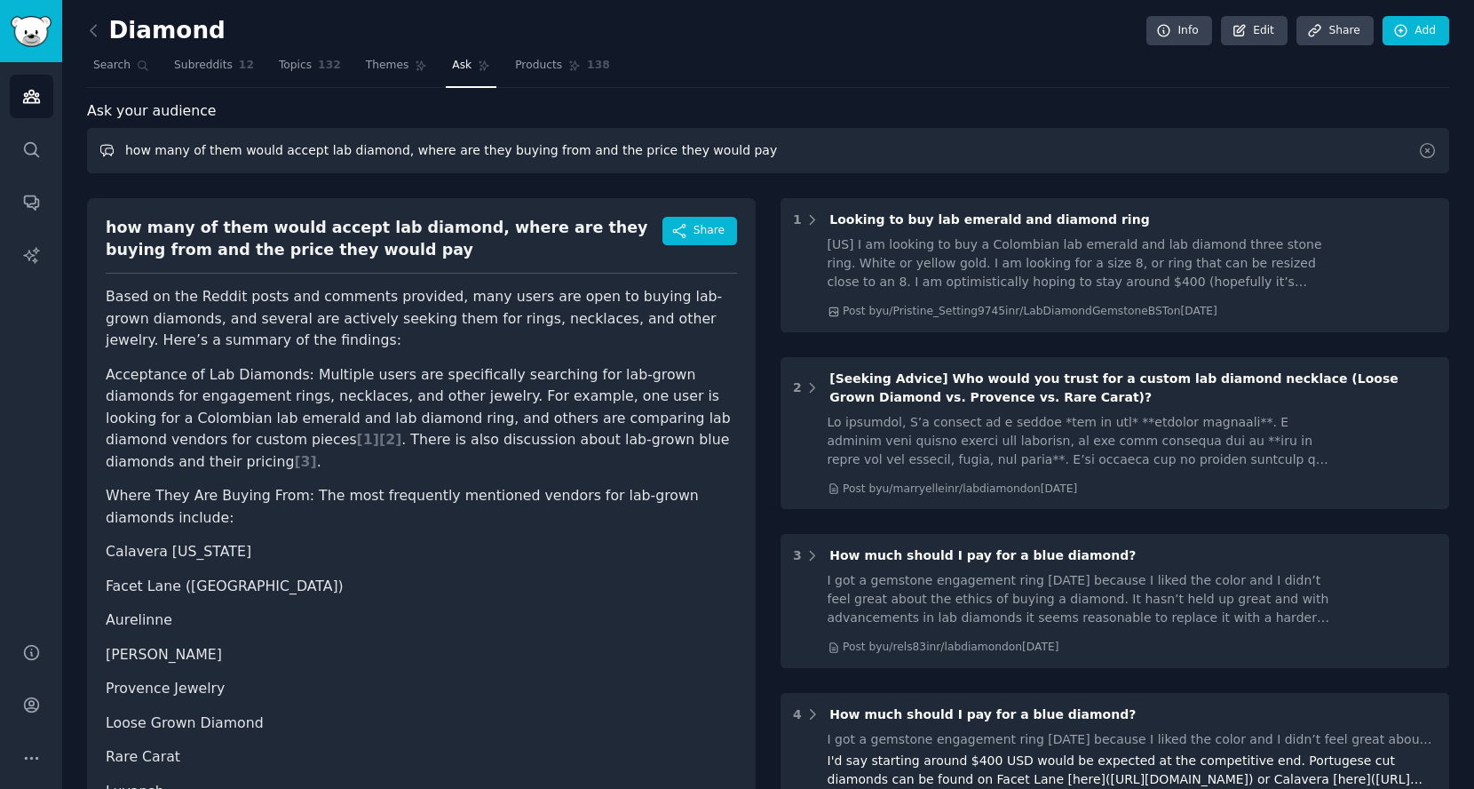
drag, startPoint x: 129, startPoint y: 153, endPoint x: 745, endPoint y: 155, distance: 616.4
click at [745, 155] on input "how many of them would accept lab diamond, where are they buying from and the p…" at bounding box center [768, 150] width 1363 height 45
type input "h"
type input "w"
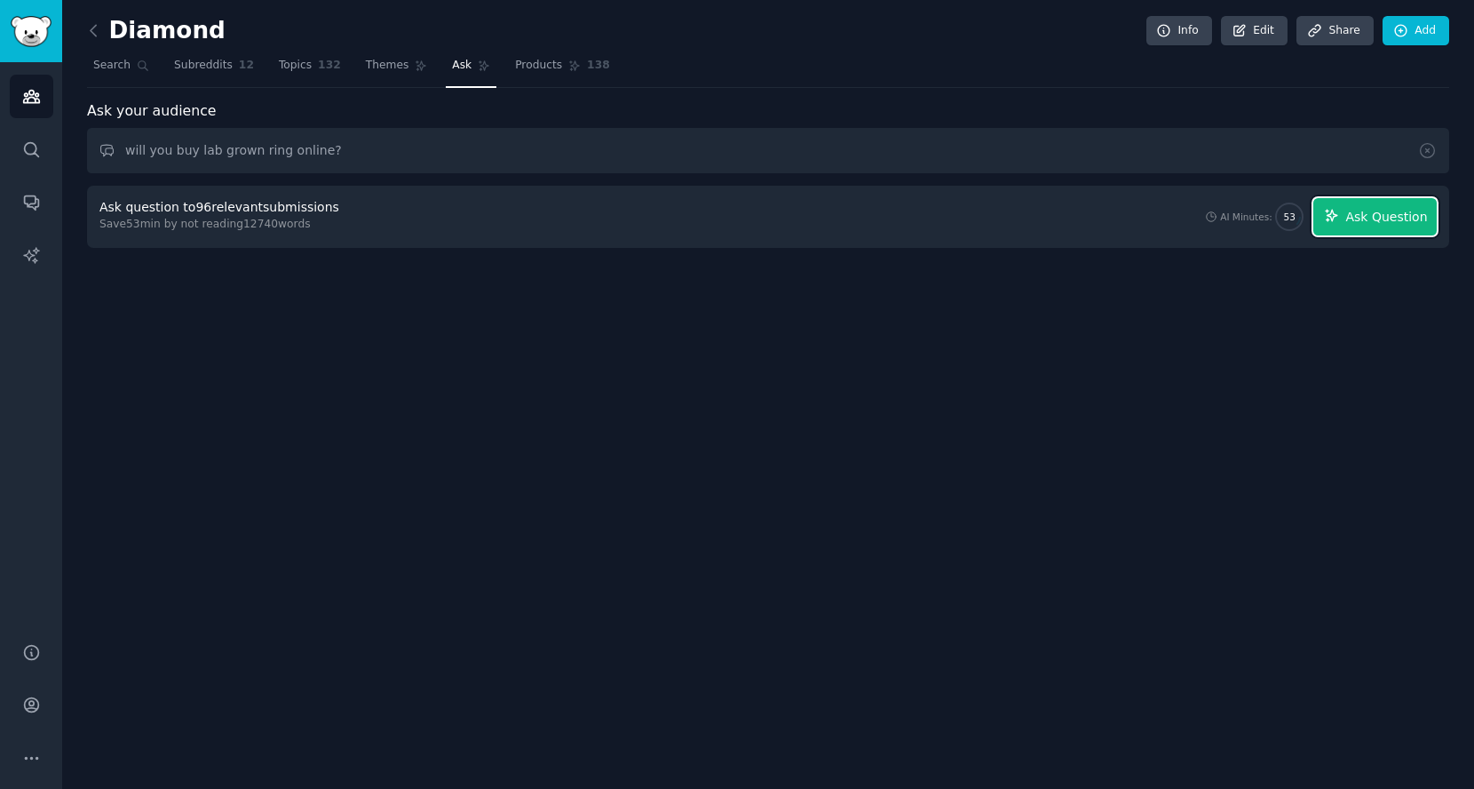
click at [1382, 208] on span "Ask Question" at bounding box center [1387, 217] width 82 height 19
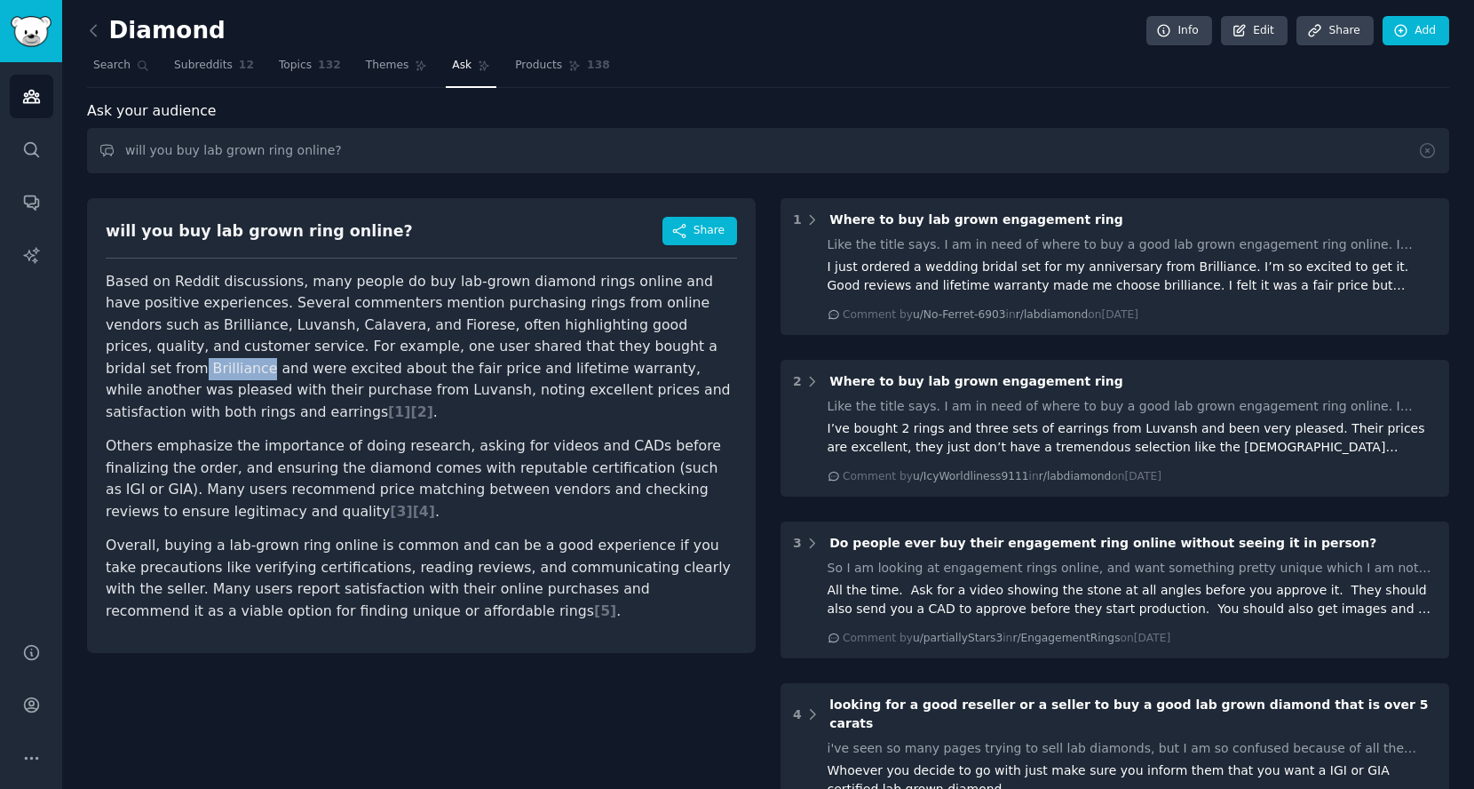
drag, startPoint x: 657, startPoint y: 346, endPoint x: 716, endPoint y: 343, distance: 58.7
click at [716, 343] on p "Based on Reddit discussions, many people do buy lab-grown diamond rings online …" at bounding box center [422, 347] width 632 height 153
click at [257, 342] on p "Based on Reddit discussions, many people do buy lab-grown diamond rings online …" at bounding box center [422, 347] width 632 height 153
drag, startPoint x: 243, startPoint y: 389, endPoint x: 291, endPoint y: 391, distance: 48.0
click at [291, 391] on p "Based on Reddit discussions, many people do buy lab-grown diamond rings online …" at bounding box center [422, 347] width 632 height 153
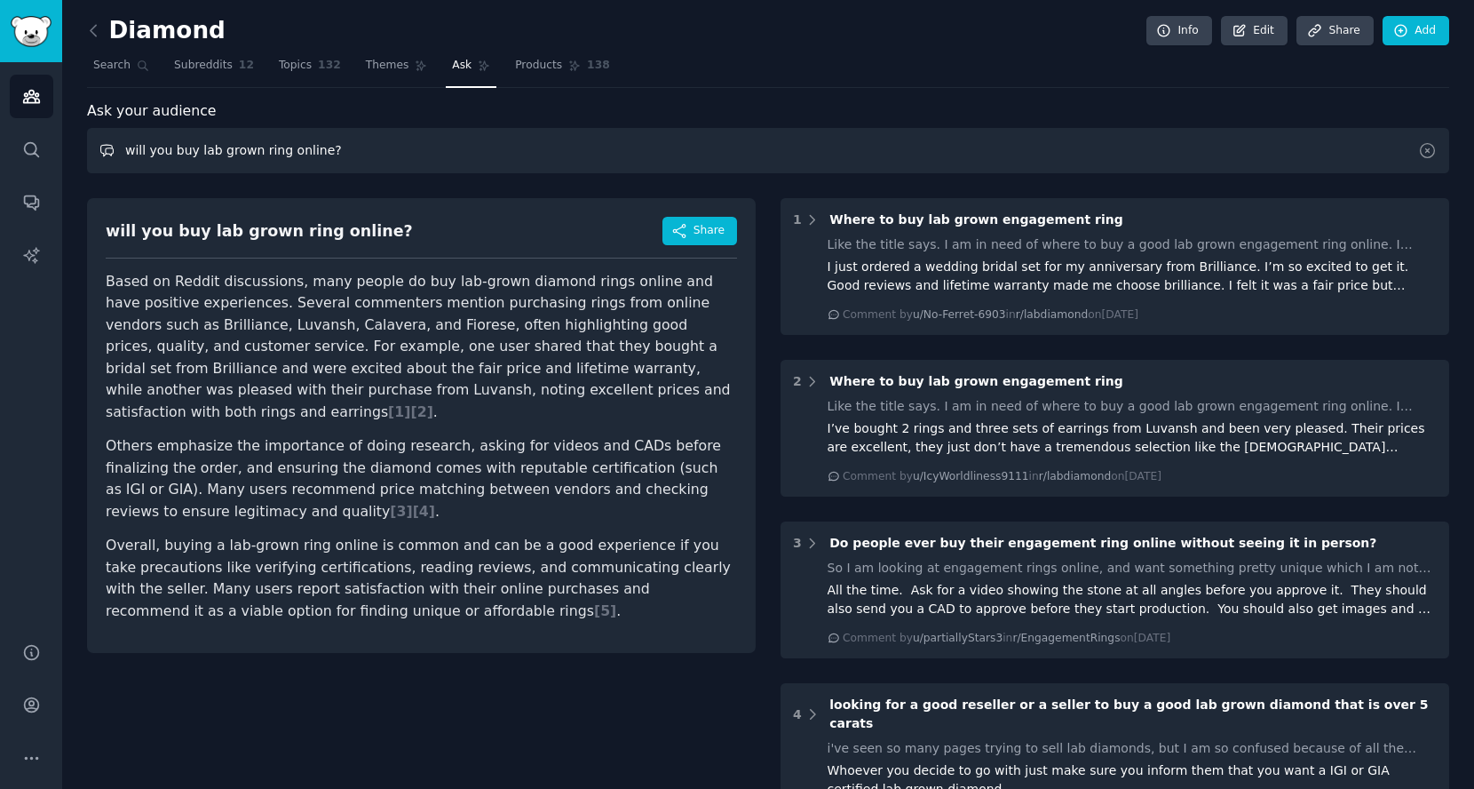
click at [447, 150] on input "will you buy lab grown ring online?" at bounding box center [768, 150] width 1363 height 45
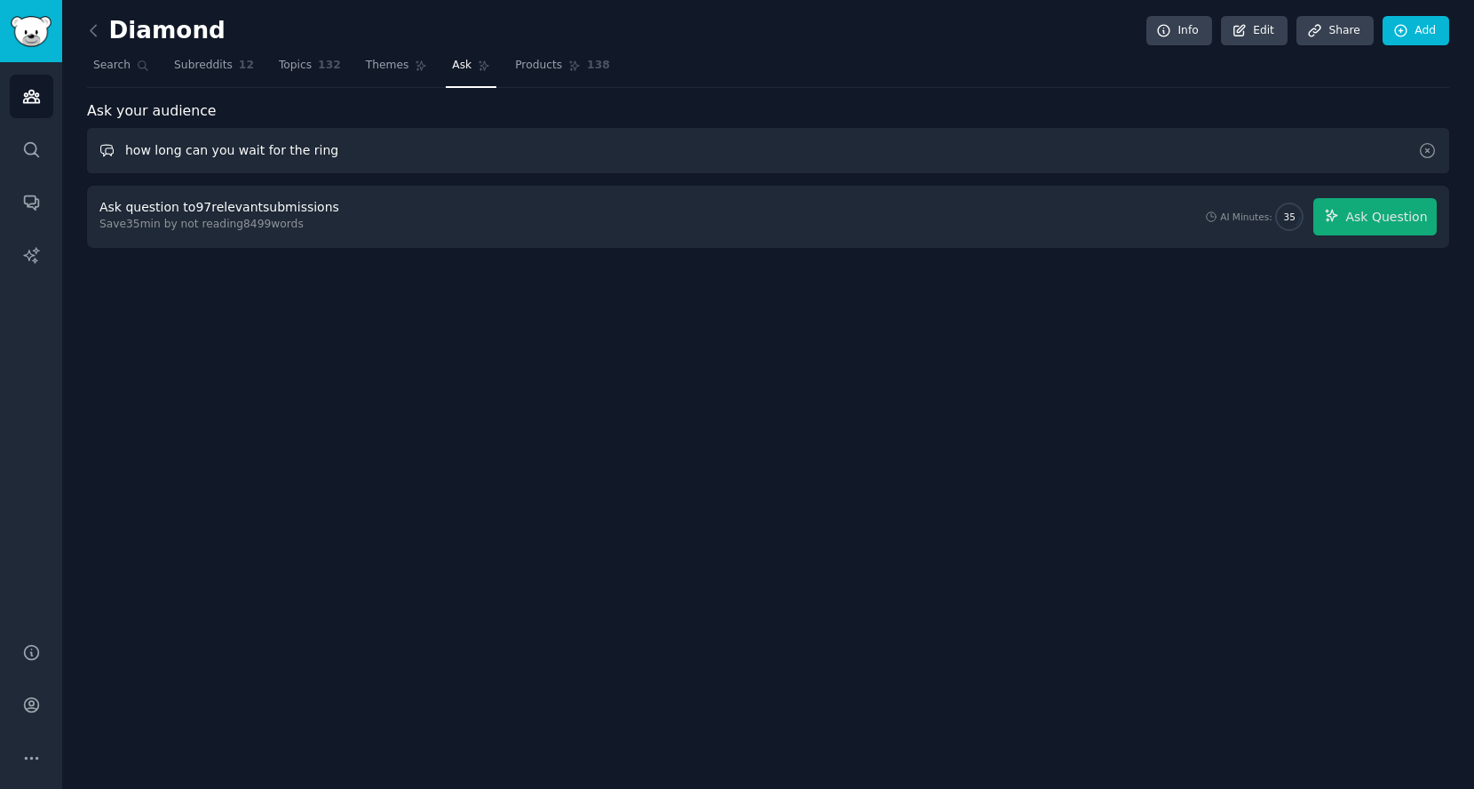
click at [308, 150] on input "how long can you wait for the ring" at bounding box center [768, 150] width 1363 height 45
type input "how long can you wait for the lab grown ring"
drag, startPoint x: 614, startPoint y: 146, endPoint x: 276, endPoint y: 147, distance: 337.5
click at [276, 147] on input "how long can you wait for the lab grown ring" at bounding box center [768, 150] width 1363 height 45
click at [546, 72] on span "Products" at bounding box center [538, 66] width 47 height 16
